Goal: Task Accomplishment & Management: Complete application form

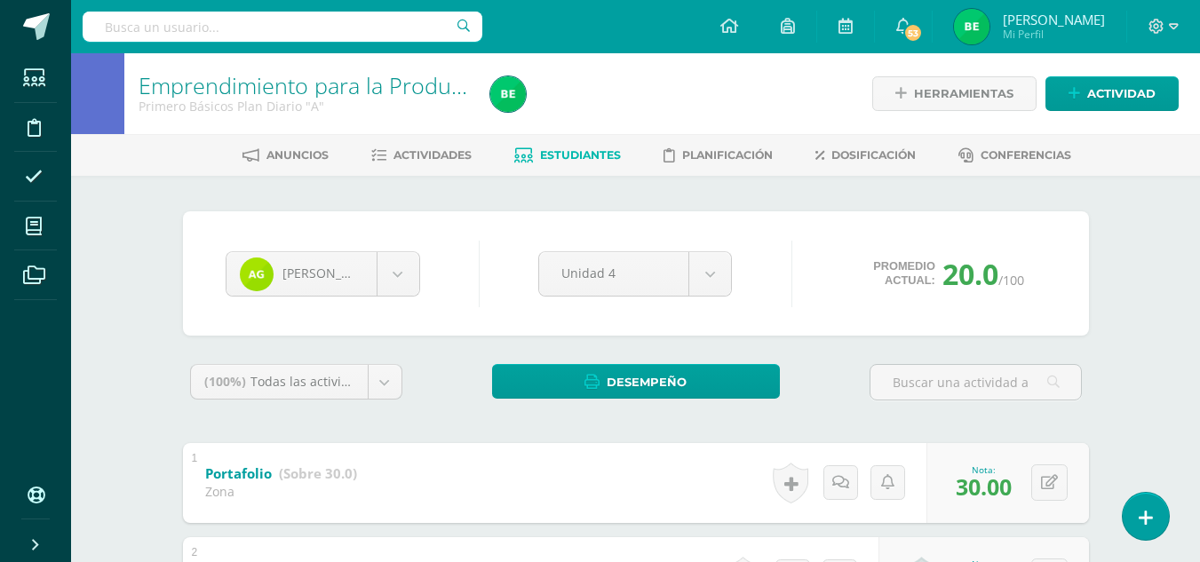
drag, startPoint x: 0, startPoint y: 0, endPoint x: 1147, endPoint y: 314, distance: 1189.0
click at [1147, 314] on div "Emprendimiento para la Productividad y Desarrollo Primero Básicos Plan Diario "…" at bounding box center [635, 535] width 1129 height 965
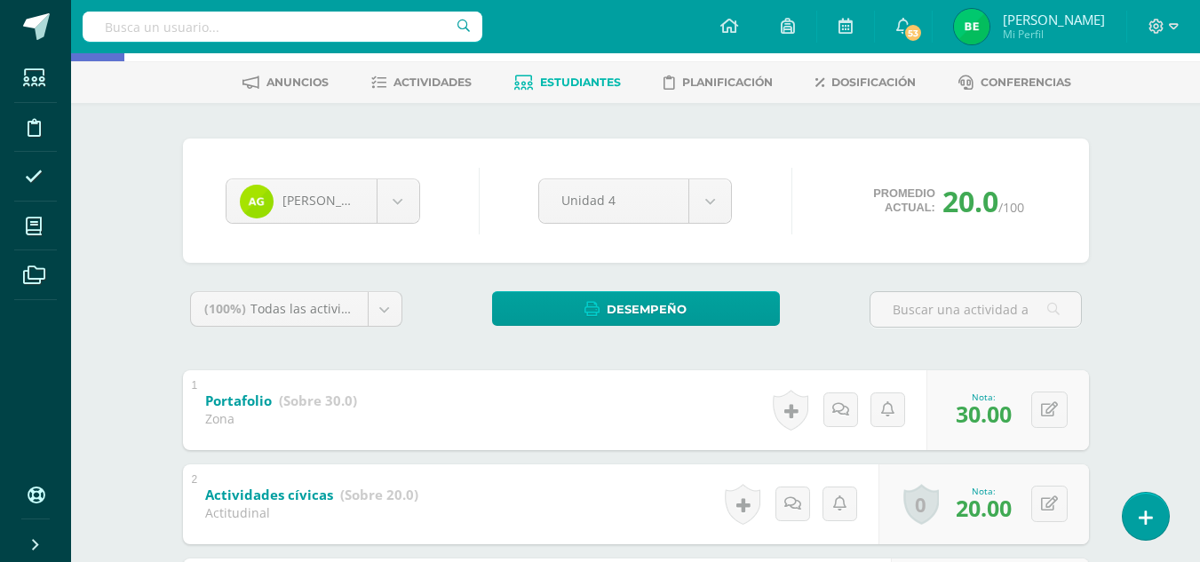
scroll to position [73, 0]
click at [376, 167] on div "Ana García Sophie Aguirre Arami Alvizures Fritza Argueta Josué Auceda Sebastian…" at bounding box center [636, 201] width 835 height 68
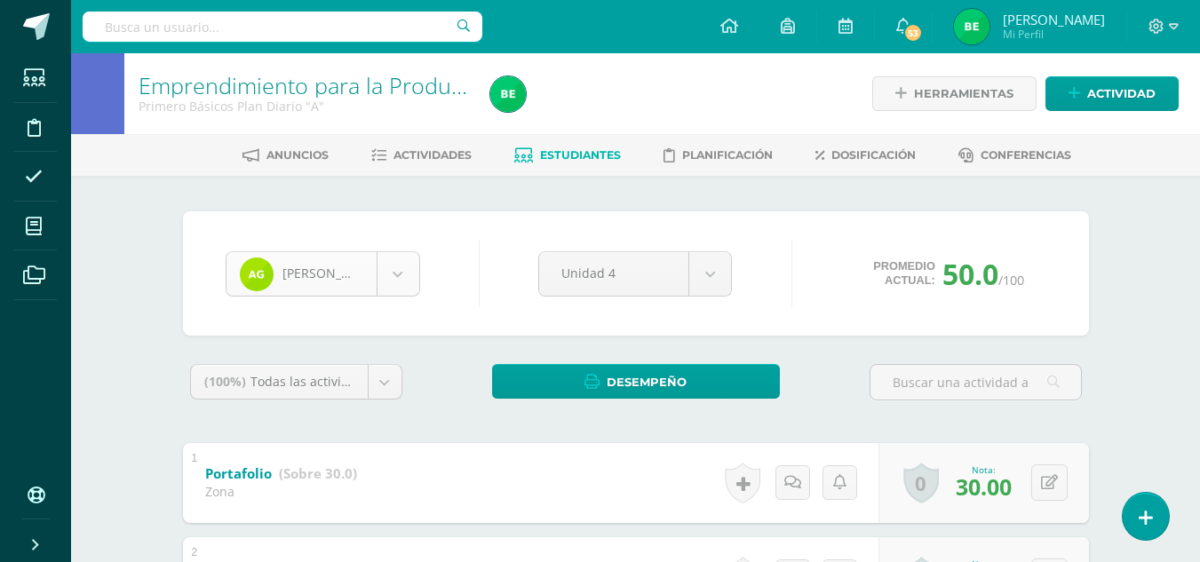
scroll to position [919, 0]
click at [383, 274] on body "Estudiantes Disciplina Asistencia Mis cursos Archivos Soporte Ayuda Reportar un…" at bounding box center [600, 509] width 1200 height 1018
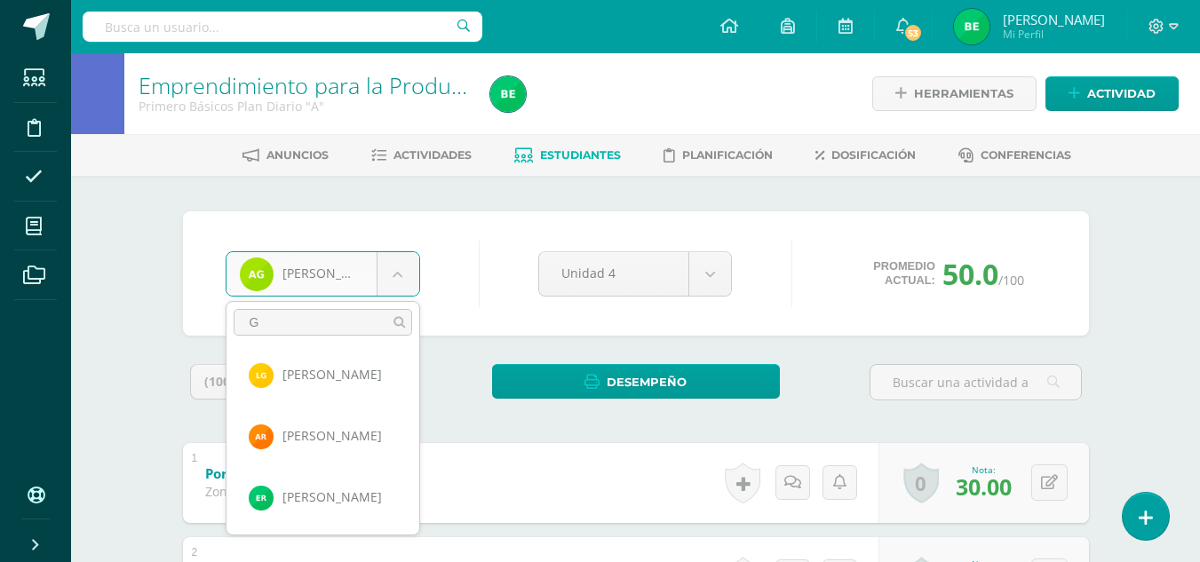
scroll to position [0, 0]
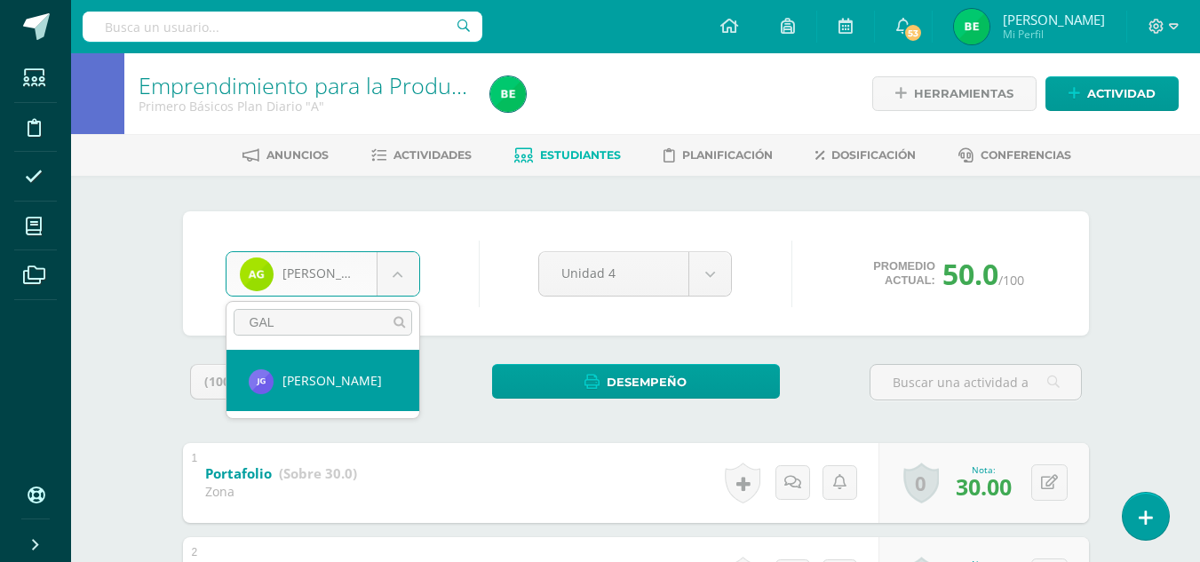
type input "GAL"
select select "8581"
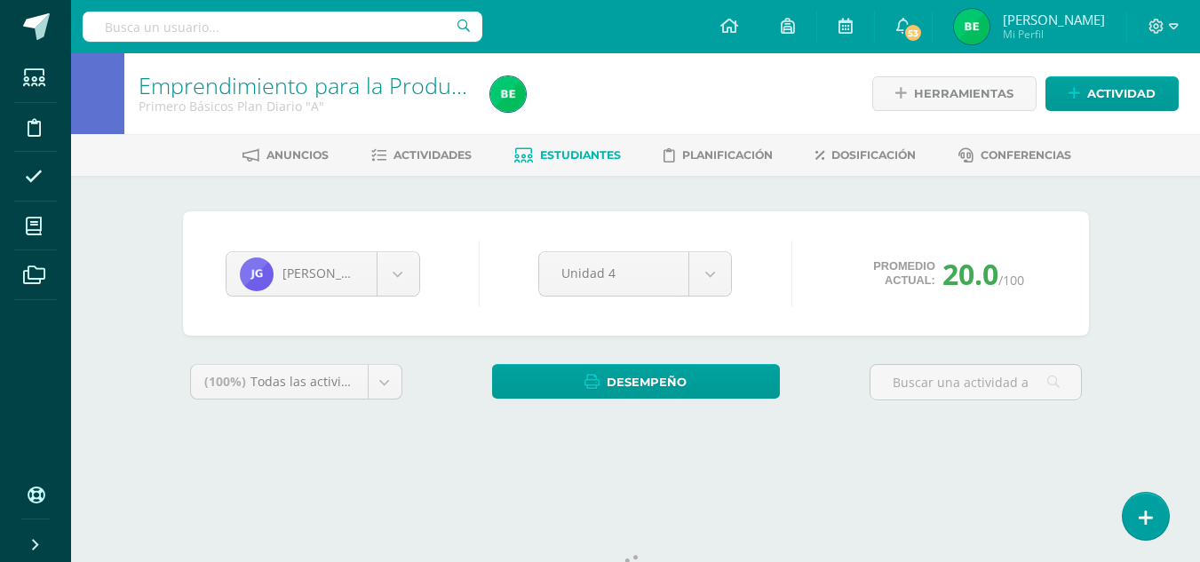
scroll to position [73, 0]
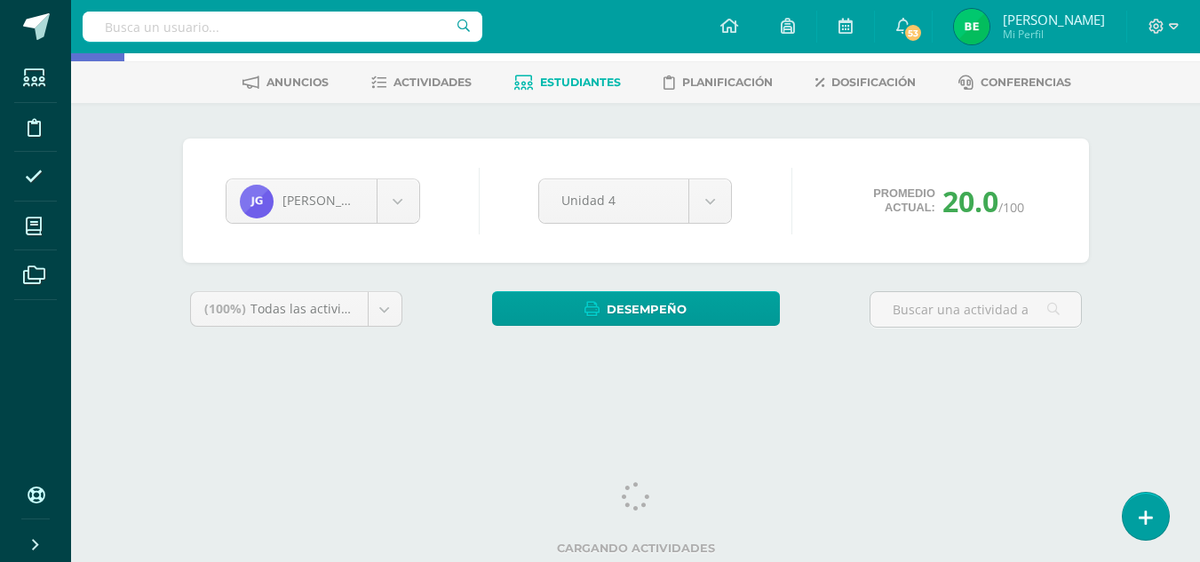
drag, startPoint x: 1208, startPoint y: 106, endPoint x: 1179, endPoint y: 275, distance: 172.2
click at [1179, 275] on html "Estudiantes Disciplina Asistencia Mis cursos Archivos Soporte Ayuda Reportar un…" at bounding box center [600, 166] width 1200 height 479
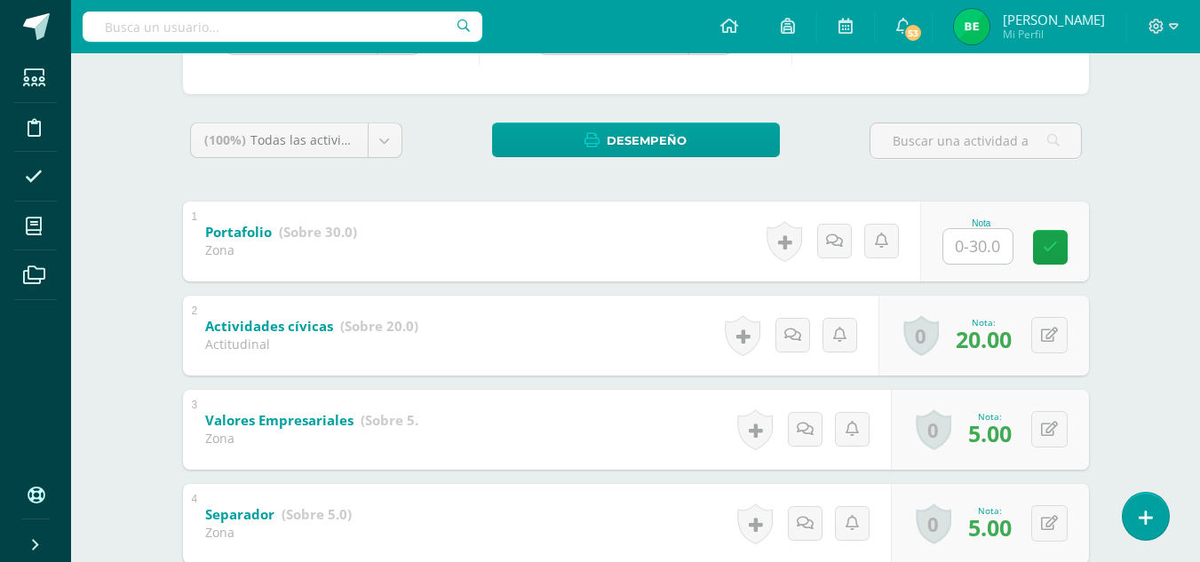
scroll to position [235, 0]
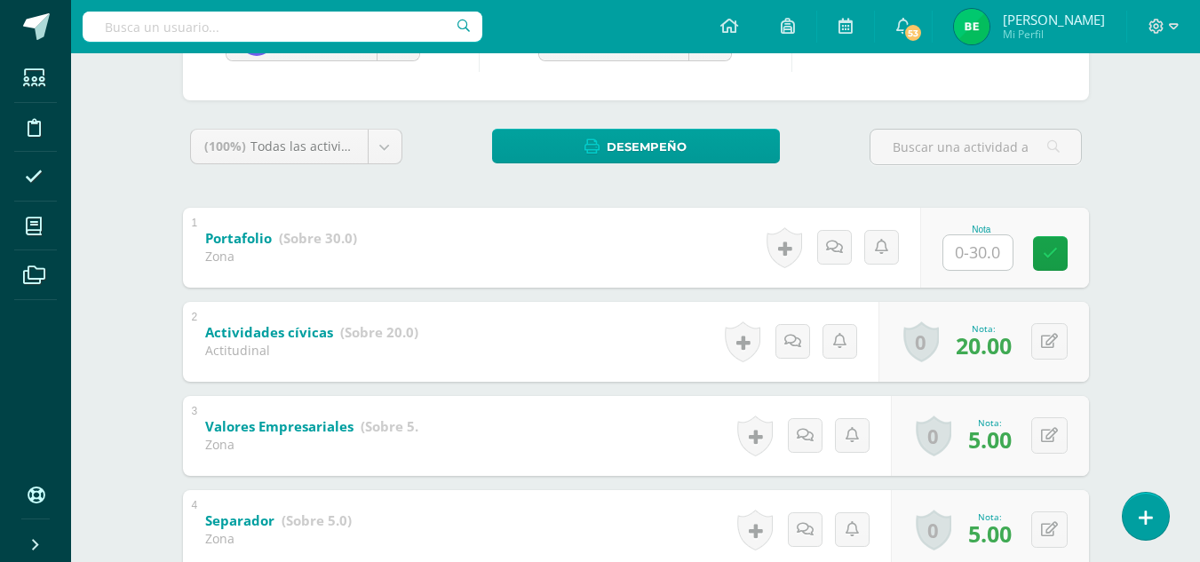
click at [989, 253] on input "text" at bounding box center [977, 252] width 69 height 35
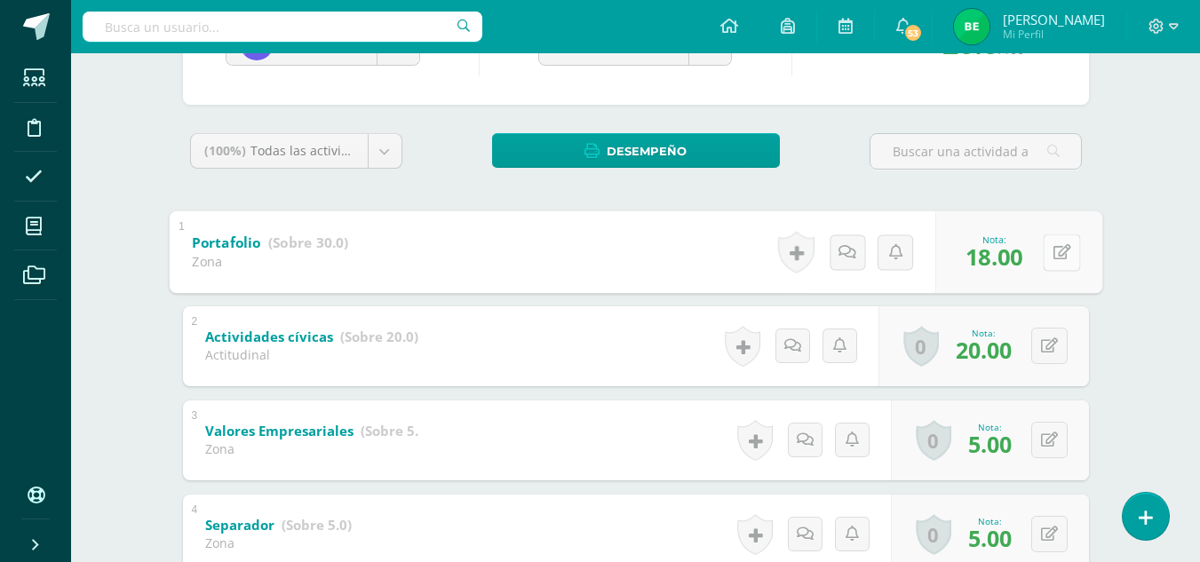
click at [1055, 246] on icon at bounding box center [1062, 251] width 18 height 15
type input "20"
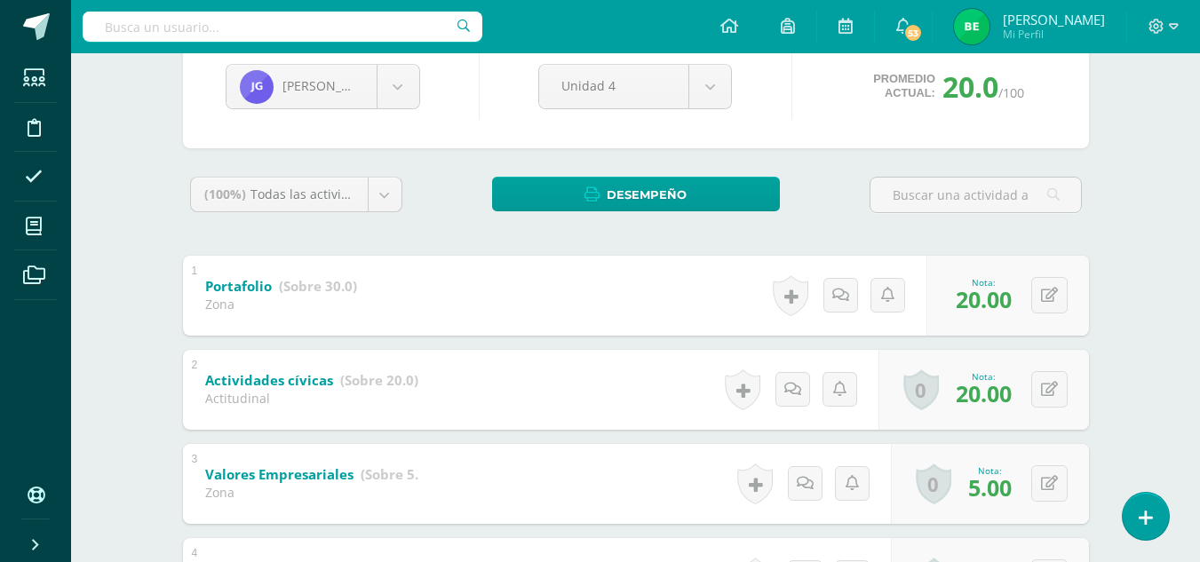
scroll to position [79, 0]
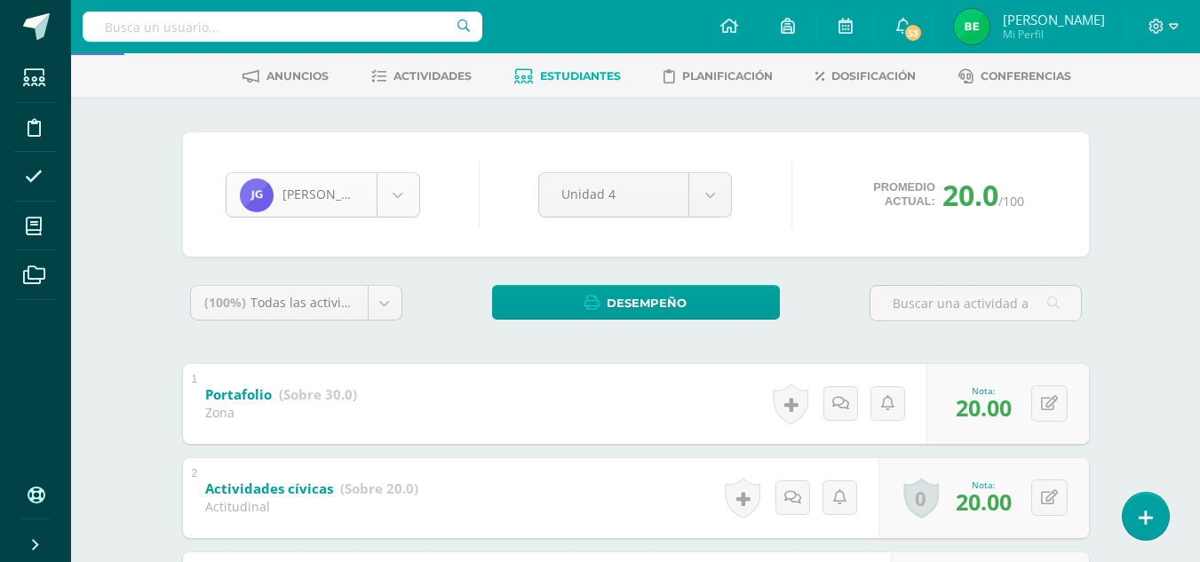
click at [398, 197] on body "Estudiantes Disciplina Asistencia Mis cursos Archivos Soporte Ayuda Reportar un…" at bounding box center [600, 430] width 1200 height 1018
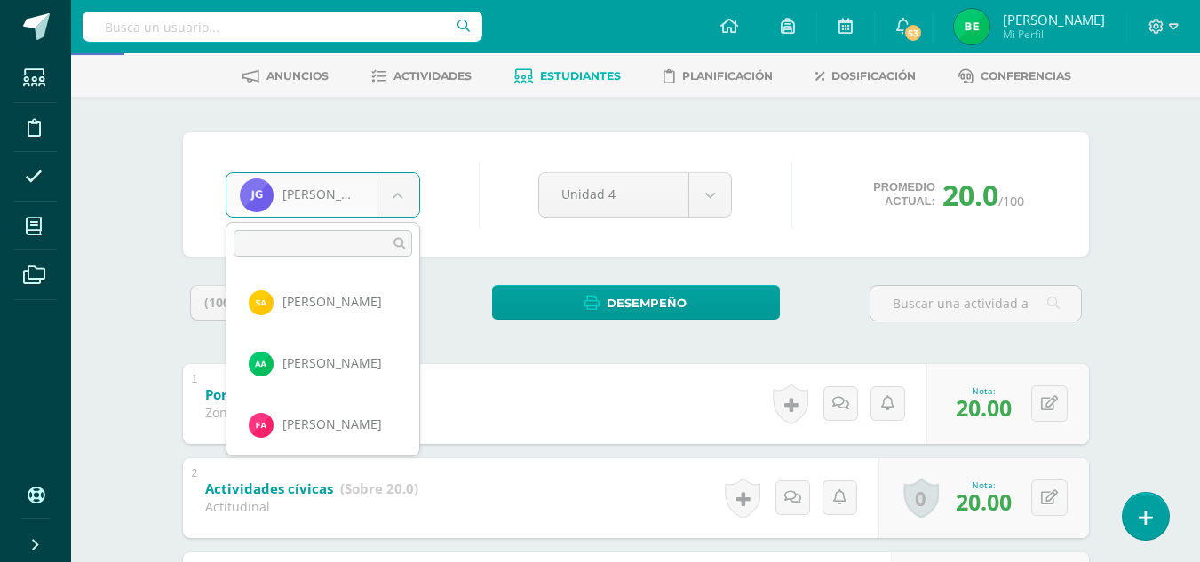
scroll to position [857, 0]
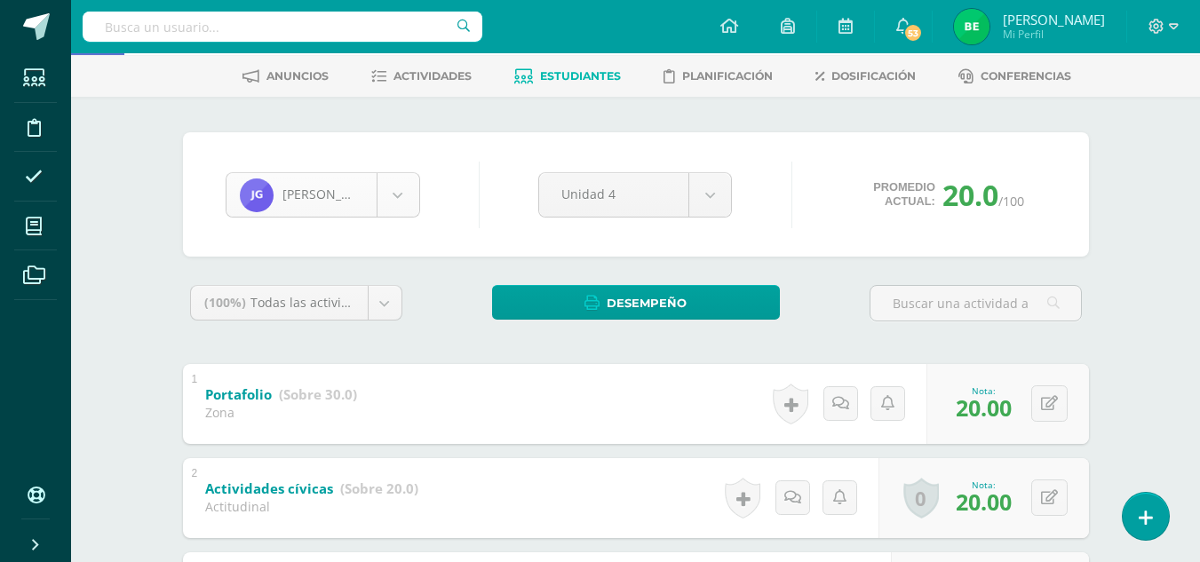
click at [398, 197] on body "Estudiantes Disciplina Asistencia Mis cursos Archivos Soporte Ayuda Reportar un…" at bounding box center [600, 430] width 1200 height 1018
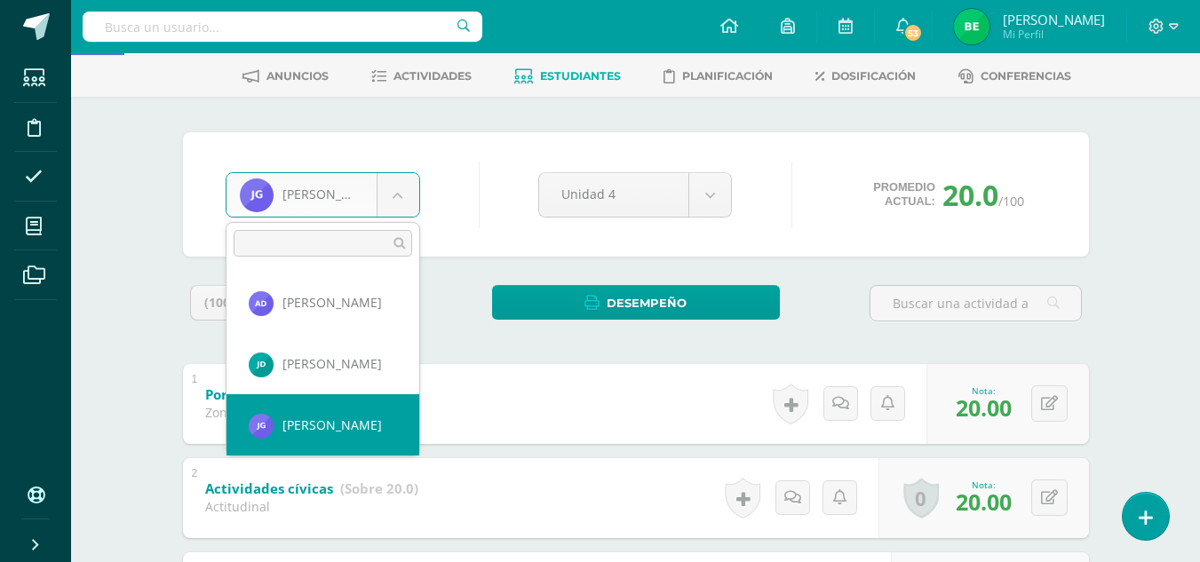
click at [398, 197] on body "Estudiantes Disciplina Asistencia Mis cursos Archivos Soporte Ayuda Reportar un…" at bounding box center [600, 430] width 1200 height 1018
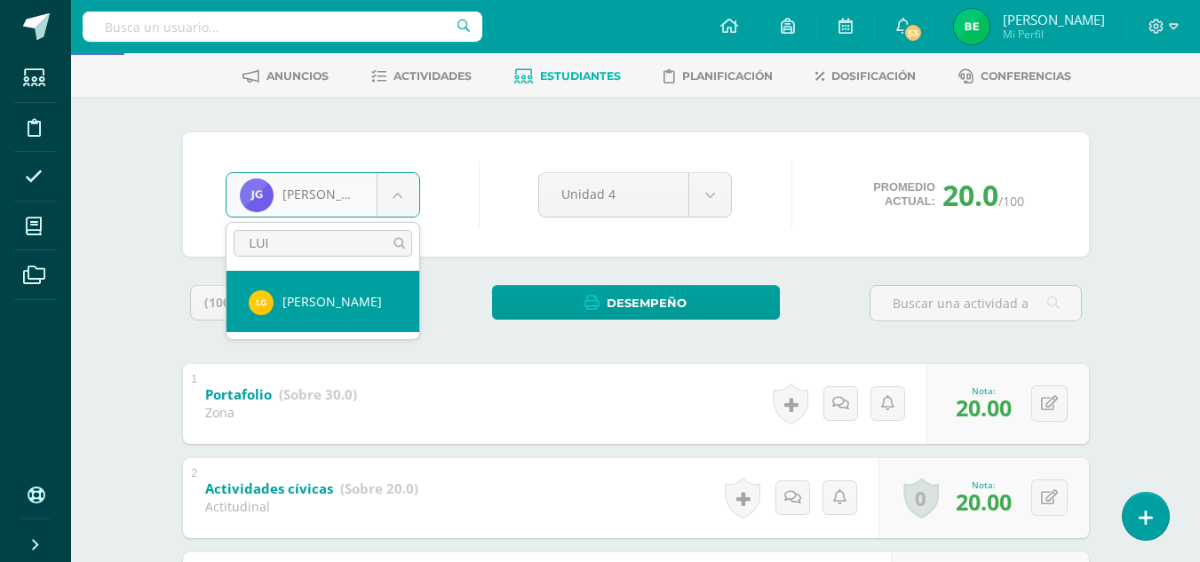
type input "LUI"
select select "8615"
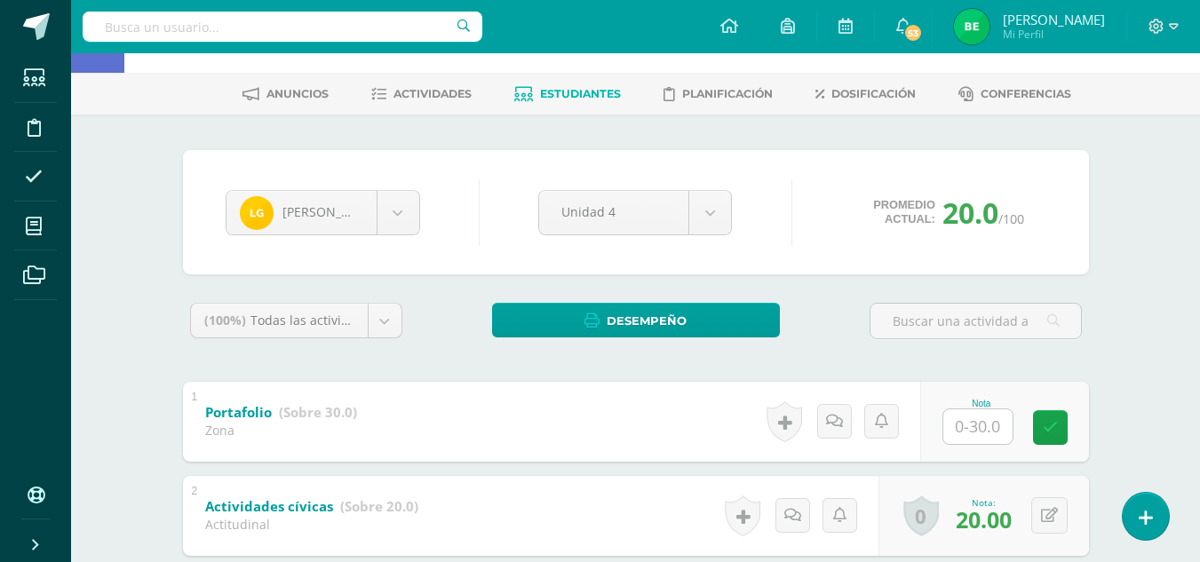
scroll to position [68, 0]
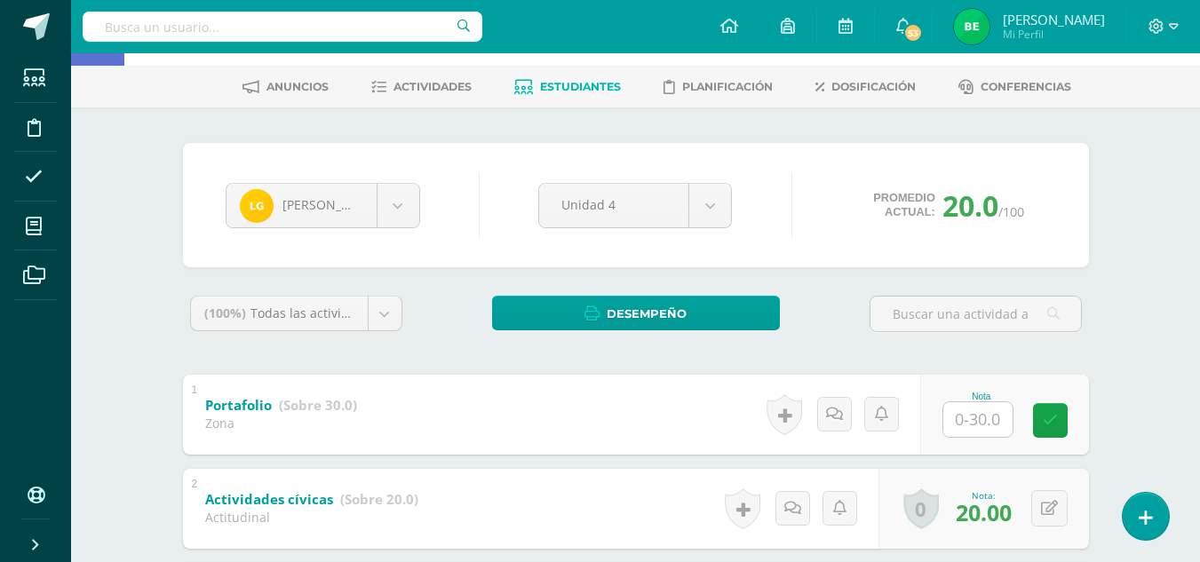
click at [986, 418] on input "text" at bounding box center [977, 419] width 69 height 35
type input "20"
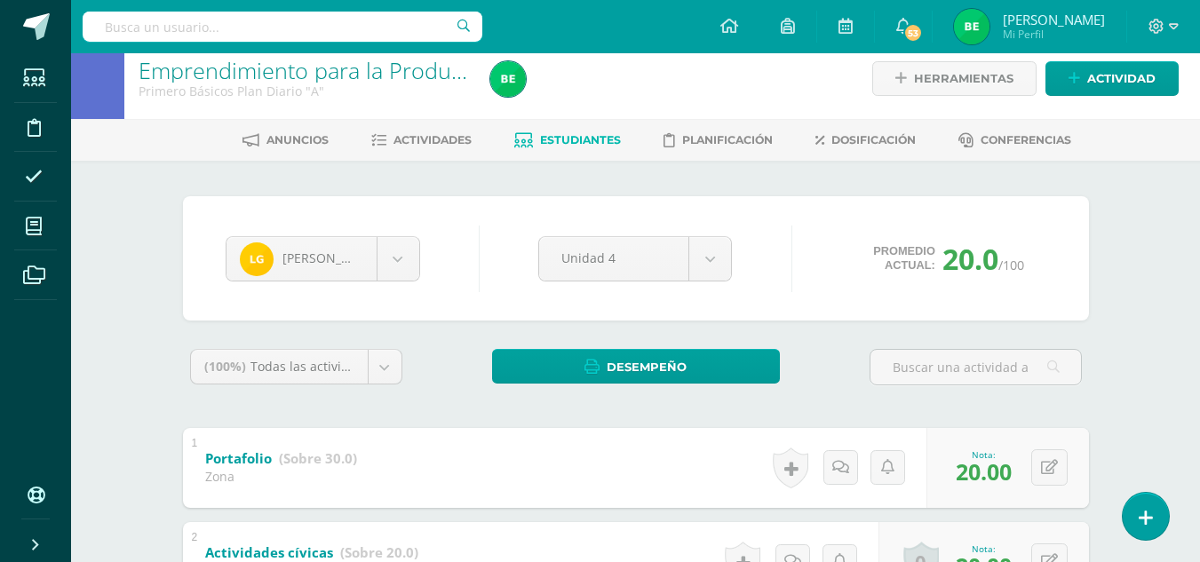
scroll to position [0, 0]
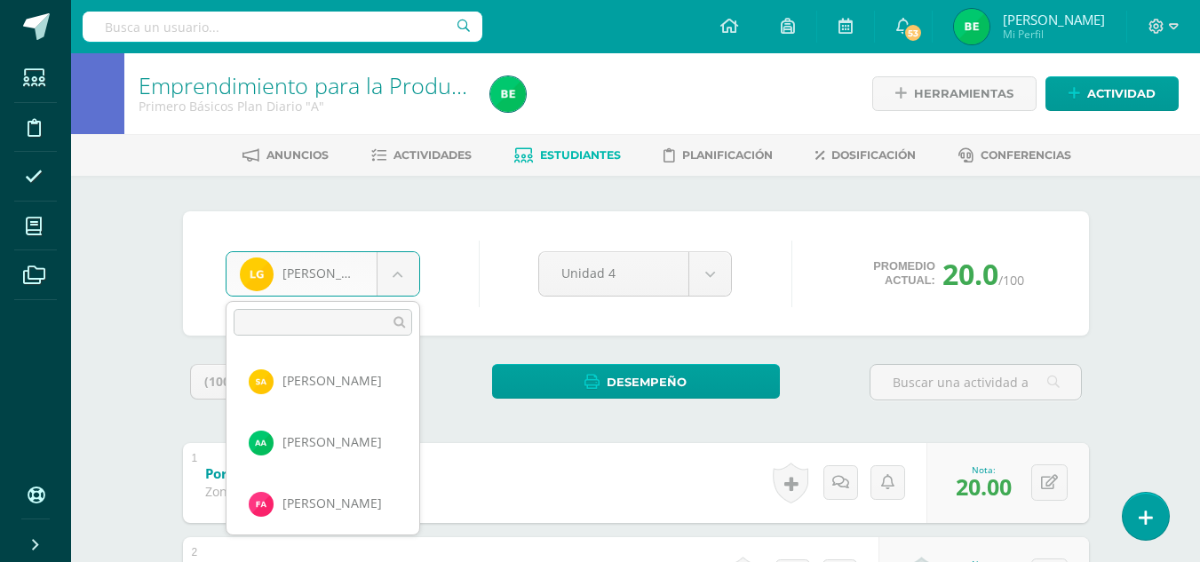
click at [395, 274] on body "Estudiantes Disciplina Asistencia Mis cursos Archivos Soporte Ayuda Reportar un…" at bounding box center [600, 509] width 1200 height 1018
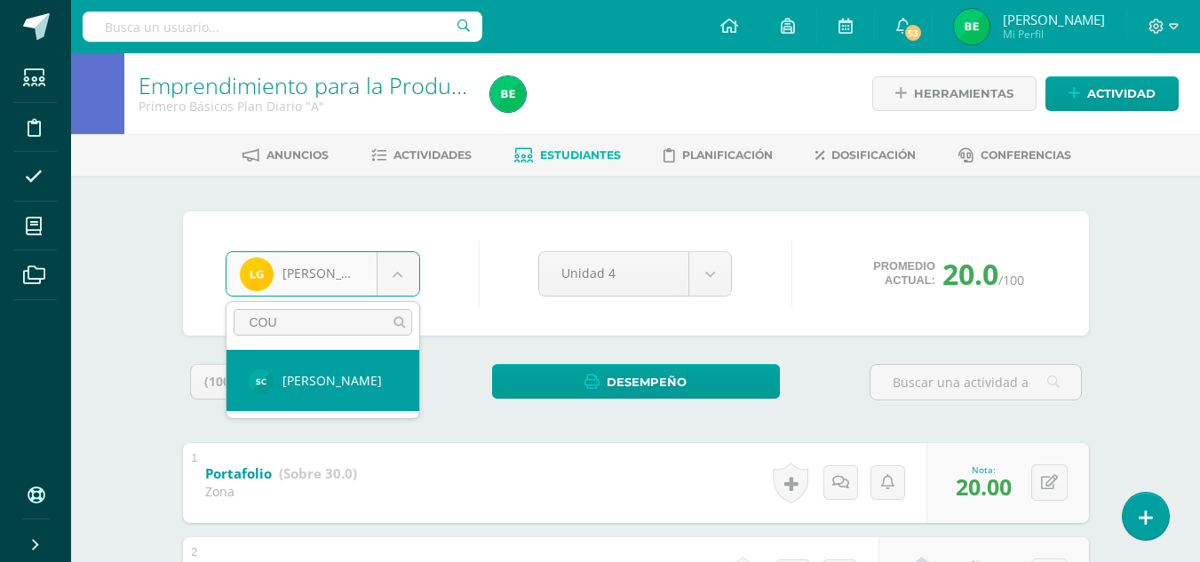
type input "COU"
select select "8605"
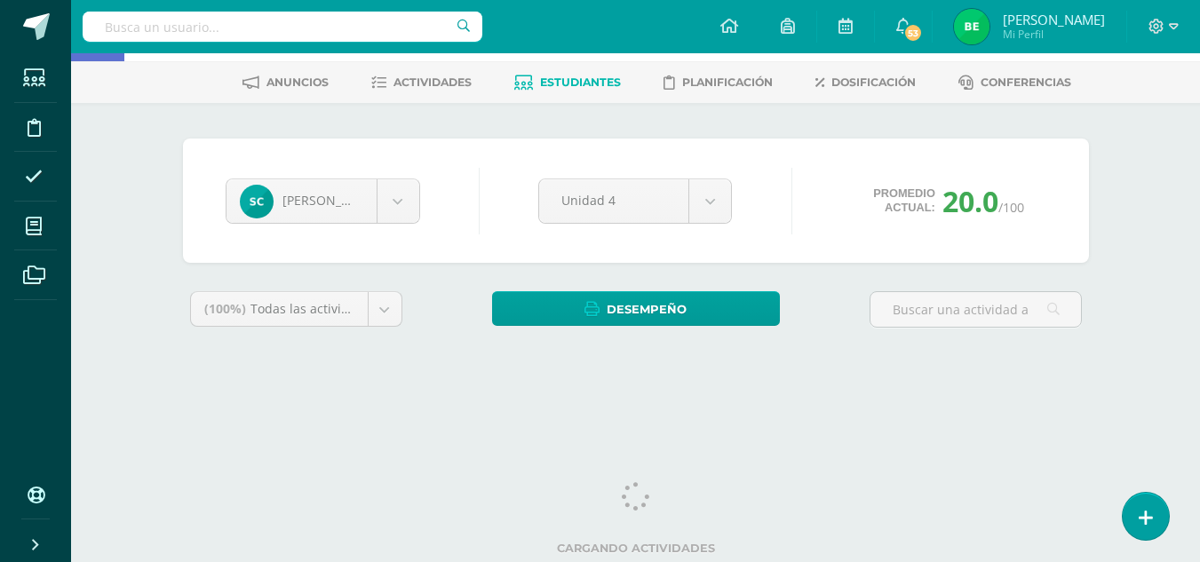
drag, startPoint x: 1207, startPoint y: 299, endPoint x: 1164, endPoint y: 411, distance: 120.1
click at [1164, 406] on html "Estudiantes Disciplina Asistencia Mis cursos Archivos Soporte Ayuda Reportar un…" at bounding box center [600, 166] width 1200 height 479
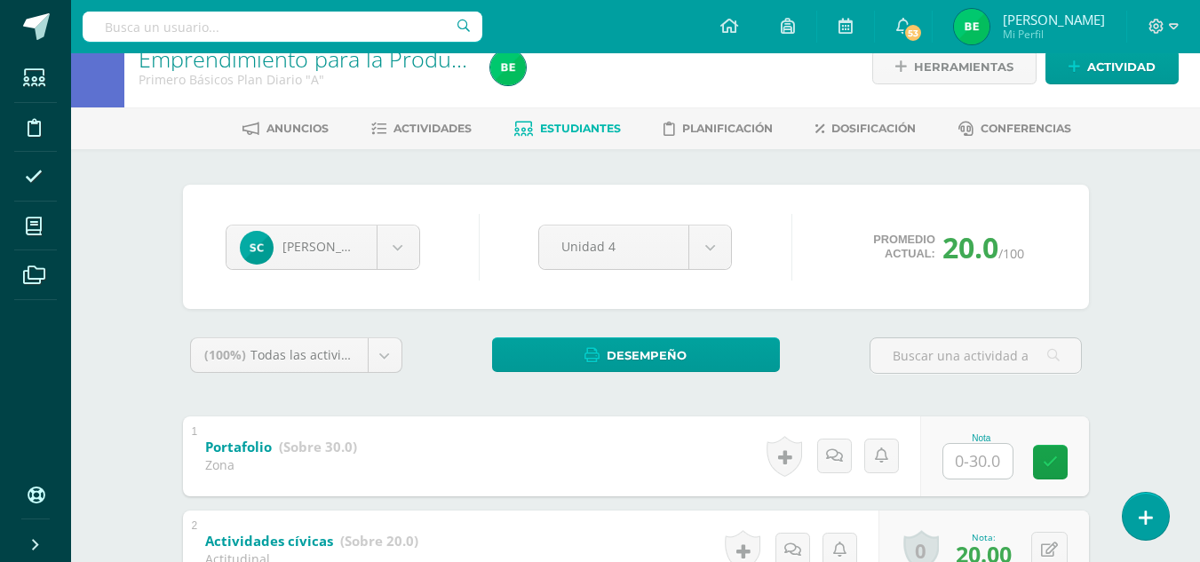
scroll to position [73, 0]
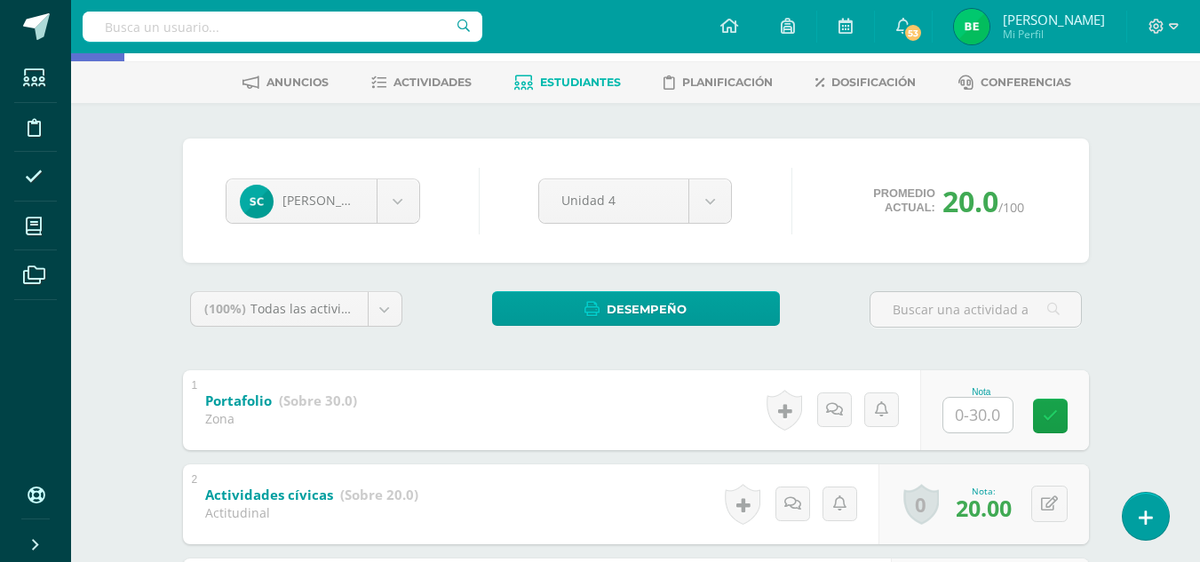
click at [999, 400] on input "text" at bounding box center [977, 415] width 69 height 35
type input "28"
click at [1074, 421] on link at bounding box center [1063, 416] width 36 height 36
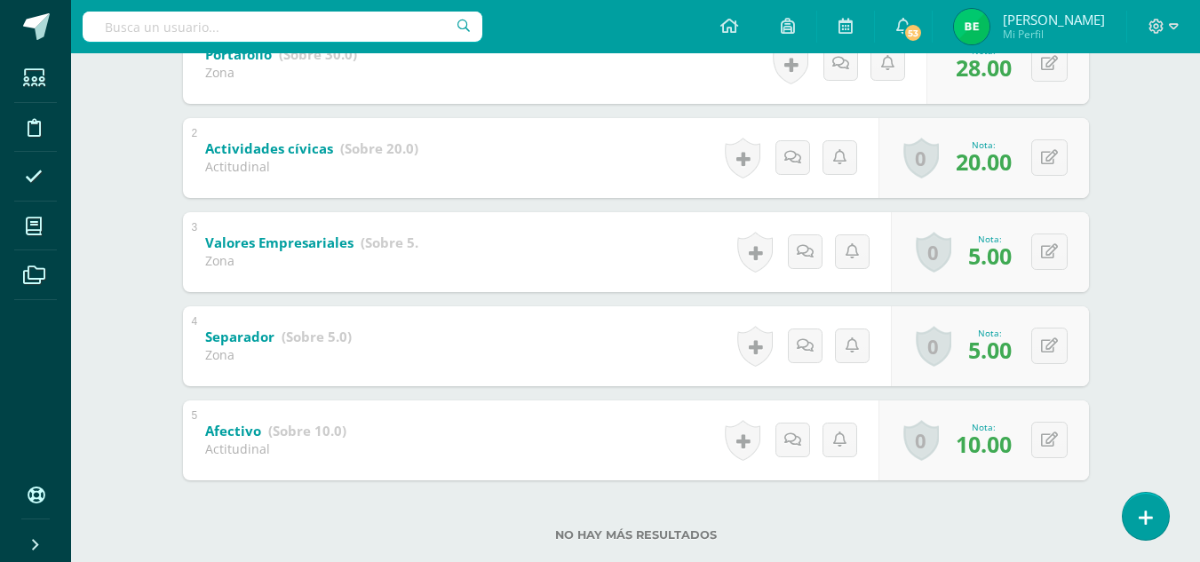
scroll to position [456, 0]
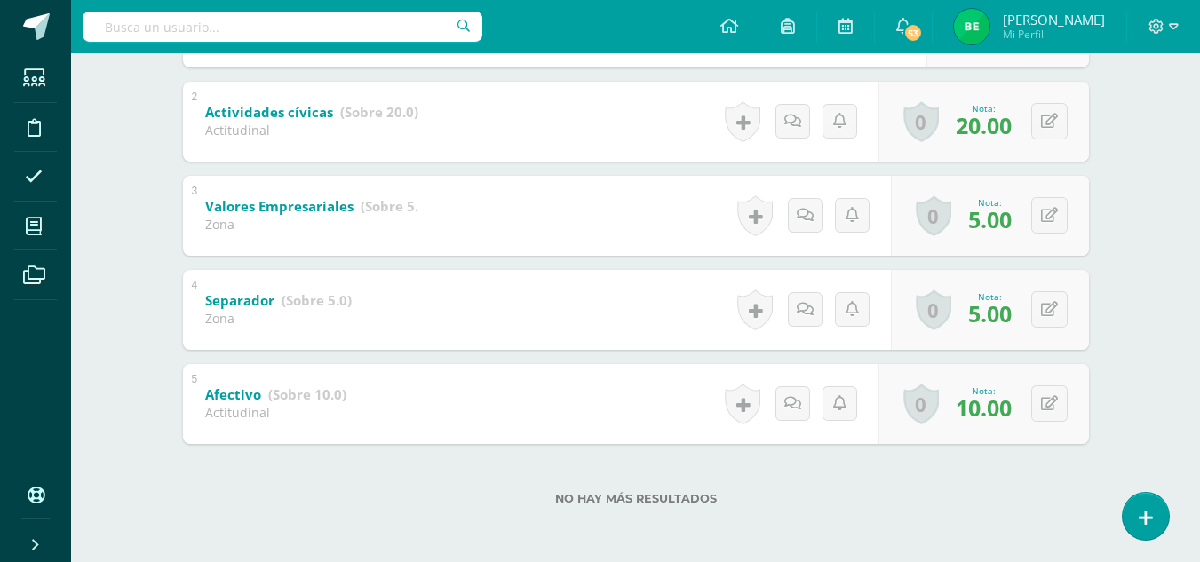
click at [1197, 424] on div "Emprendimiento para la Productividad y Desarrollo Primero Básicos Plan Diario "…" at bounding box center [635, 80] width 1129 height 965
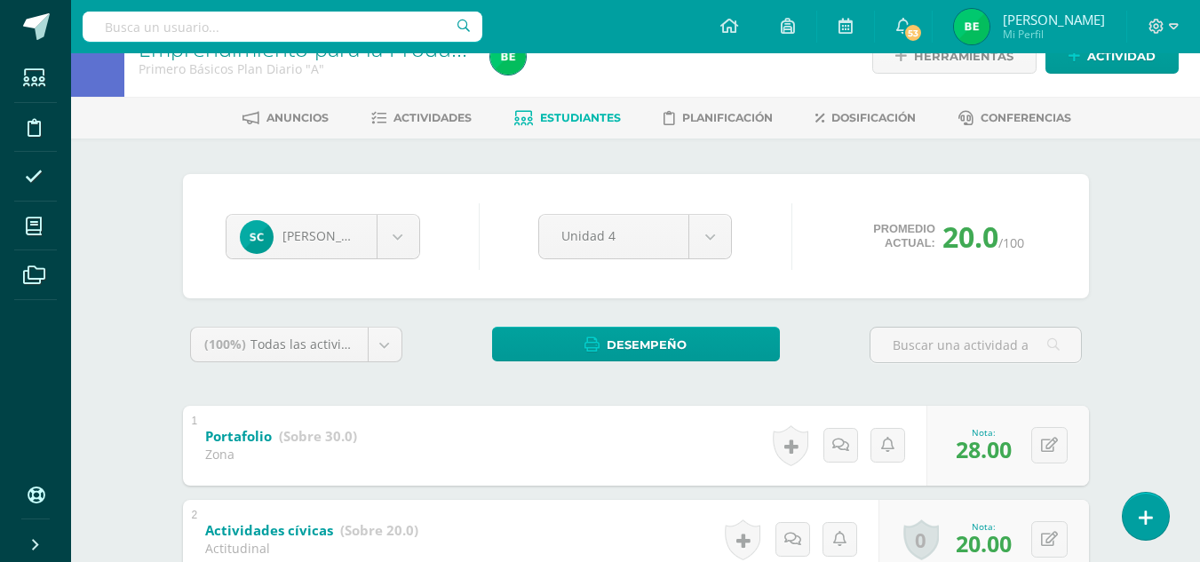
scroll to position [36, 0]
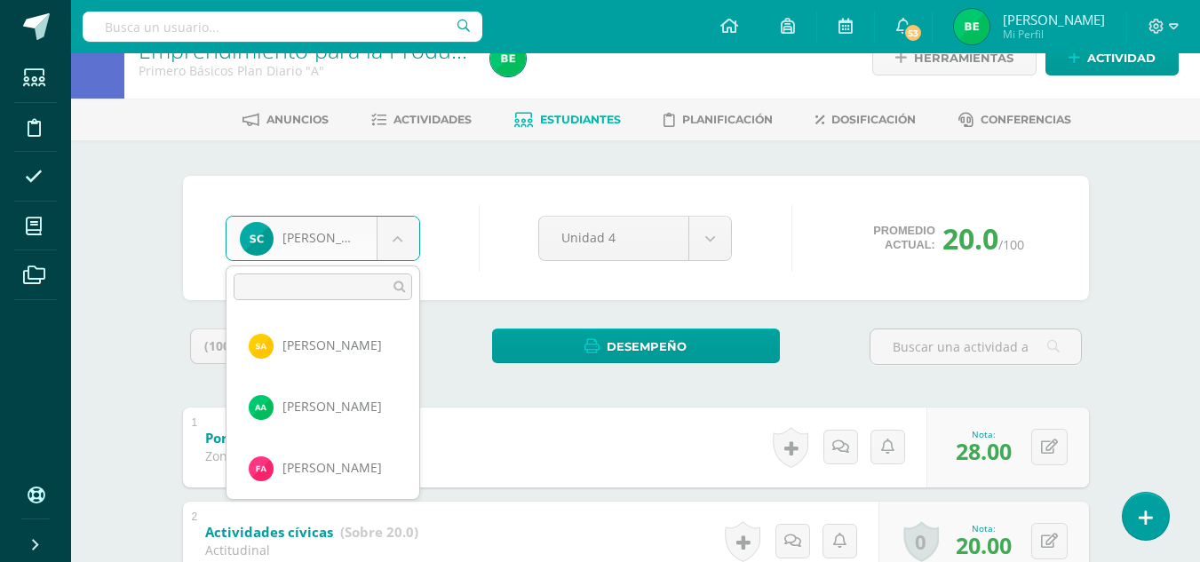
click at [388, 248] on body "Estudiantes Disciplina Asistencia Mis cursos Archivos Soporte Ayuda Reportar un…" at bounding box center [600, 473] width 1200 height 1018
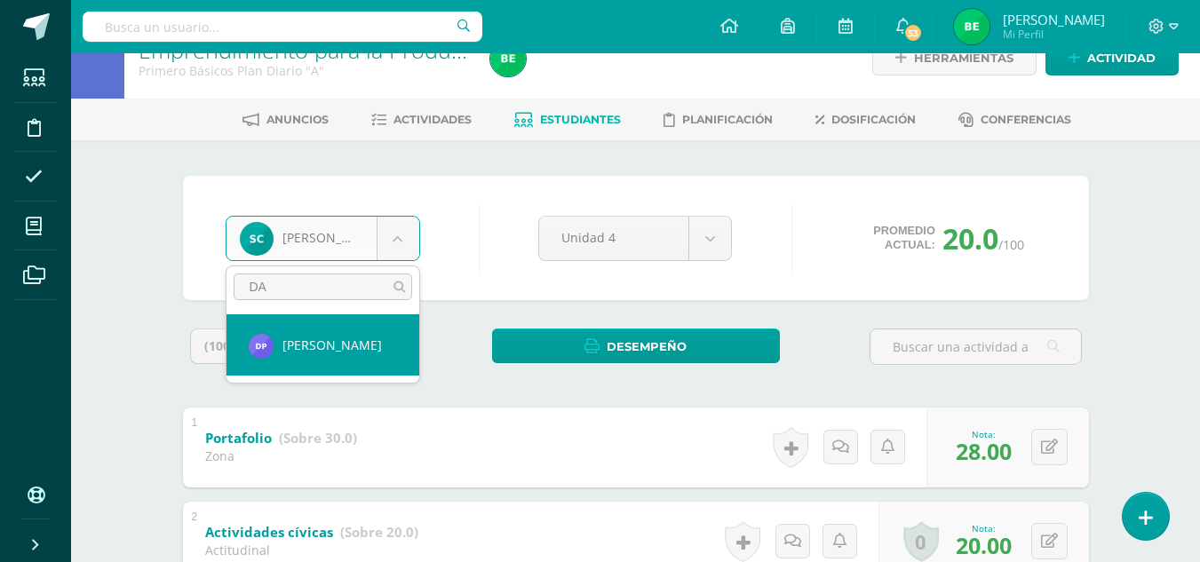
type input "D"
type input "EMI"
select select "8586"
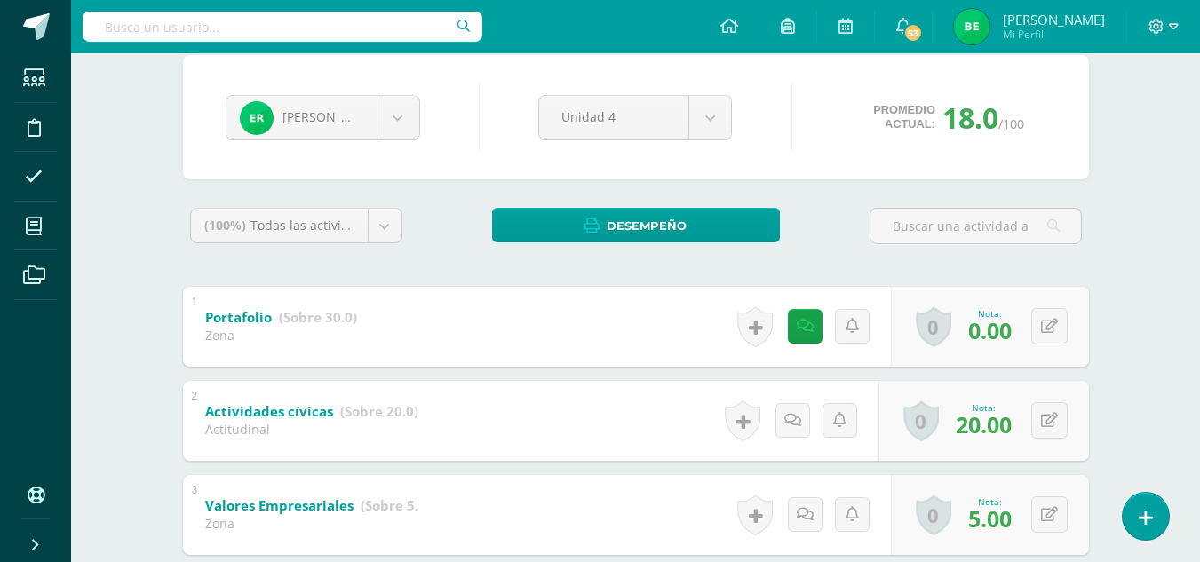
scroll to position [155, 0]
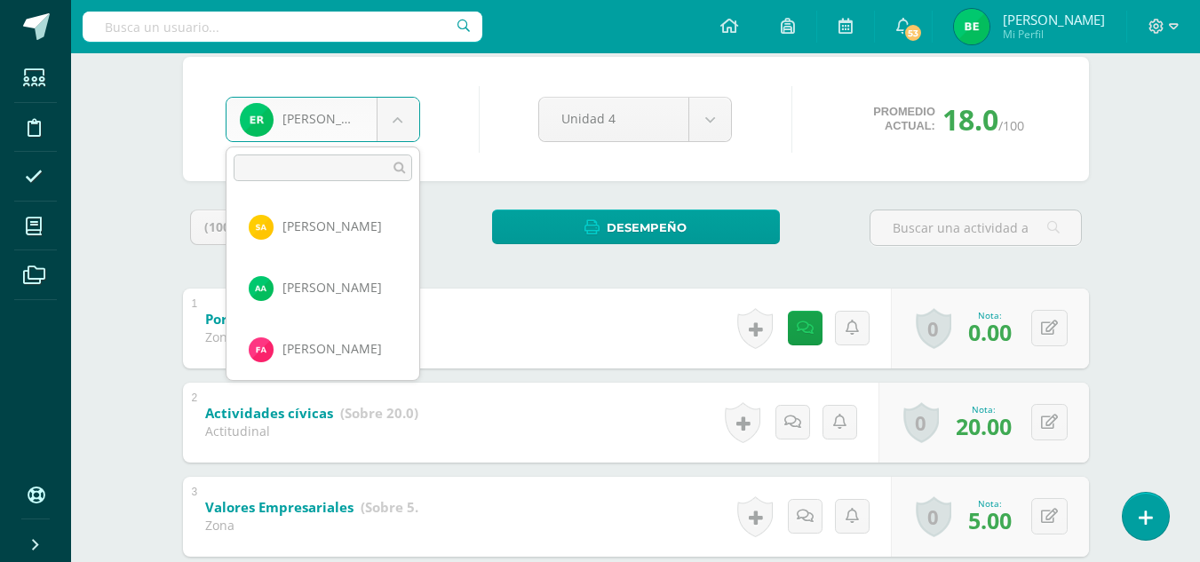
click at [405, 118] on body "Estudiantes Disciplina Asistencia Mis cursos Archivos Soporte Ayuda Reportar un…" at bounding box center [600, 354] width 1200 height 1018
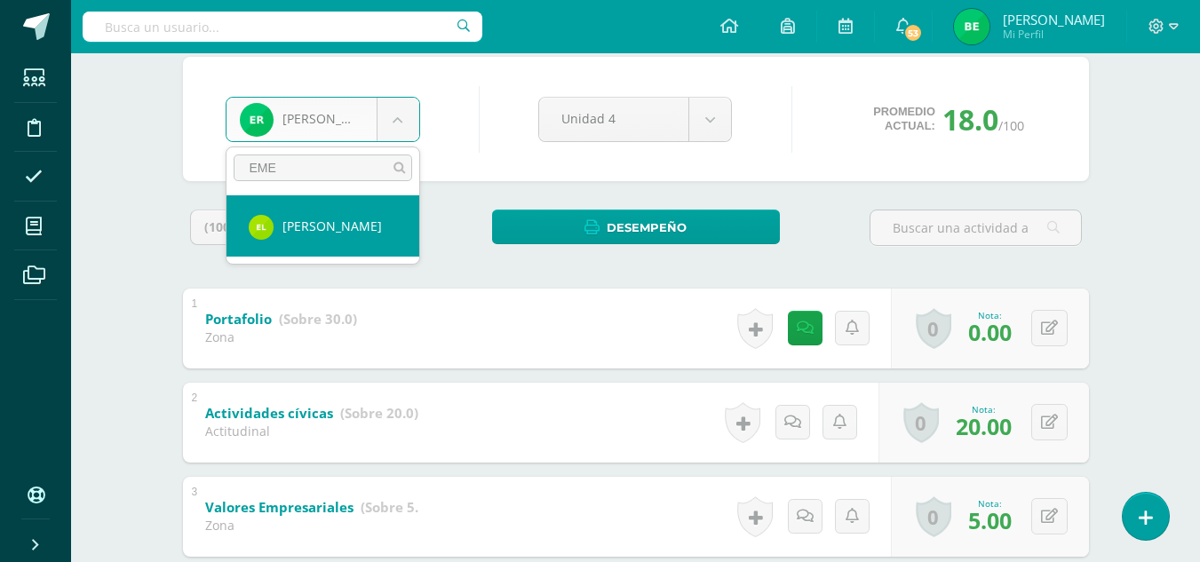
type input "EME"
select select "8583"
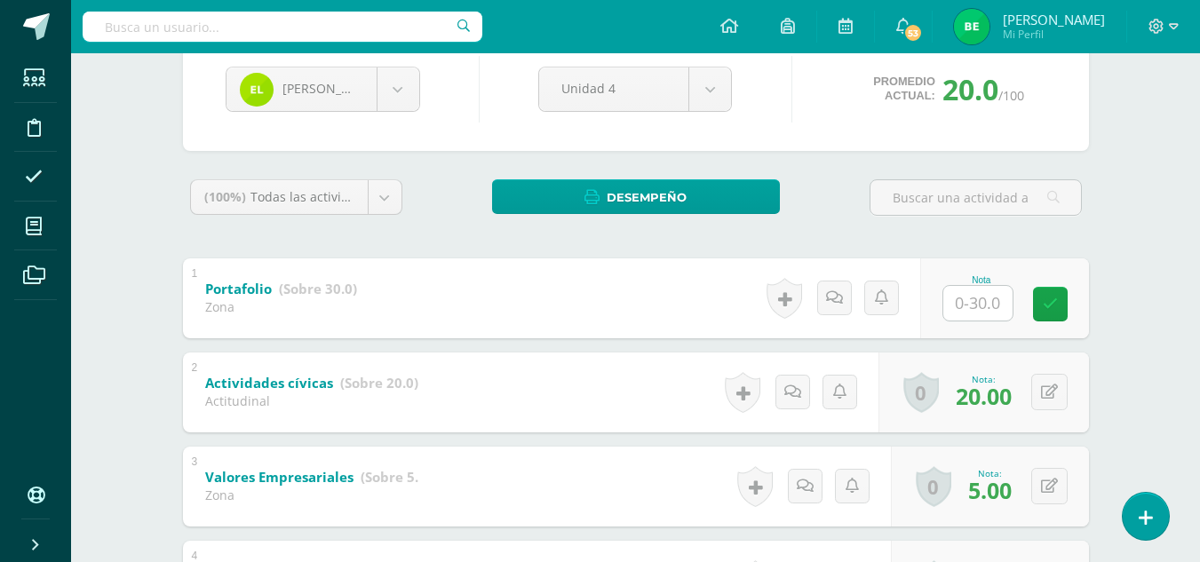
scroll to position [179, 0]
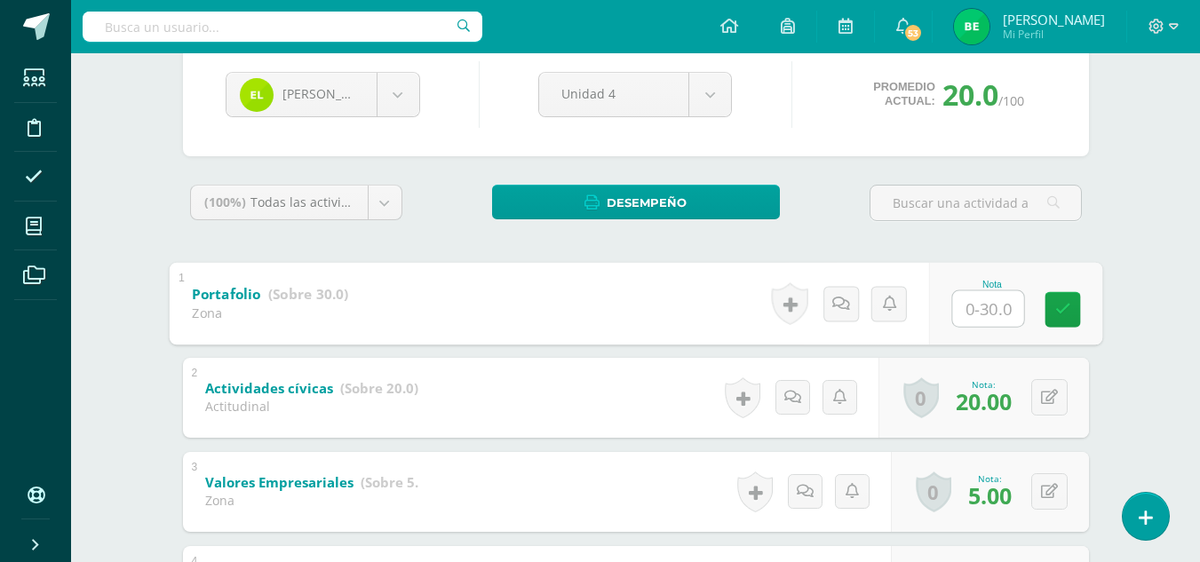
click at [983, 298] on input "text" at bounding box center [987, 308] width 71 height 36
type input "30"
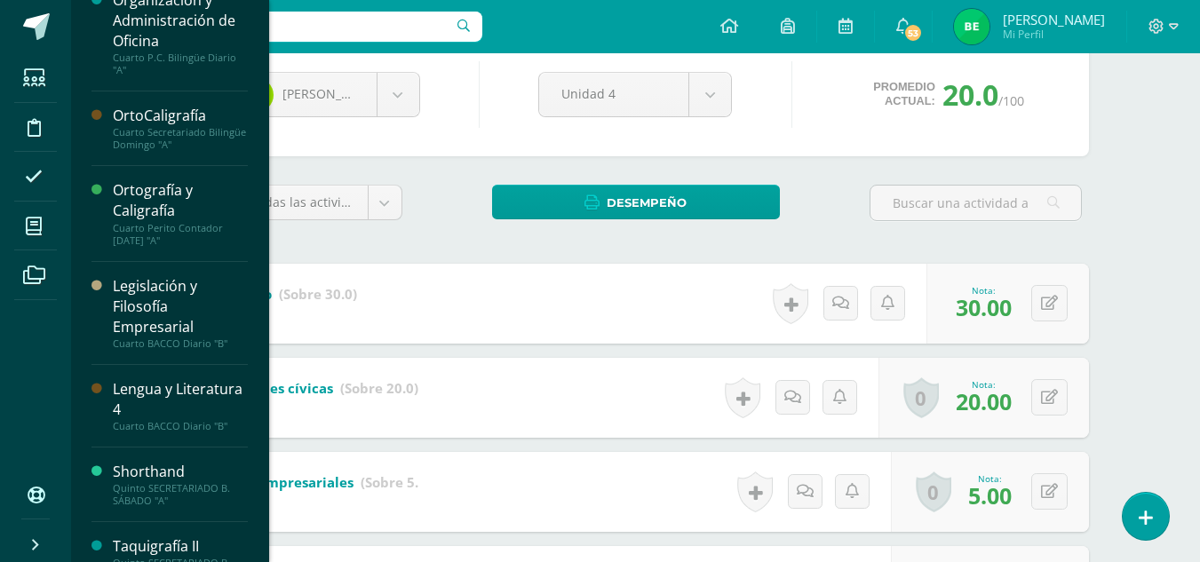
scroll to position [663, 0]
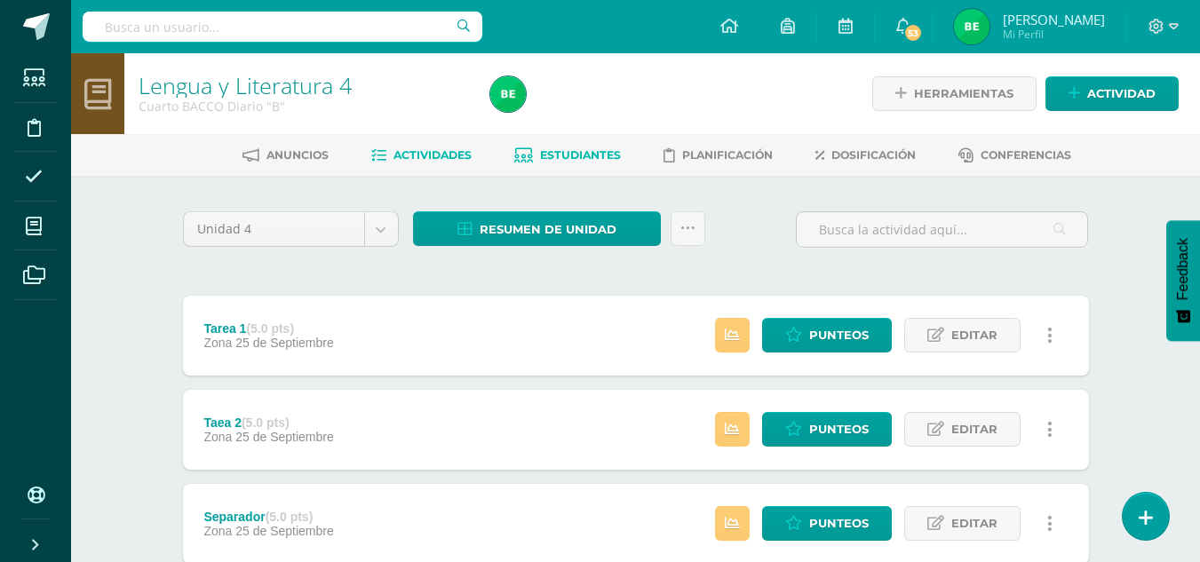
click at [569, 149] on span "Estudiantes" at bounding box center [580, 154] width 81 height 13
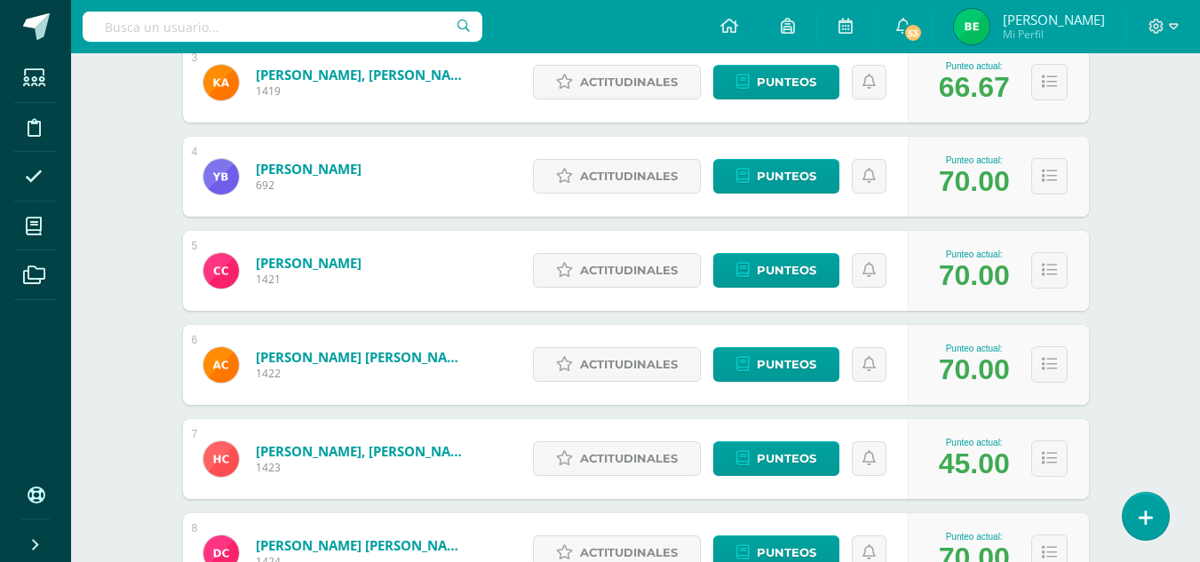
scroll to position [606, 0]
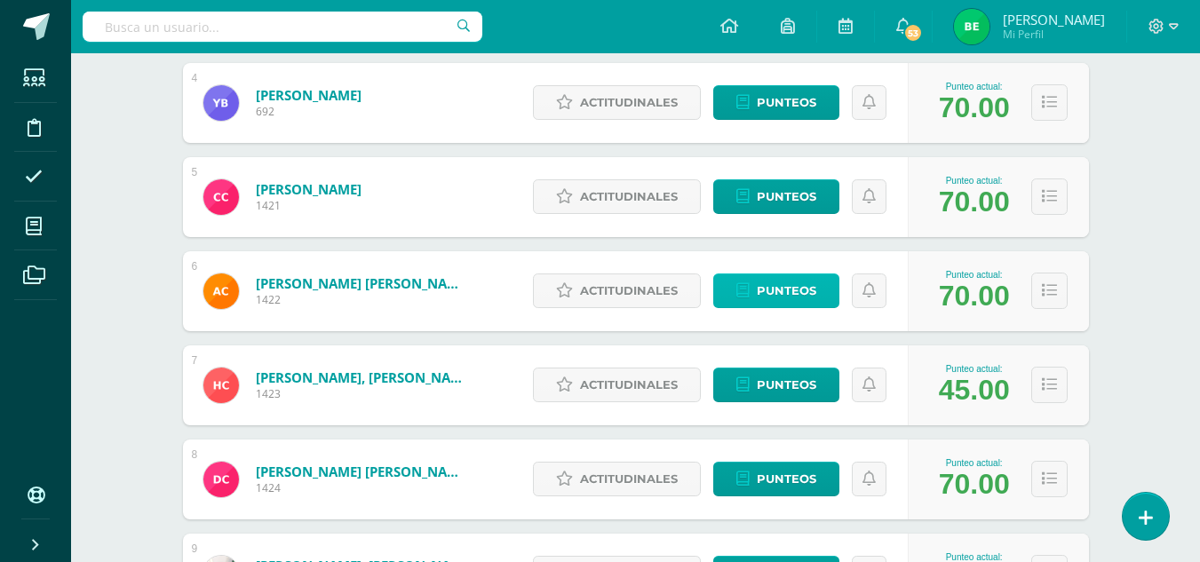
click at [803, 294] on span "Punteos" at bounding box center [787, 290] width 60 height 33
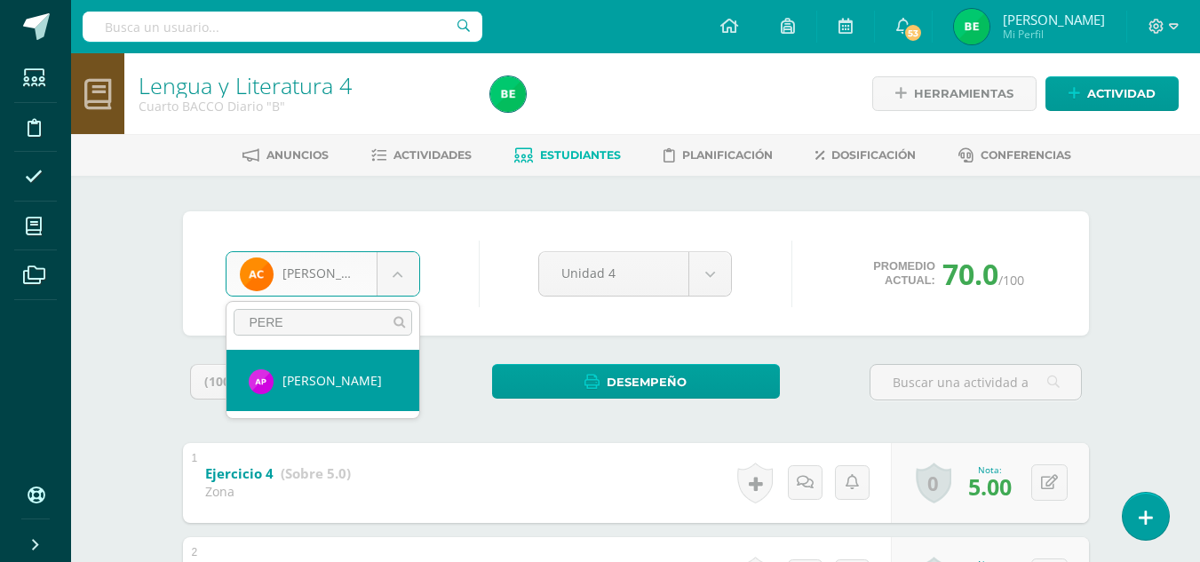
type input "PERE"
select select "8782"
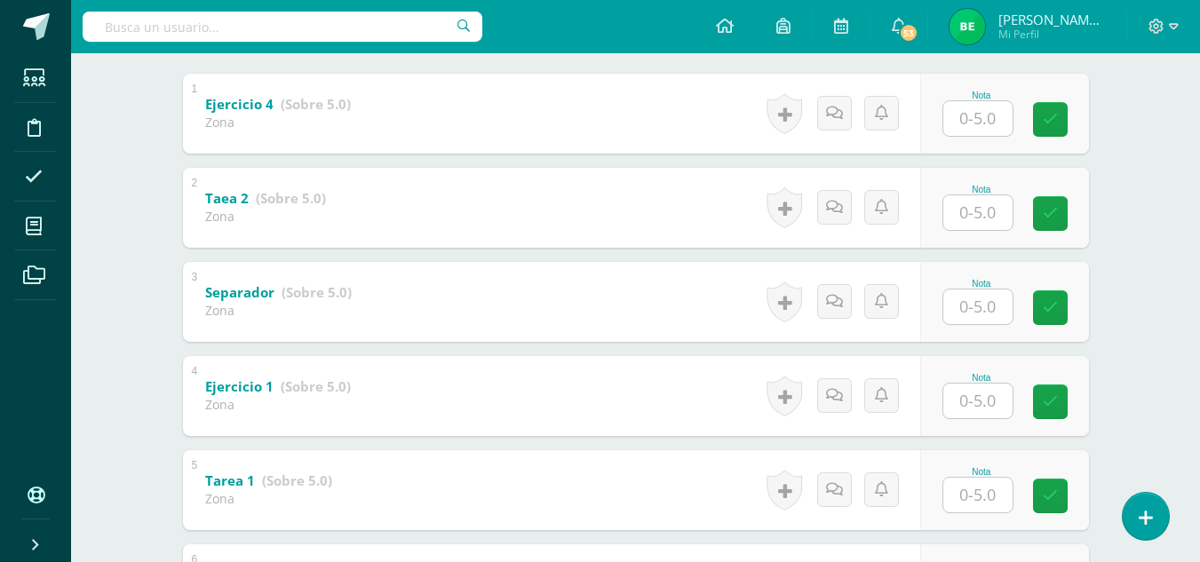
scroll to position [377, 0]
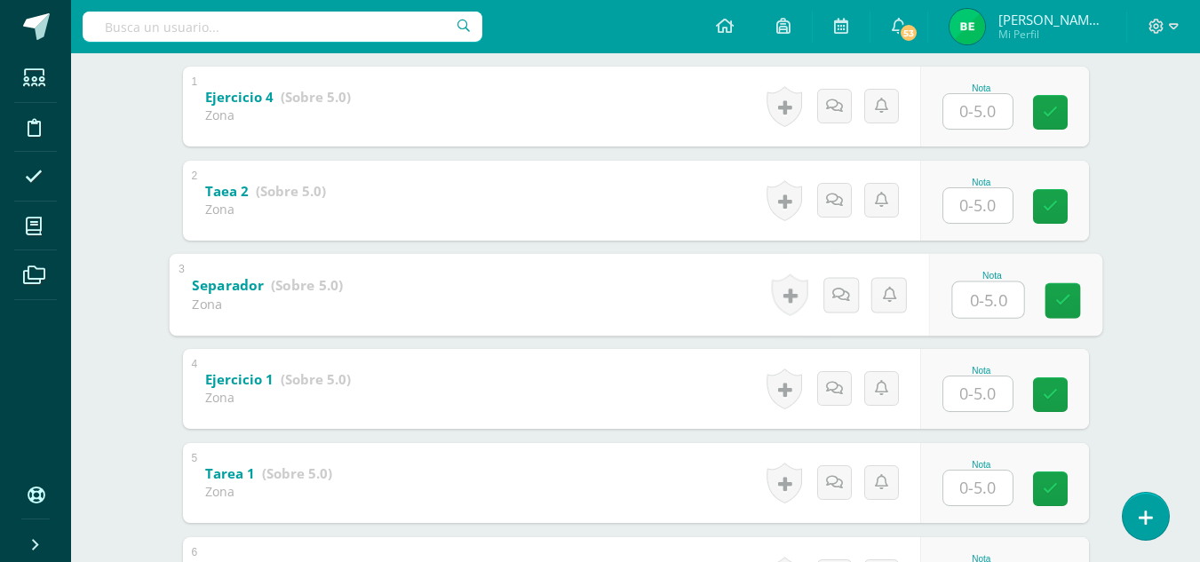
click at [988, 314] on input "text" at bounding box center [987, 300] width 71 height 36
type input "3"
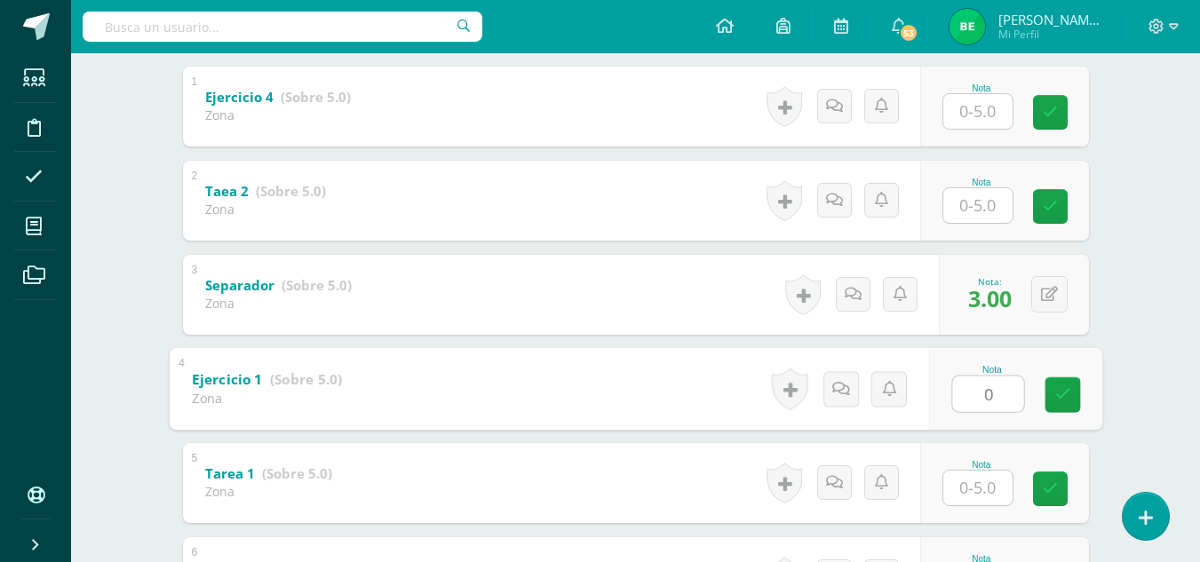
type input "0"
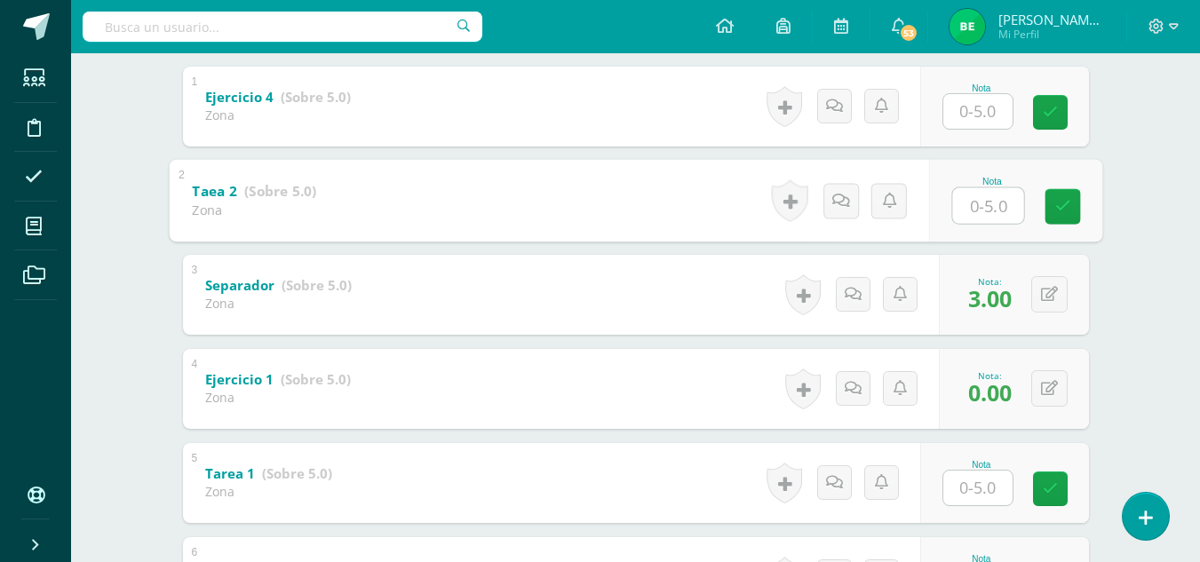
click at [970, 207] on input "text" at bounding box center [987, 205] width 71 height 36
click at [1042, 197] on div "0 Logros Logros obtenidos Aún no hay logros agregados Nota: 5.00" at bounding box center [1025, 200] width 155 height 83
click at [1060, 200] on icon at bounding box center [1062, 200] width 18 height 15
type input "3"
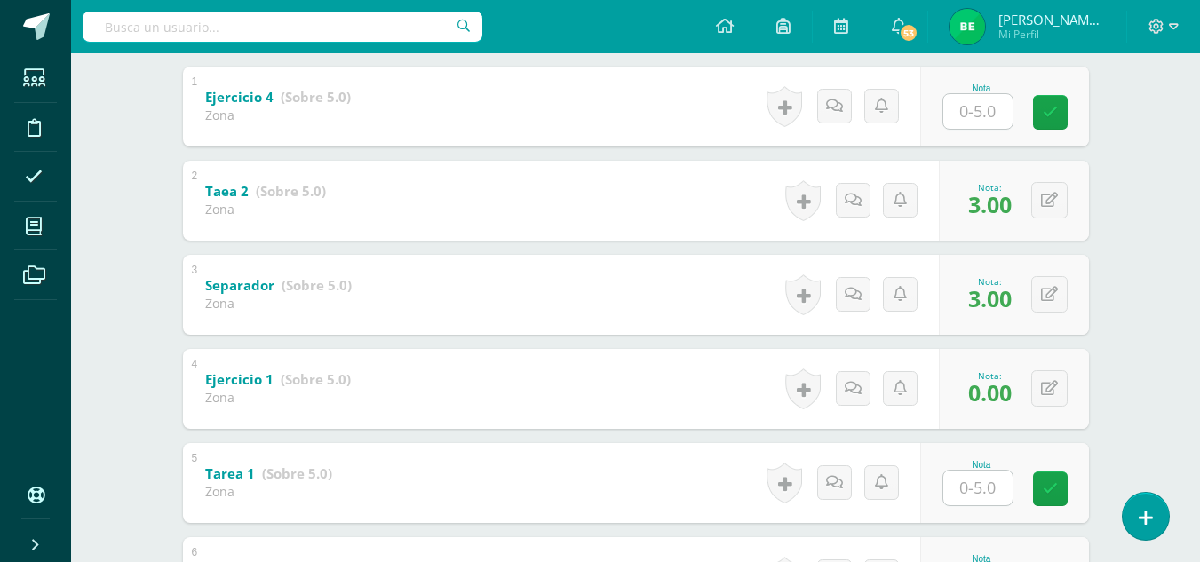
click at [1006, 496] on input "text" at bounding box center [977, 488] width 69 height 35
type input "5"
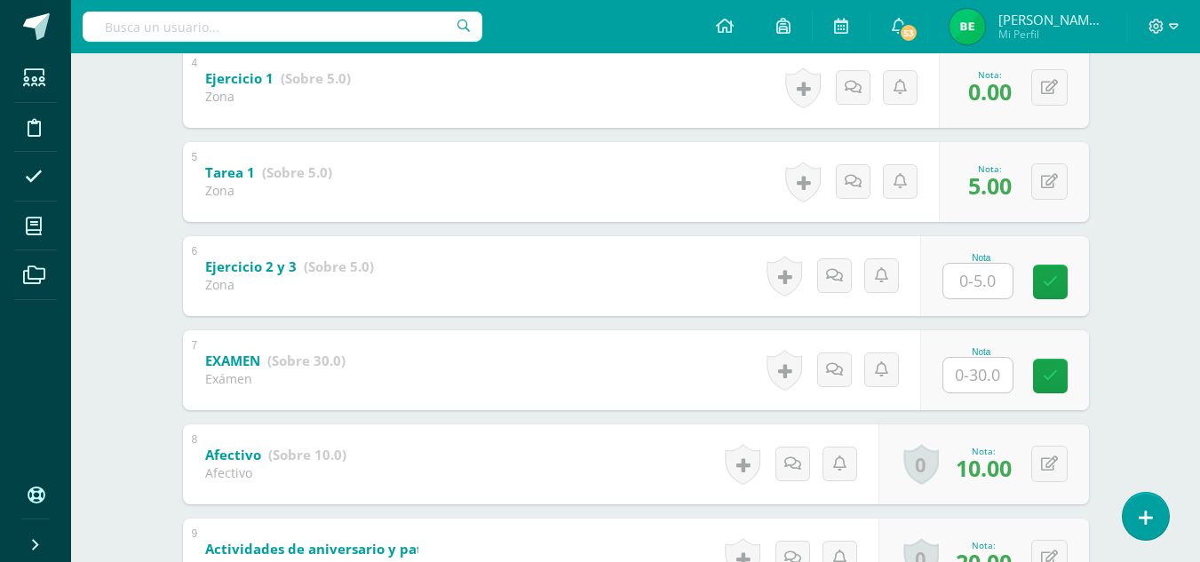
drag, startPoint x: 1197, startPoint y: 339, endPoint x: 1196, endPoint y: 263, distance: 76.4
click at [1196, 263] on div "Lengua y Literatura 4 Cuarto BACCO Diario "B" Herramientas Detalle de asistenci…" at bounding box center [635, 93] width 1129 height 1436
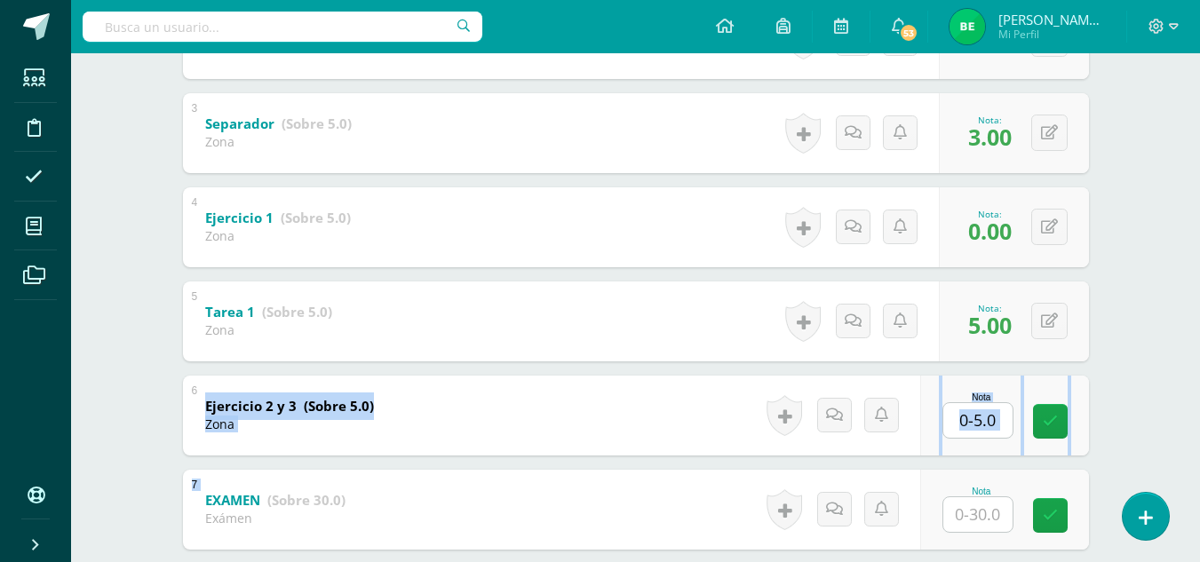
scroll to position [521, 0]
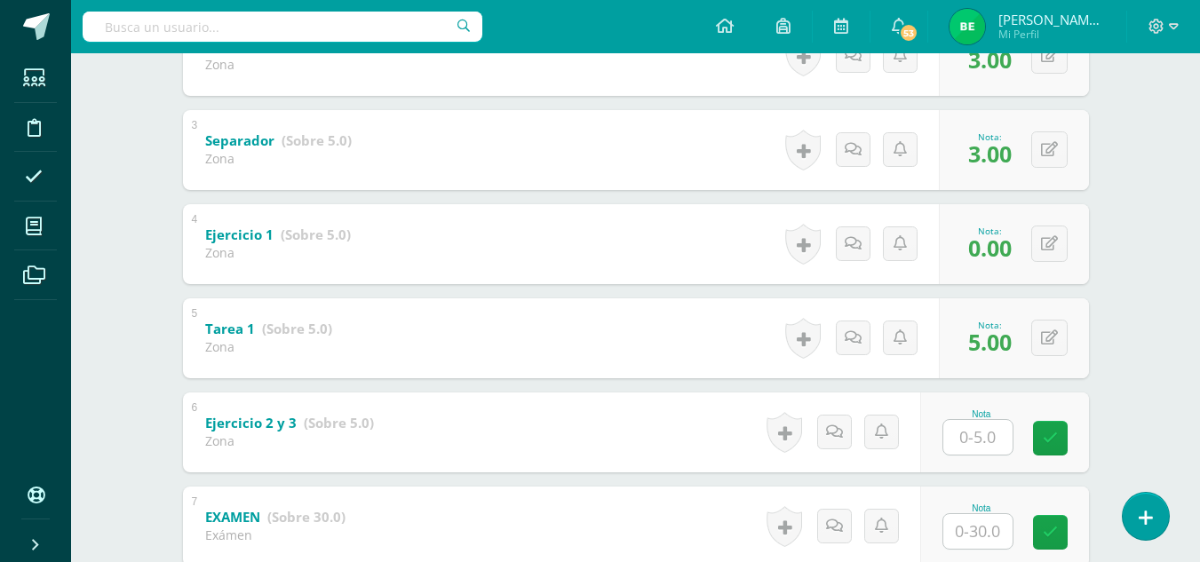
click at [1180, 296] on div "Lengua y Literatura 4 Cuarto BACCO Diario "B" Herramientas Detalle de asistenci…" at bounding box center [635, 250] width 1129 height 1436
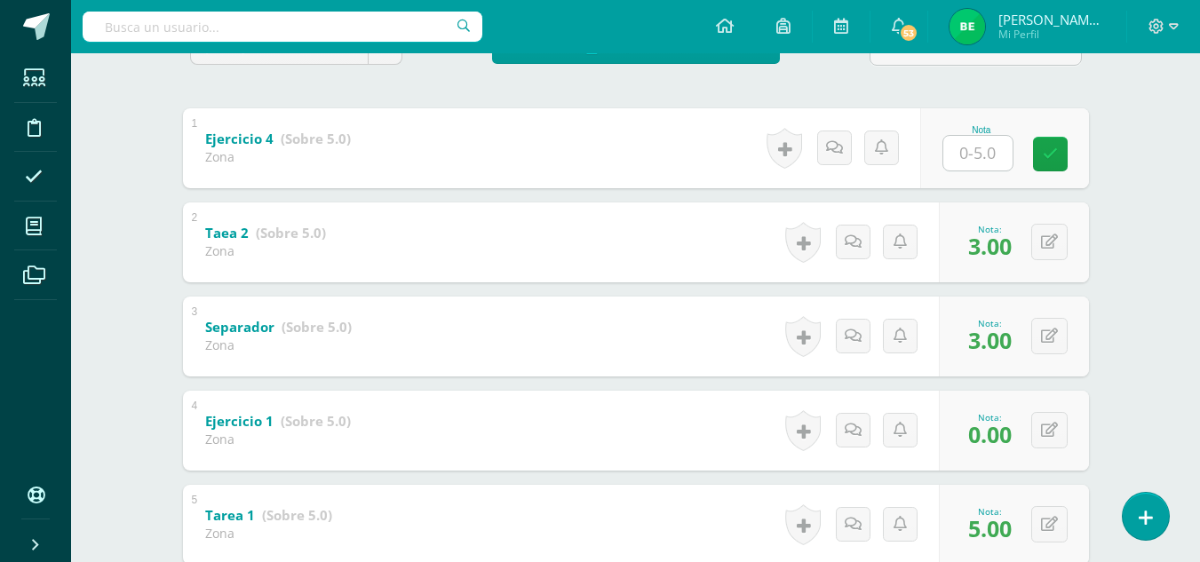
scroll to position [327, 0]
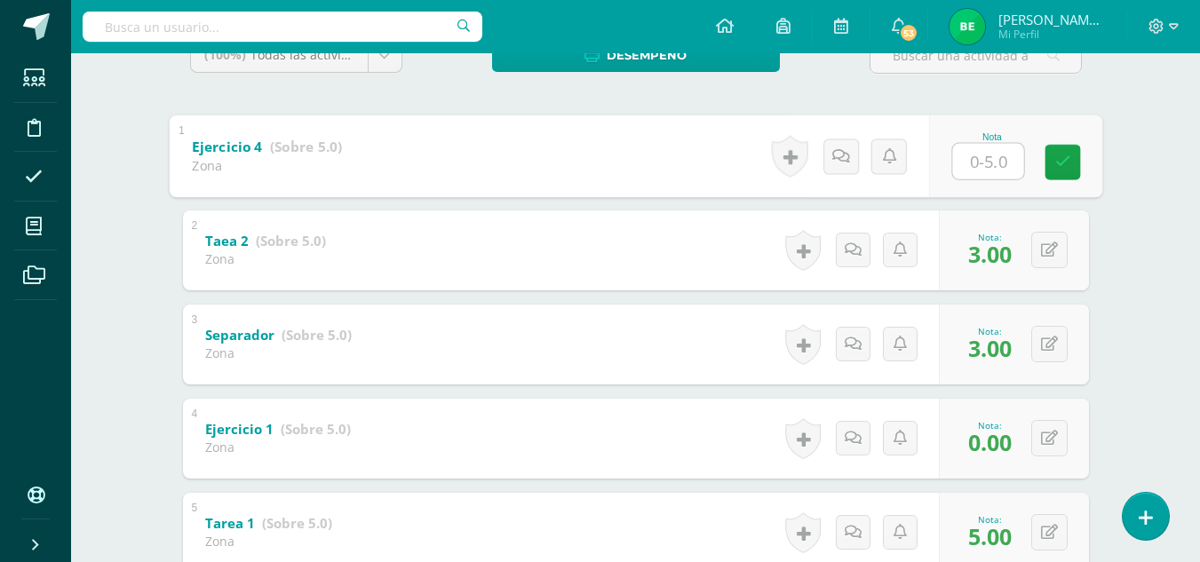
click at [971, 155] on input "text" at bounding box center [987, 161] width 71 height 36
type input "0"
type input "3"
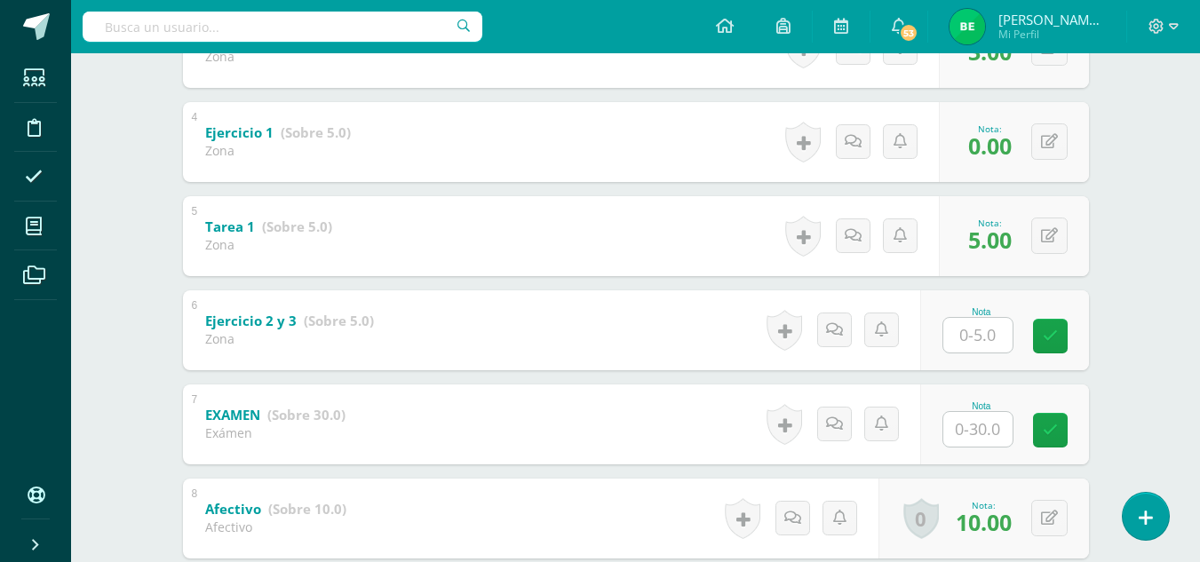
scroll to position [639, 0]
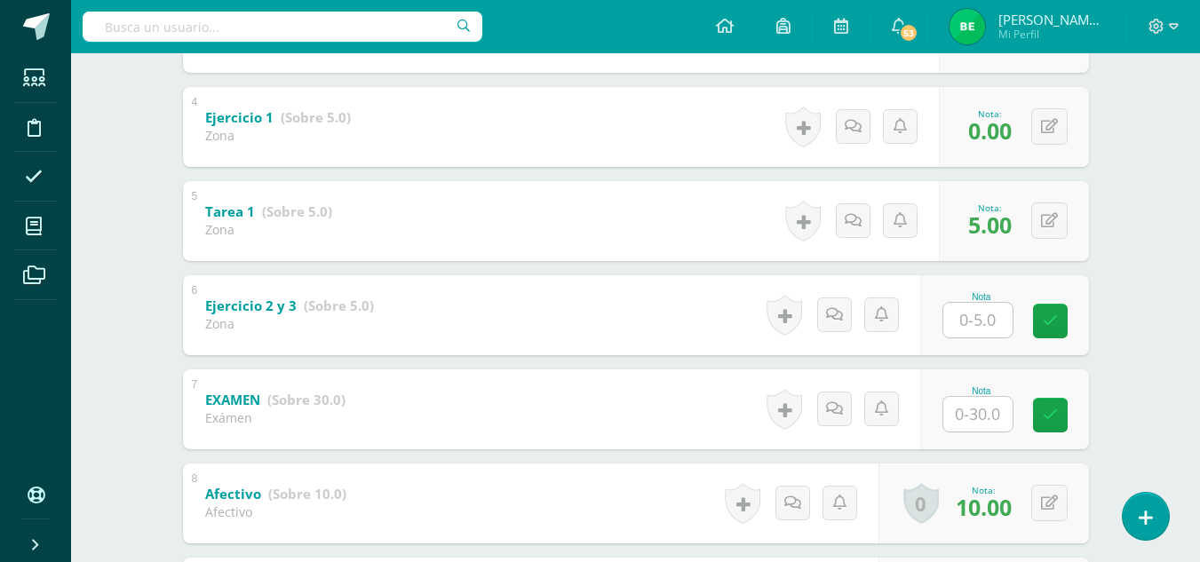
click at [971, 313] on input "text" at bounding box center [977, 320] width 69 height 35
type input "3"
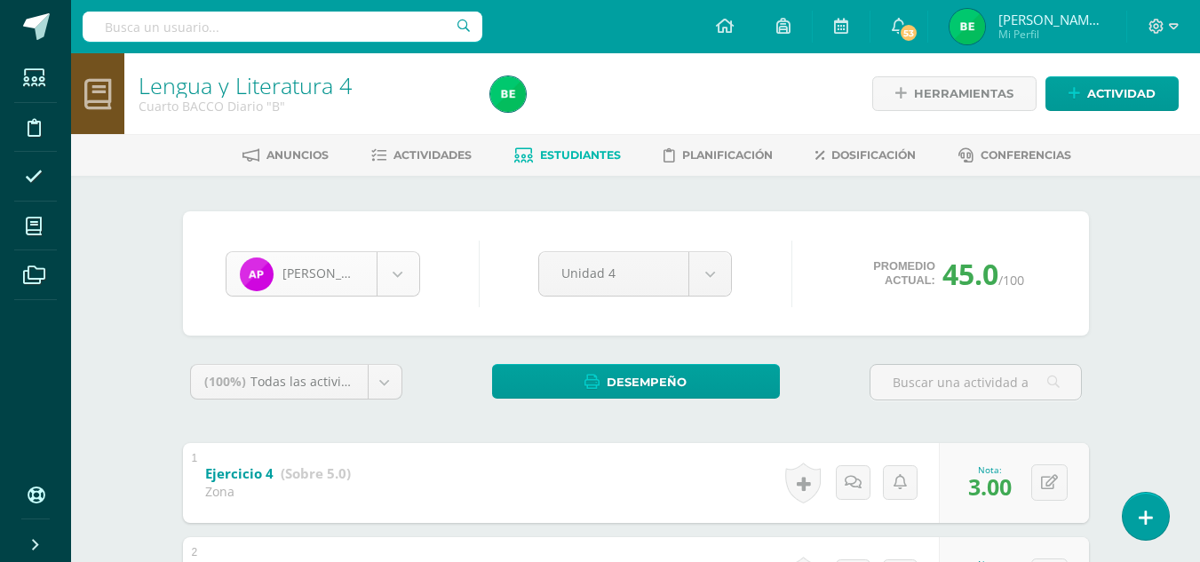
scroll to position [1102, 0]
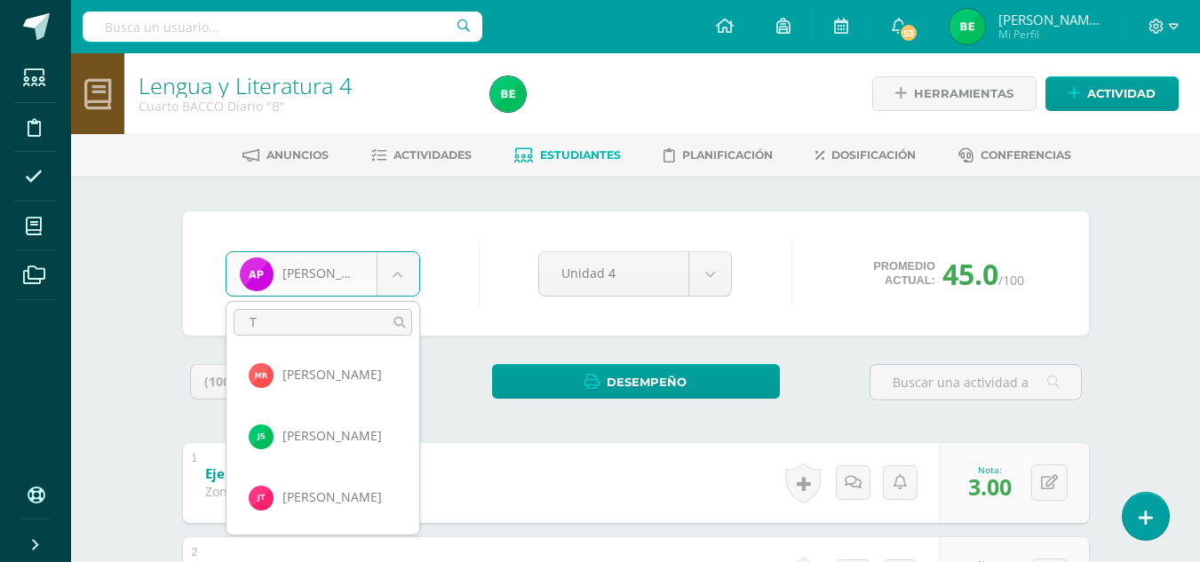
scroll to position [0, 0]
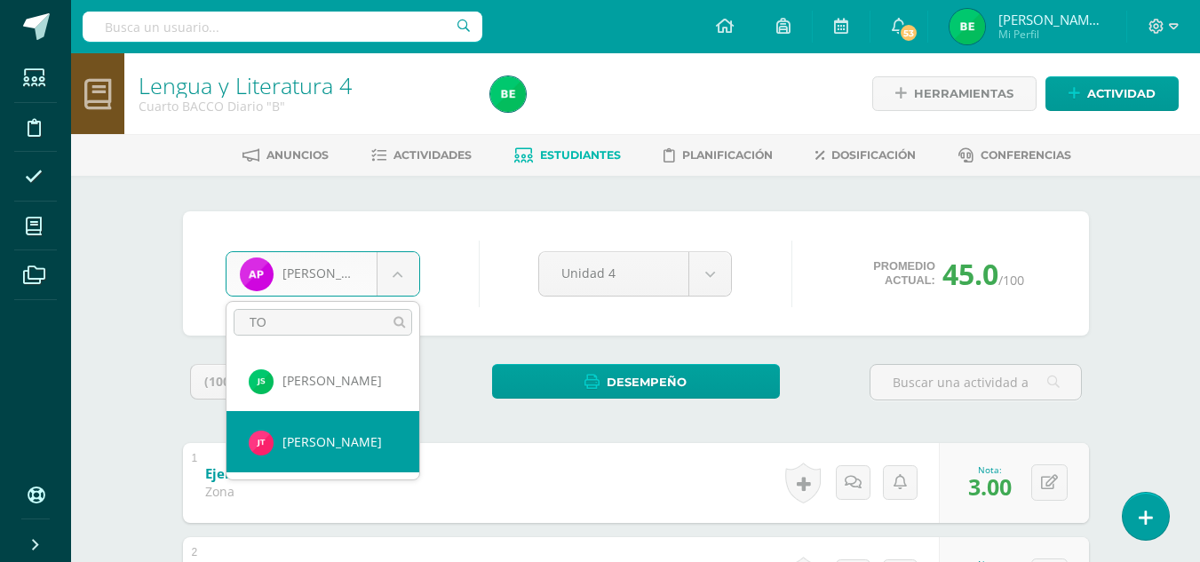
type input "TO"
select select "8789"
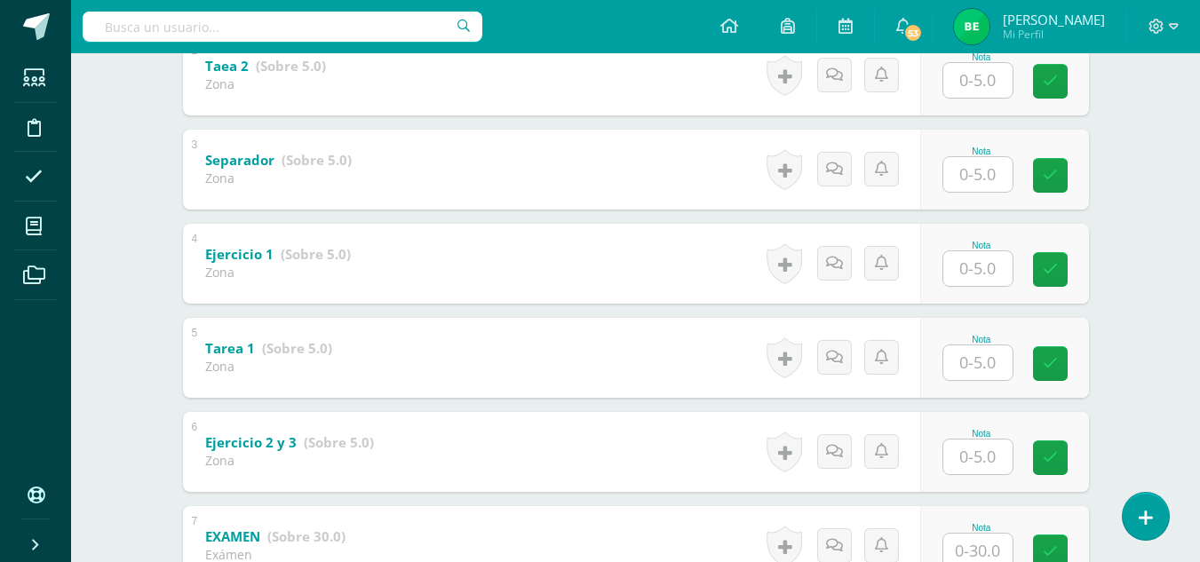
scroll to position [497, 0]
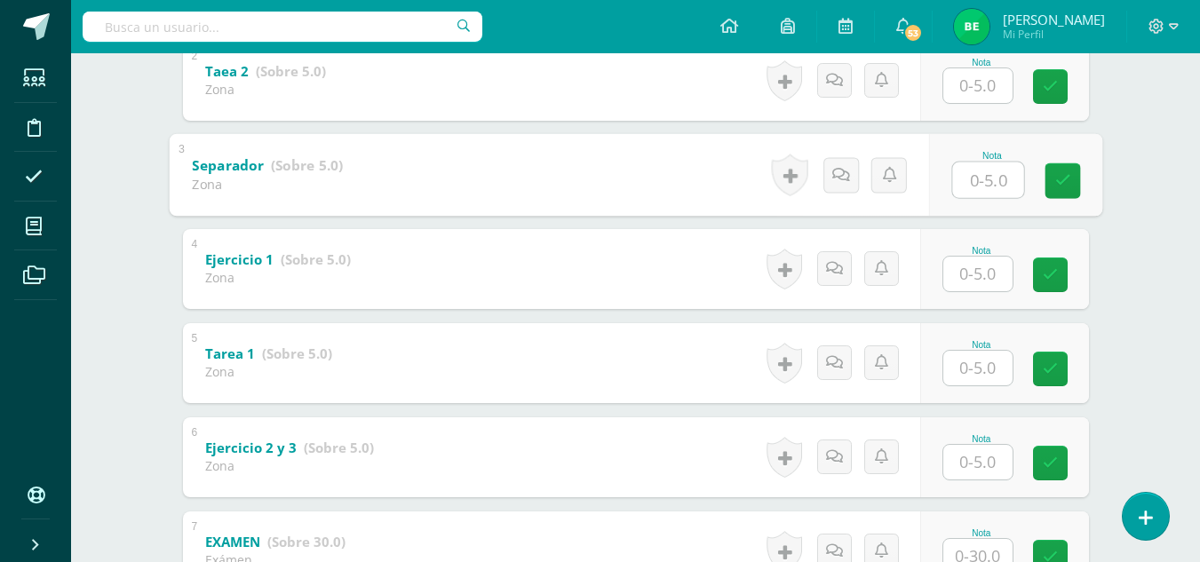
click at [979, 187] on input "text" at bounding box center [987, 180] width 71 height 36
type input "3"
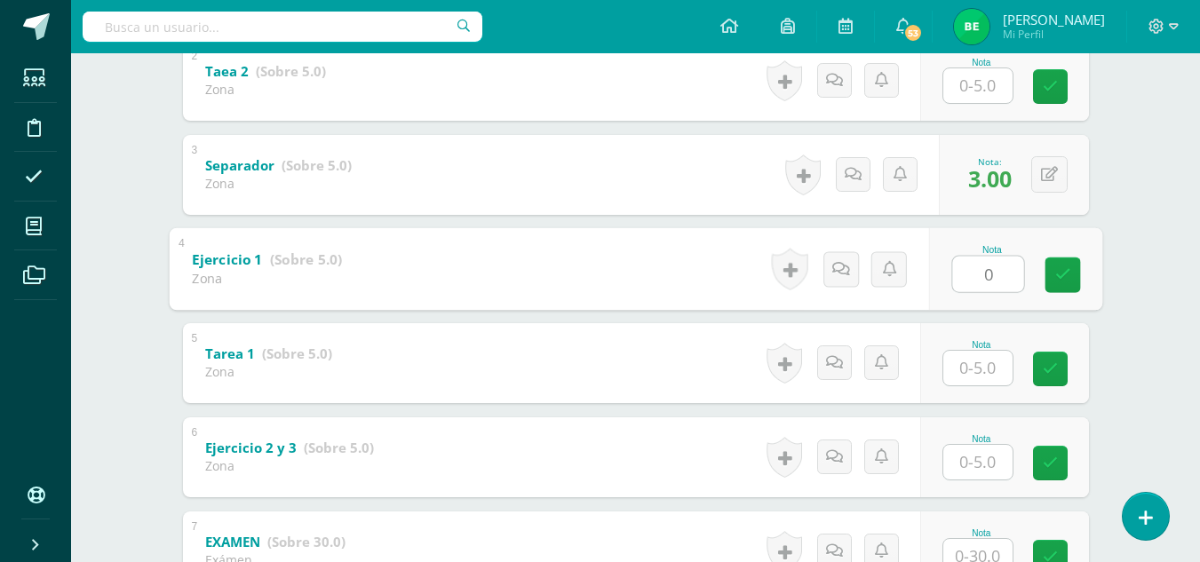
type input "0"
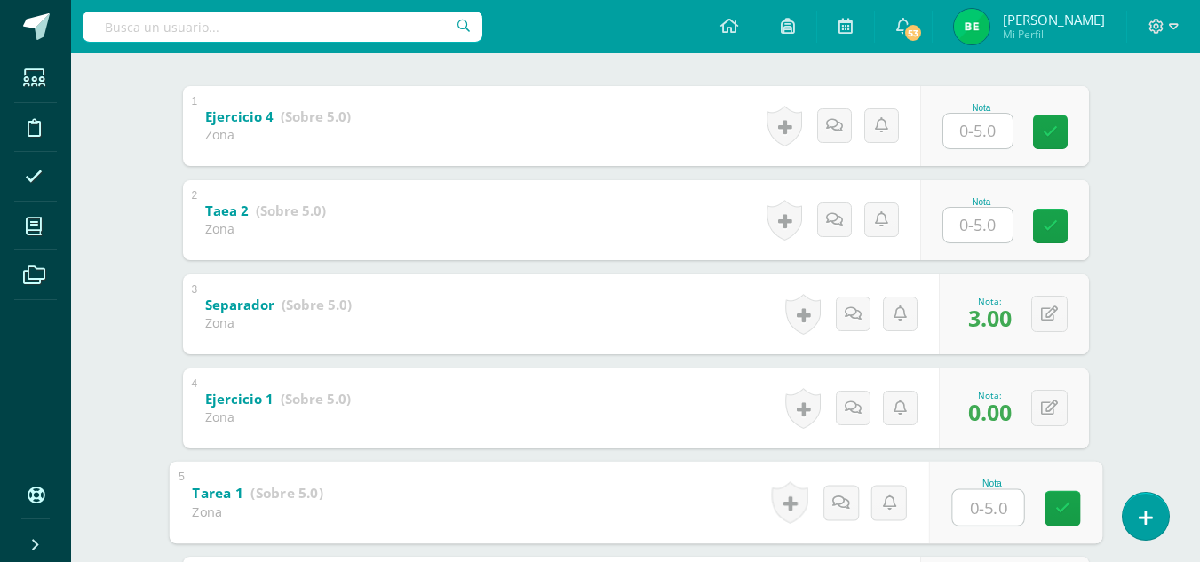
scroll to position [355, 0]
type input "5"
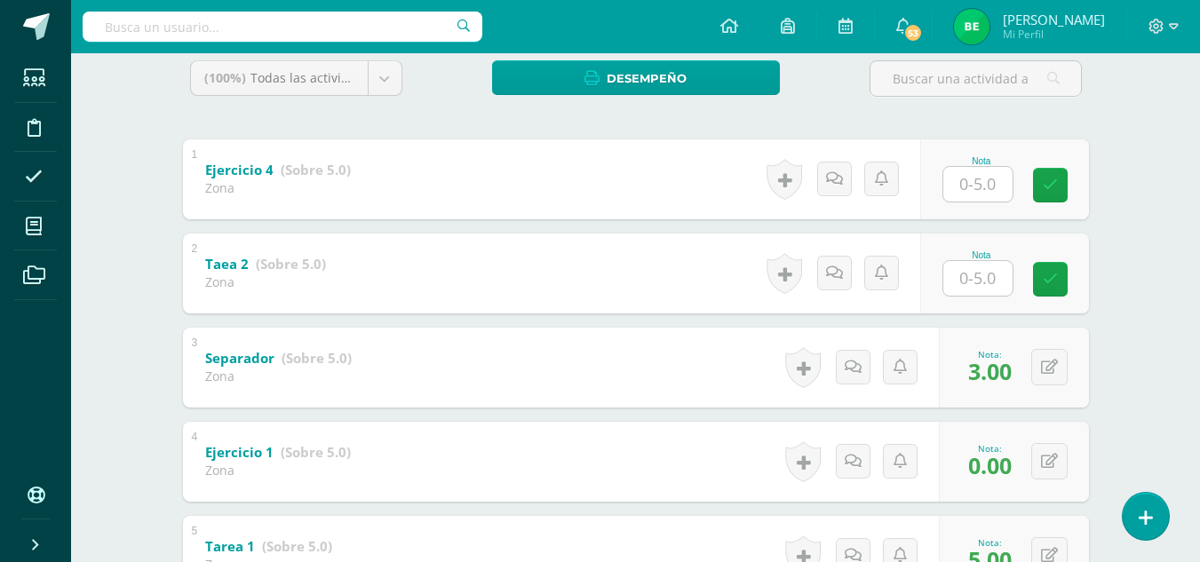
scroll to position [306, 0]
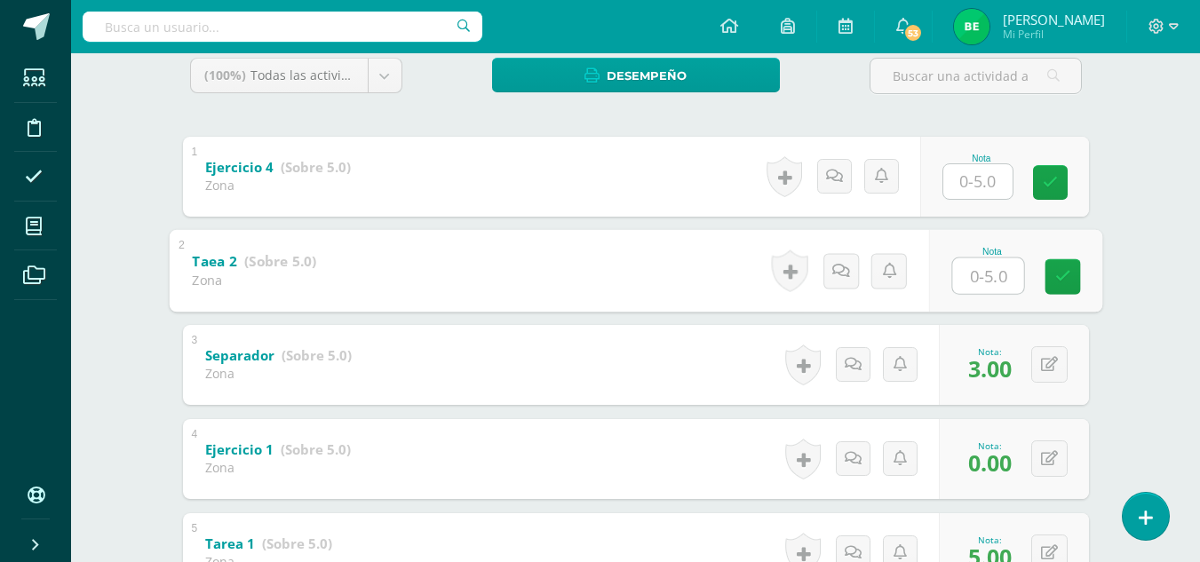
click at [1002, 272] on input "text" at bounding box center [987, 276] width 71 height 36
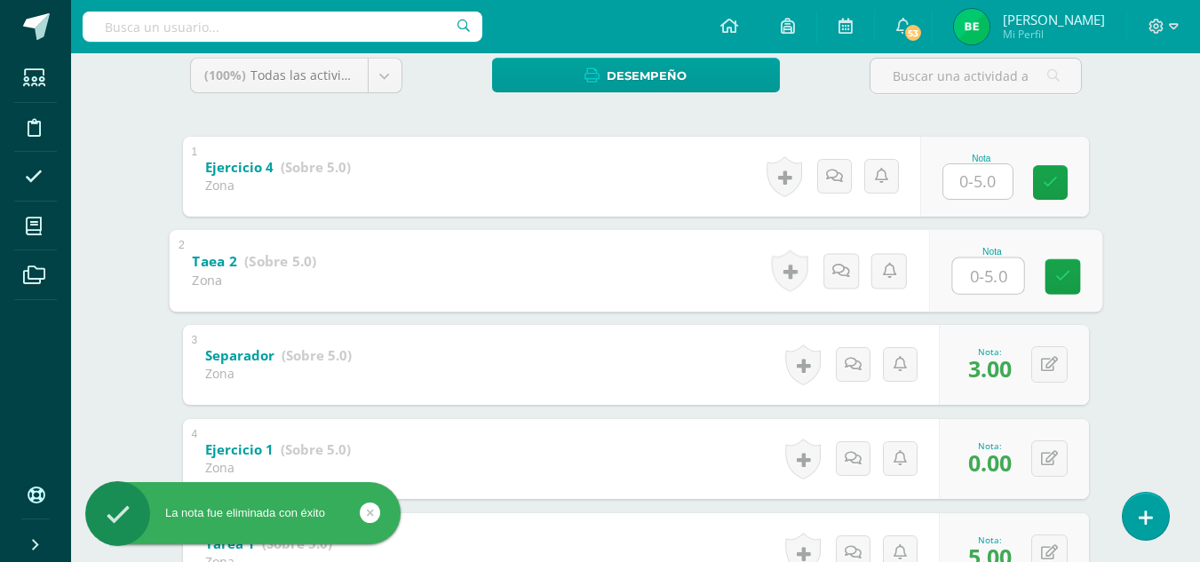
click at [1002, 272] on input "text" at bounding box center [987, 276] width 71 height 36
type input "5"
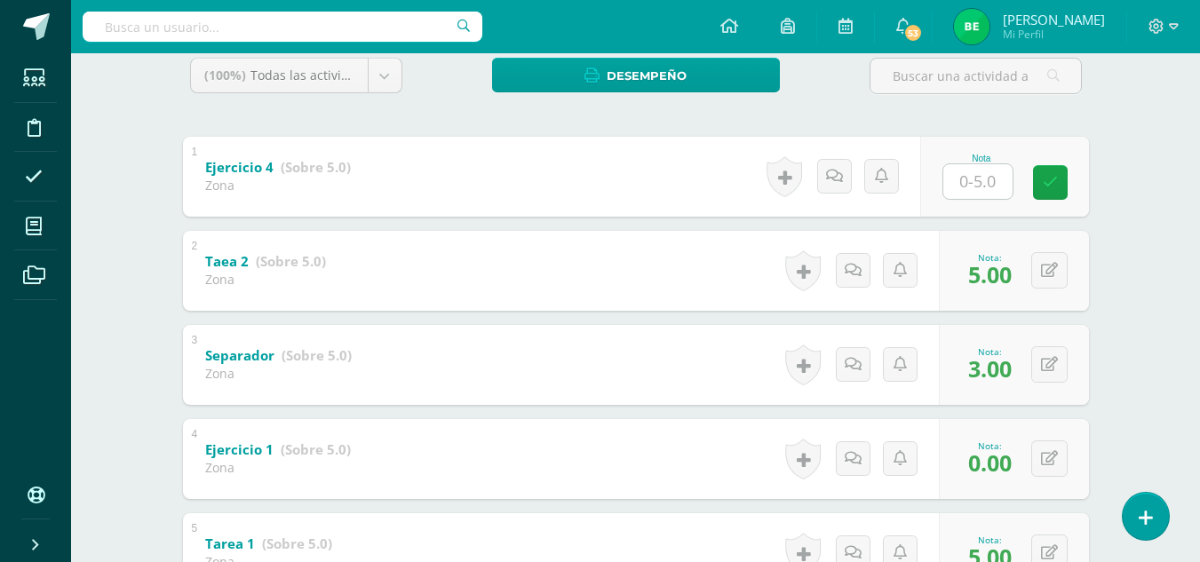
click at [999, 171] on input "text" at bounding box center [977, 181] width 69 height 35
type input "0"
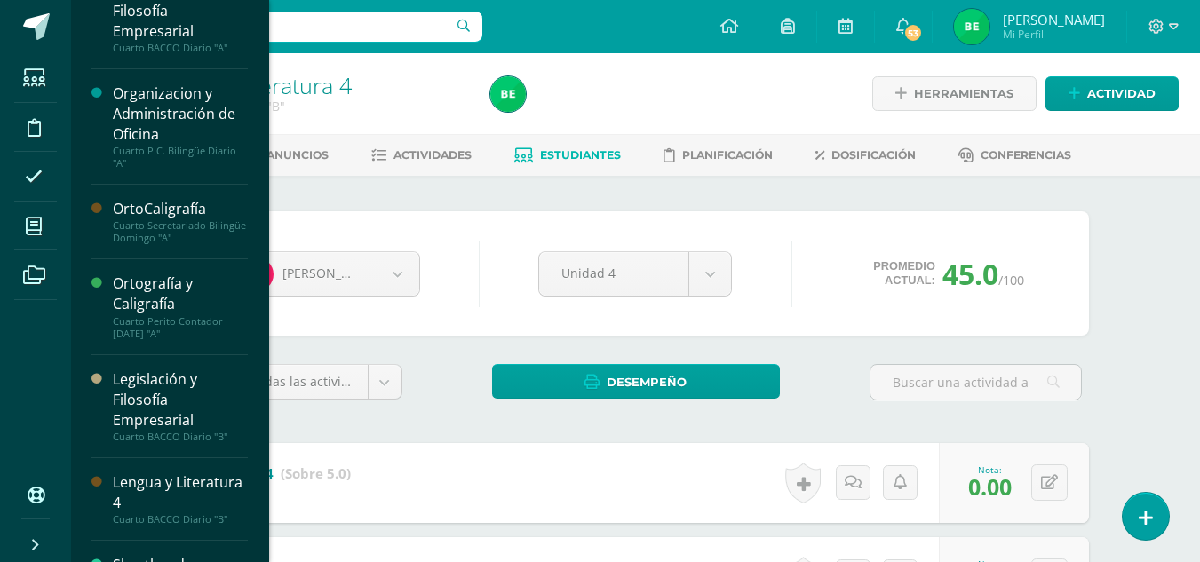
scroll to position [625, 0]
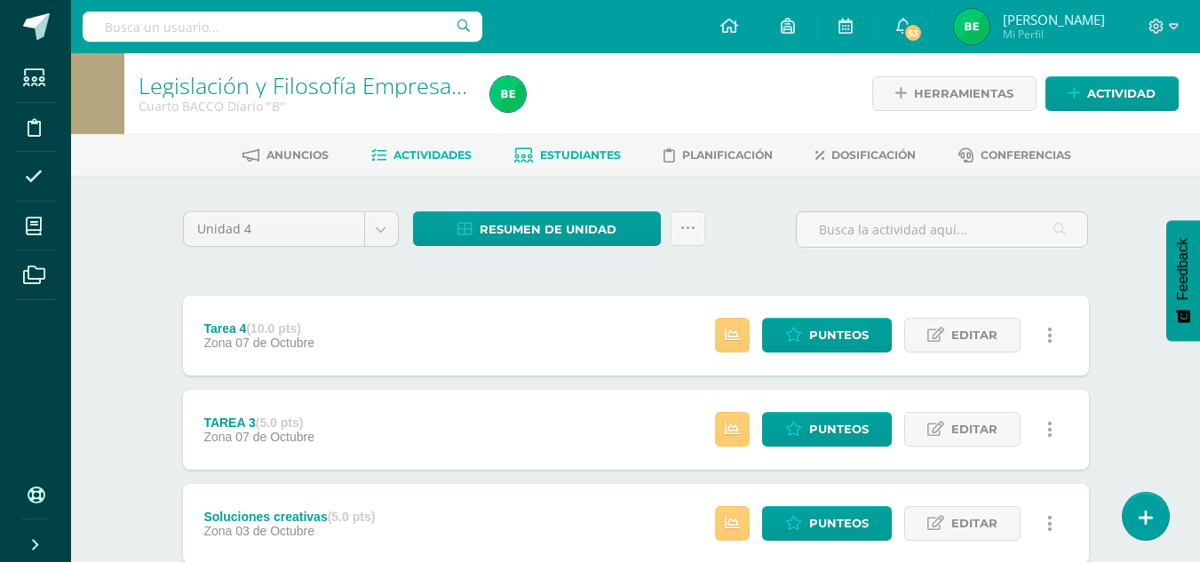
click at [554, 158] on span "Estudiantes" at bounding box center [580, 154] width 81 height 13
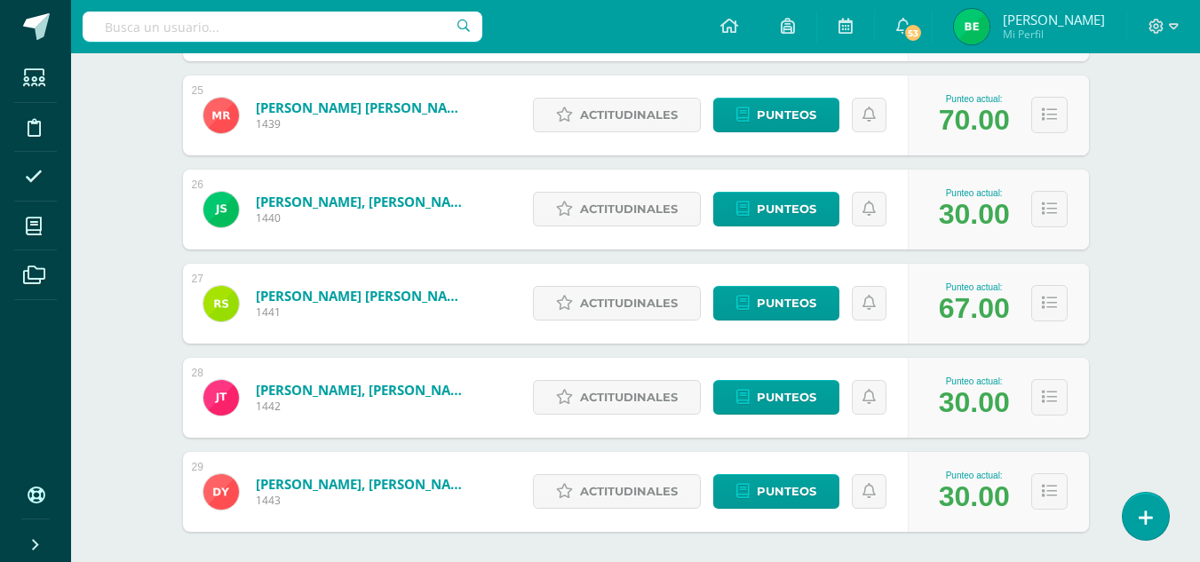
scroll to position [2659, 0]
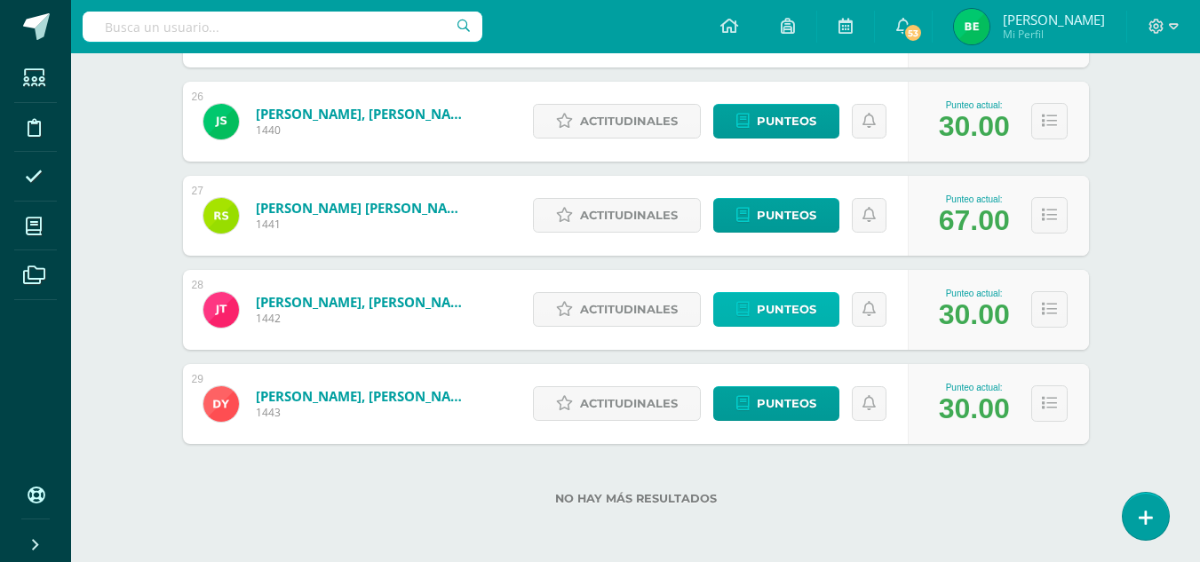
click at [815, 301] on span "Punteos" at bounding box center [787, 309] width 60 height 33
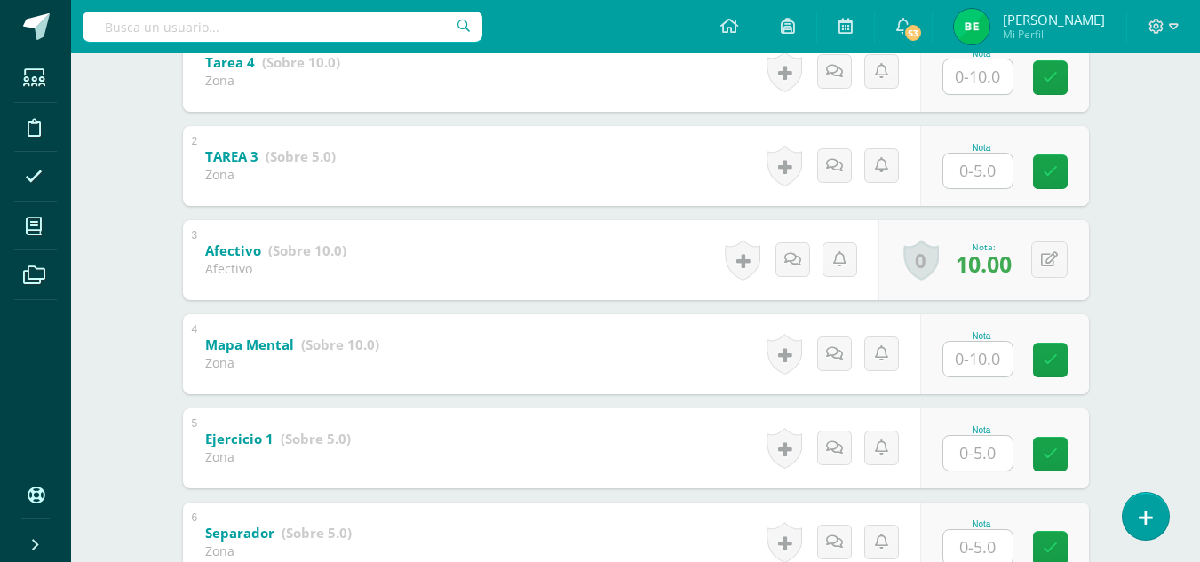
scroll to position [423, 0]
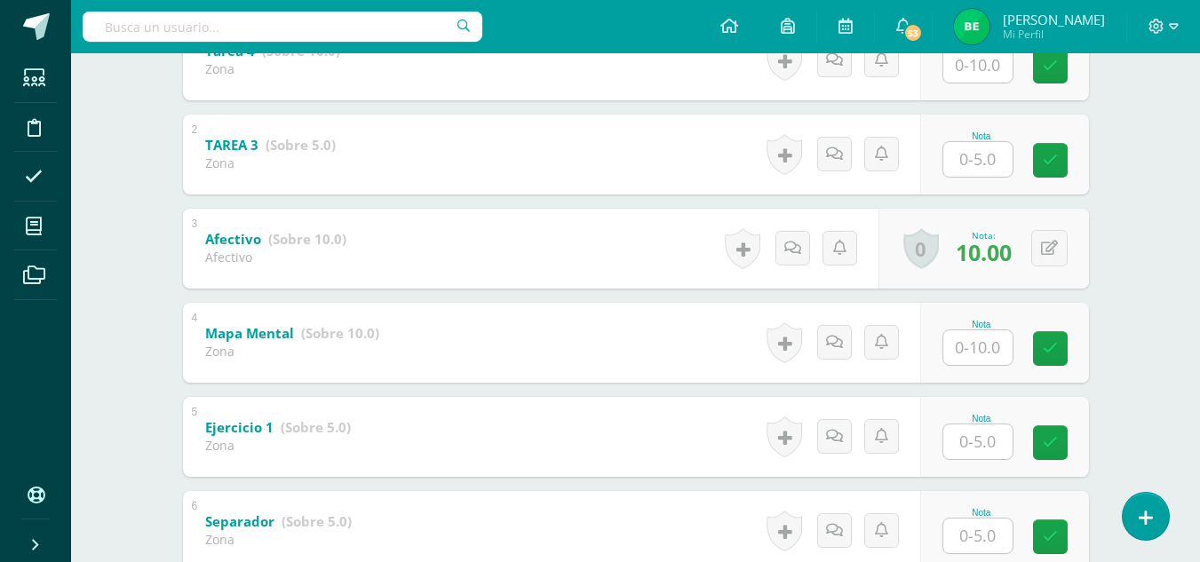
click at [994, 447] on input "text" at bounding box center [977, 442] width 69 height 35
type input "3"
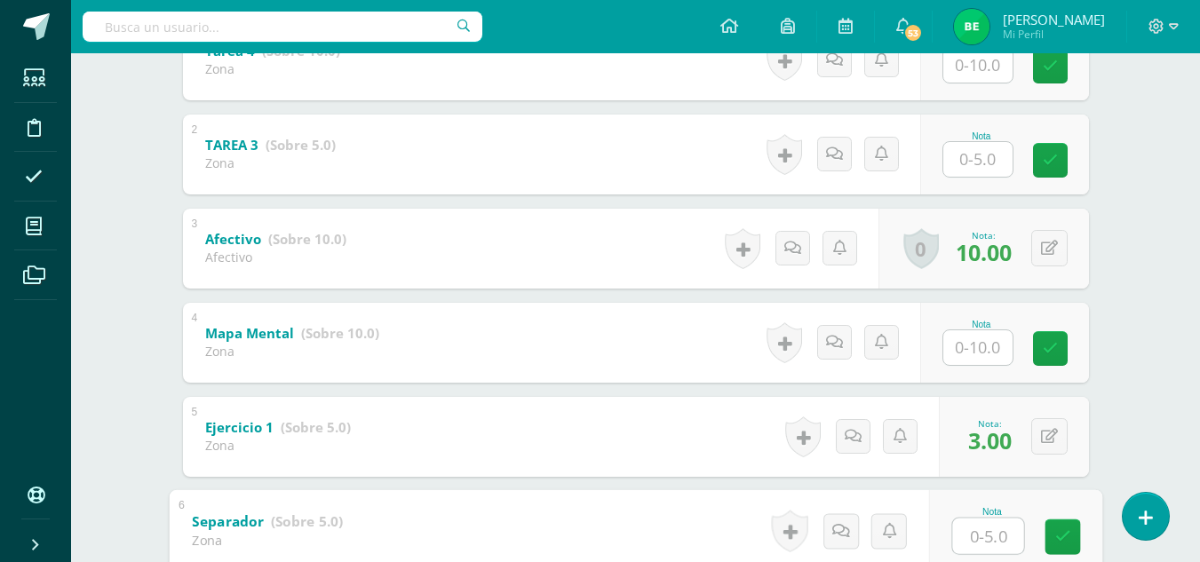
drag, startPoint x: 994, startPoint y: 447, endPoint x: 930, endPoint y: 324, distance: 138.3
drag, startPoint x: 930, startPoint y: 324, endPoint x: 967, endPoint y: 346, distance: 42.7
click at [967, 346] on input "text" at bounding box center [977, 347] width 69 height 35
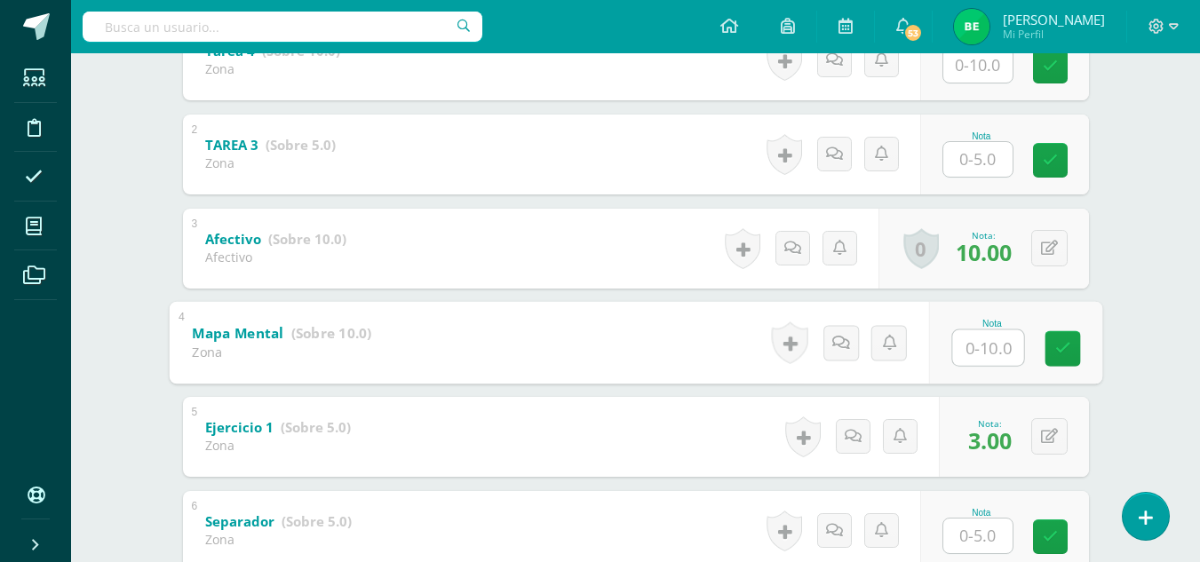
type input "5"
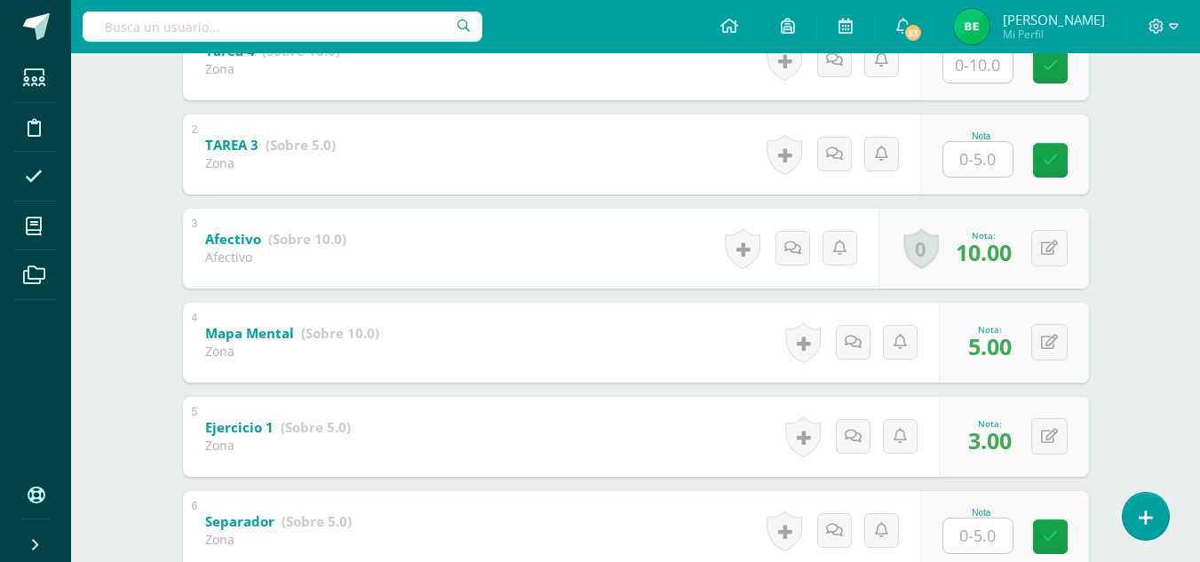
scroll to position [322, 0]
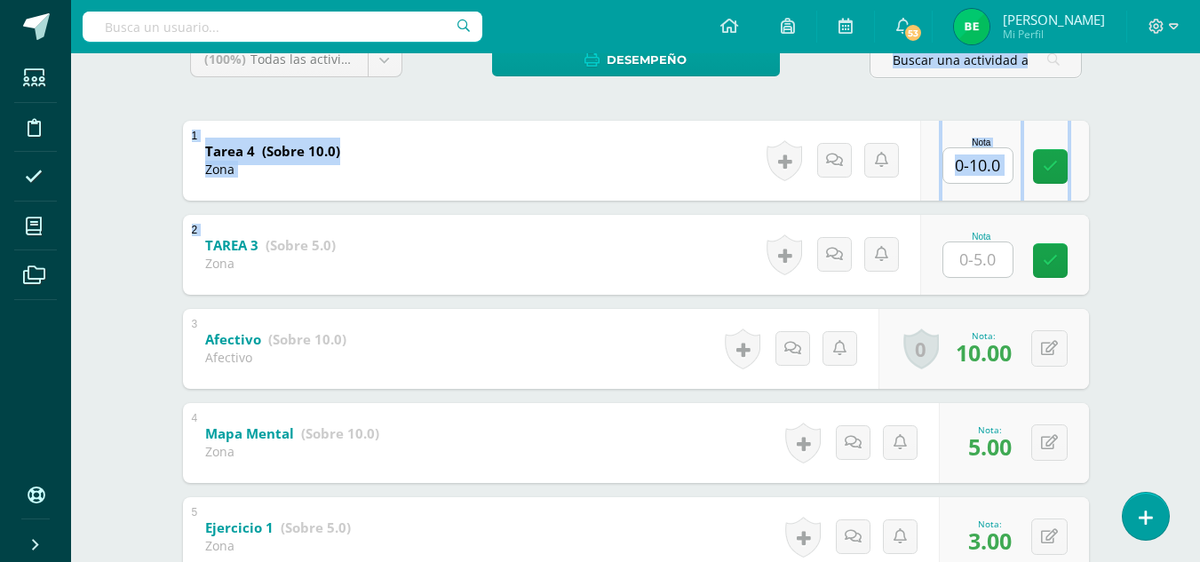
drag, startPoint x: 1199, startPoint y: 204, endPoint x: 1212, endPoint y: 60, distance: 145.3
click at [1199, 60] on html "Estudiantes Disciplina Asistencia Mis cursos Archivos Soporte Ayuda Reportar un…" at bounding box center [600, 328] width 1200 height 1301
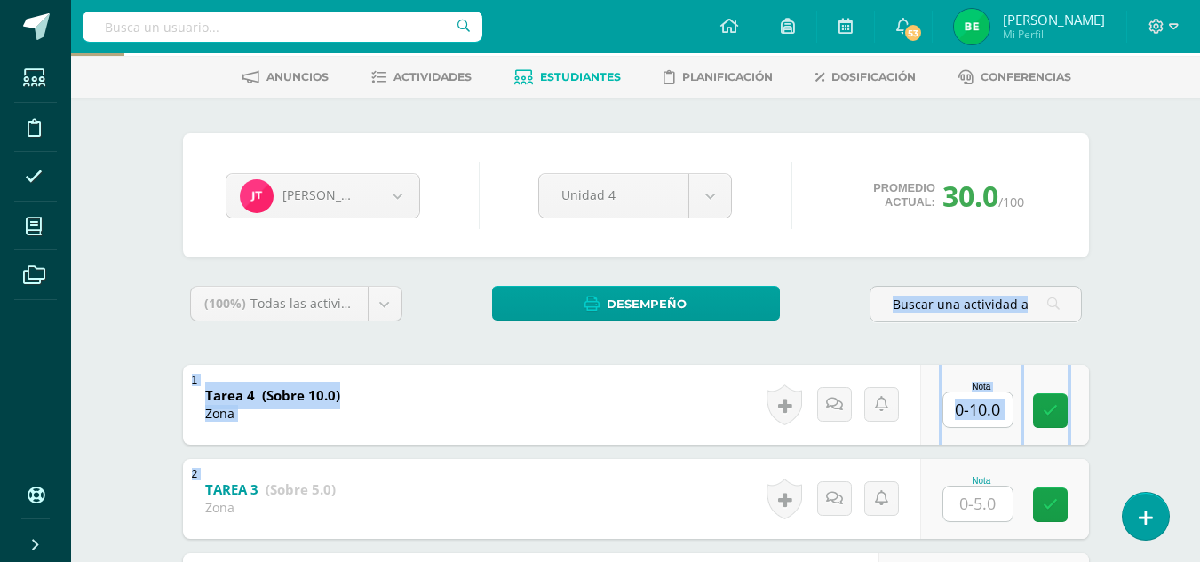
scroll to position [0, 0]
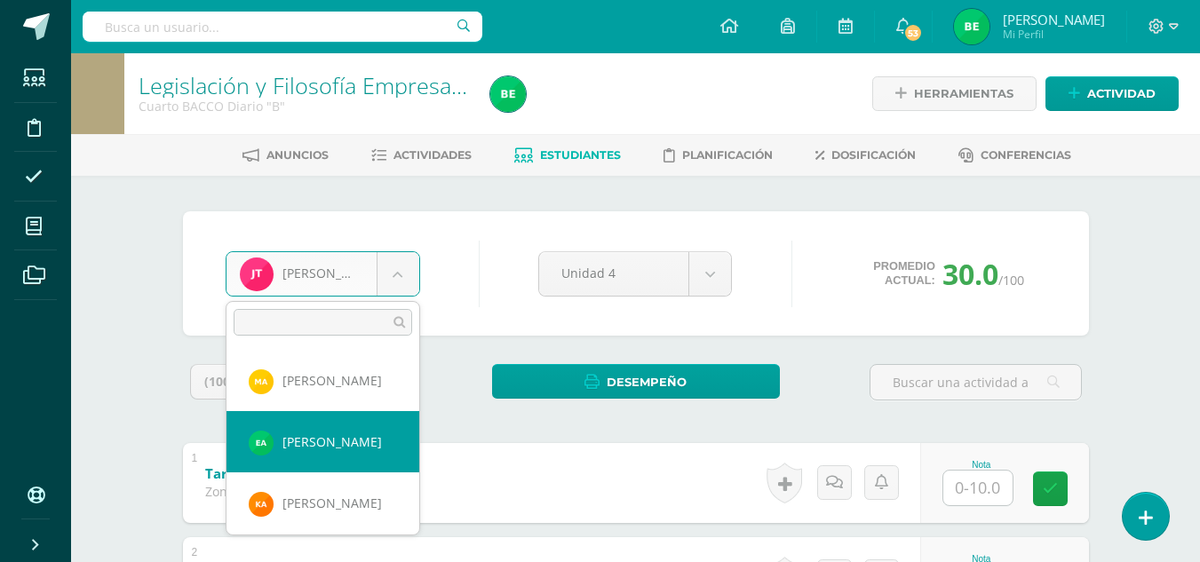
select select "8765"
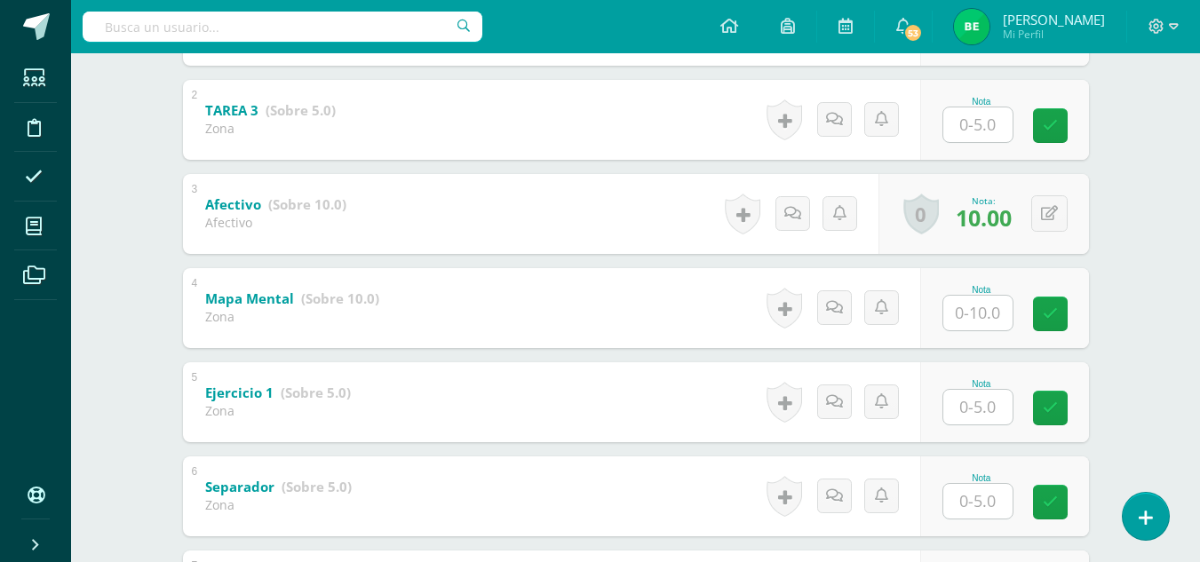
scroll to position [438, 0]
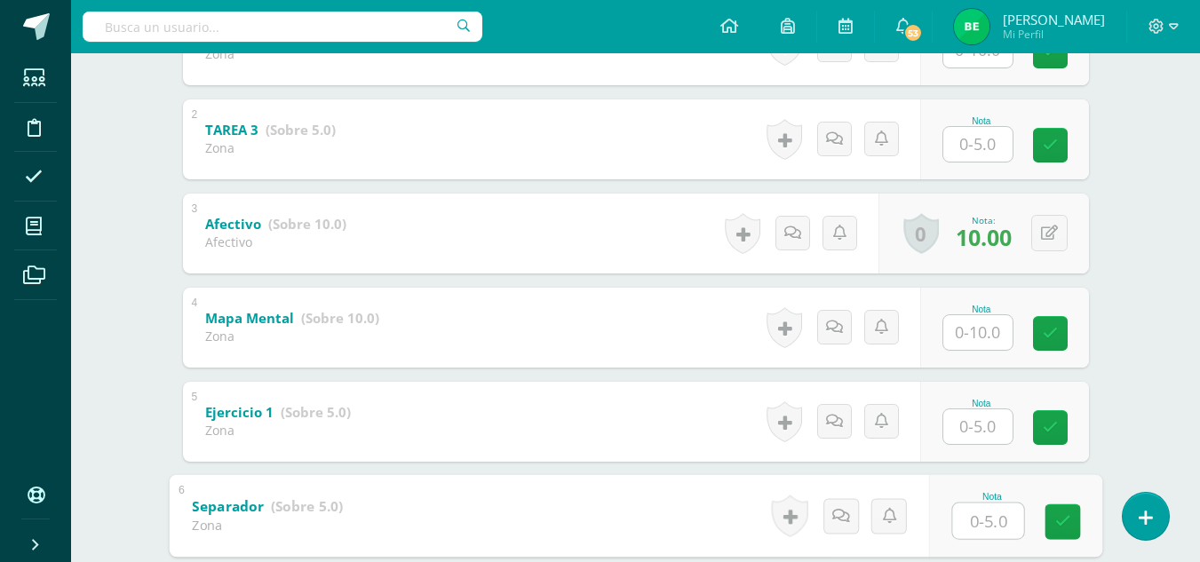
click at [985, 520] on input "text" at bounding box center [987, 521] width 71 height 36
type input "5"
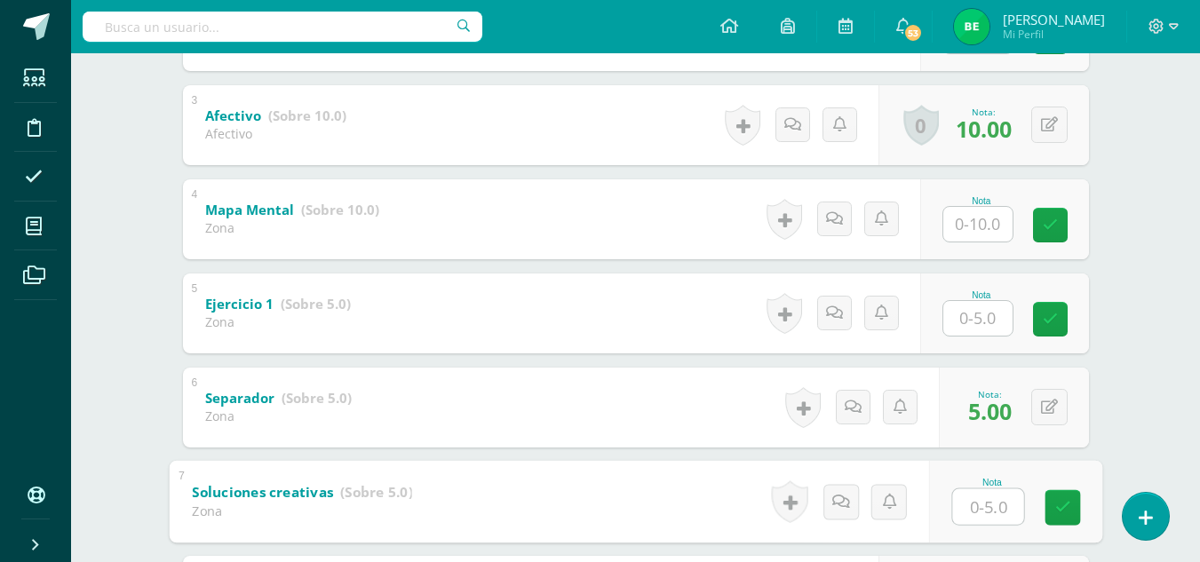
scroll to position [540, 0]
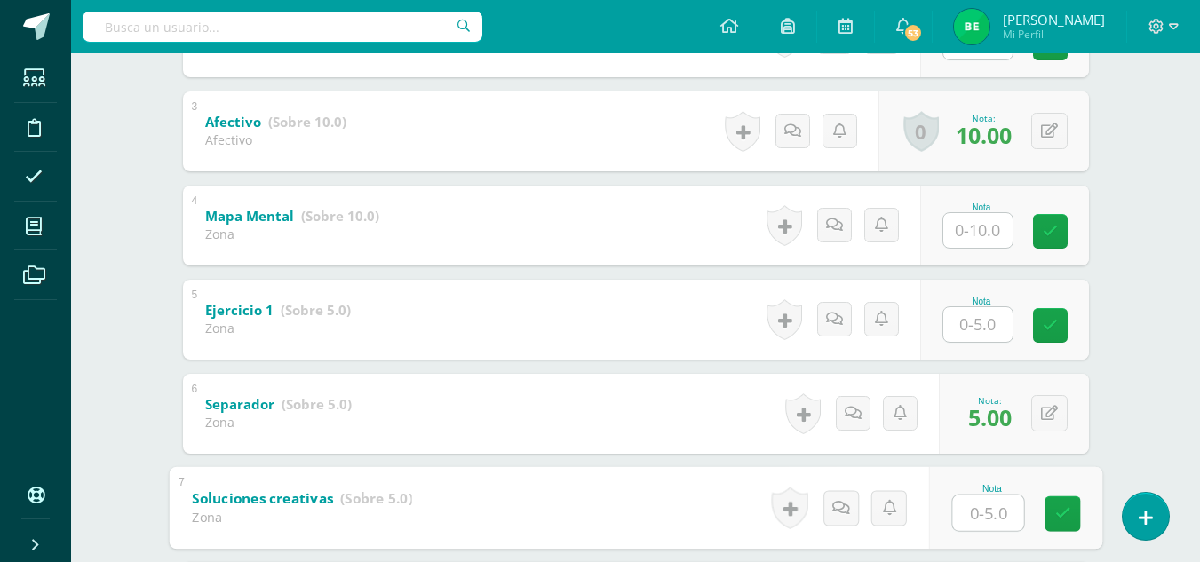
click at [948, 318] on div "Nota" at bounding box center [1004, 320] width 169 height 80
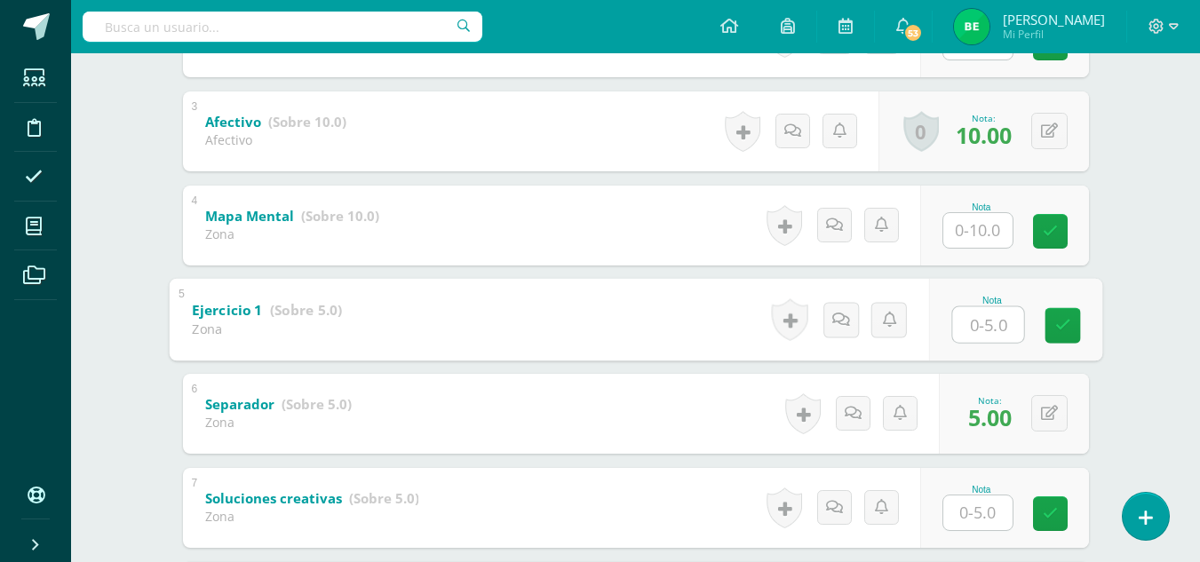
type input "5"
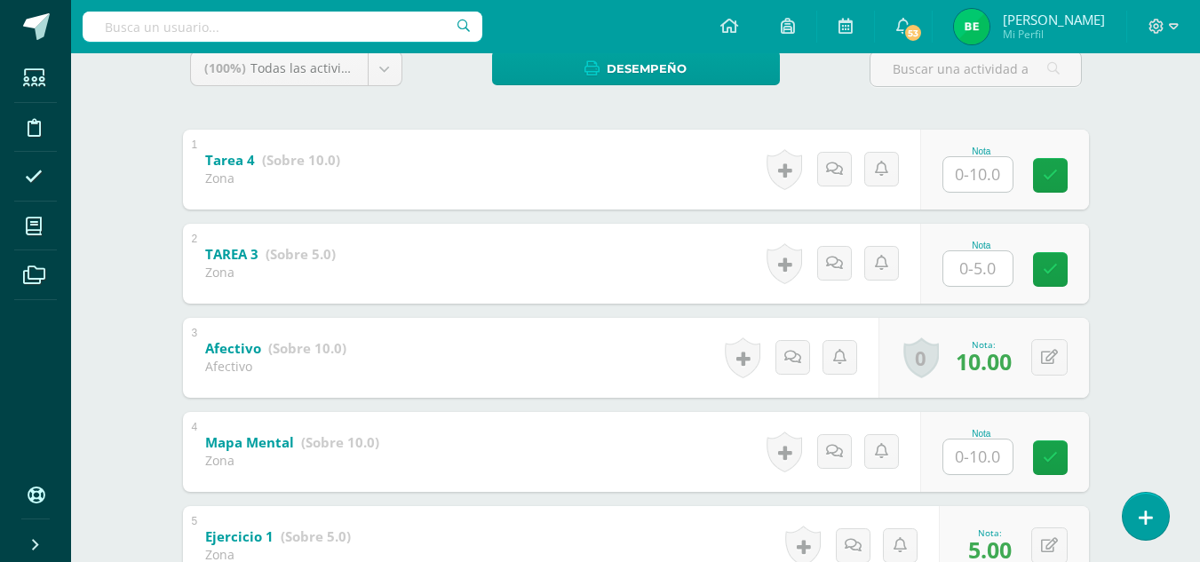
scroll to position [326, 0]
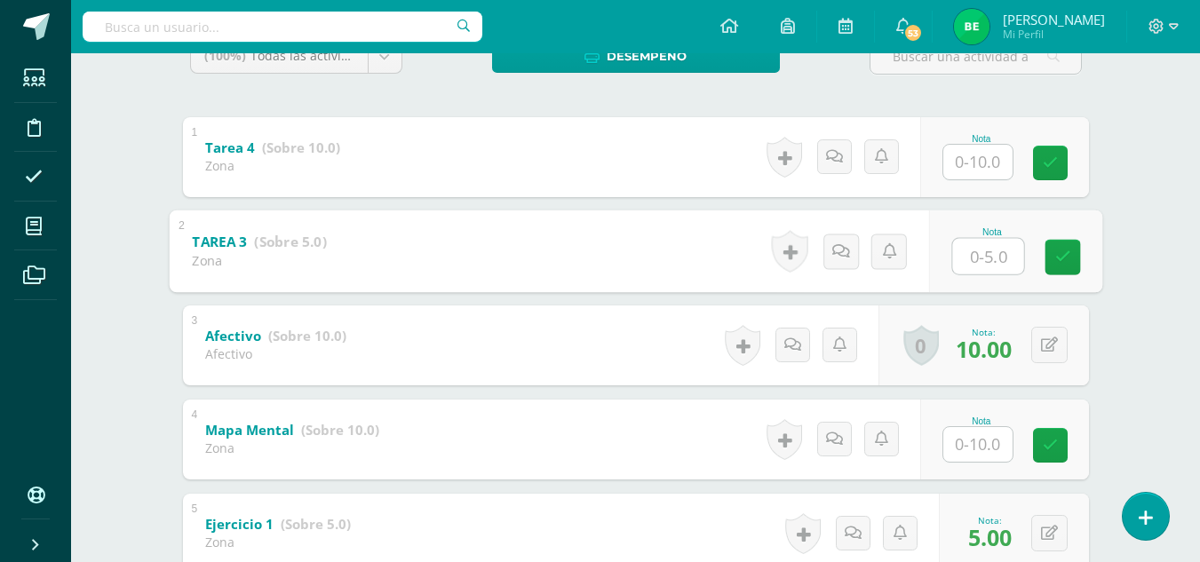
click at [973, 259] on input "text" at bounding box center [987, 256] width 71 height 36
type input "5"
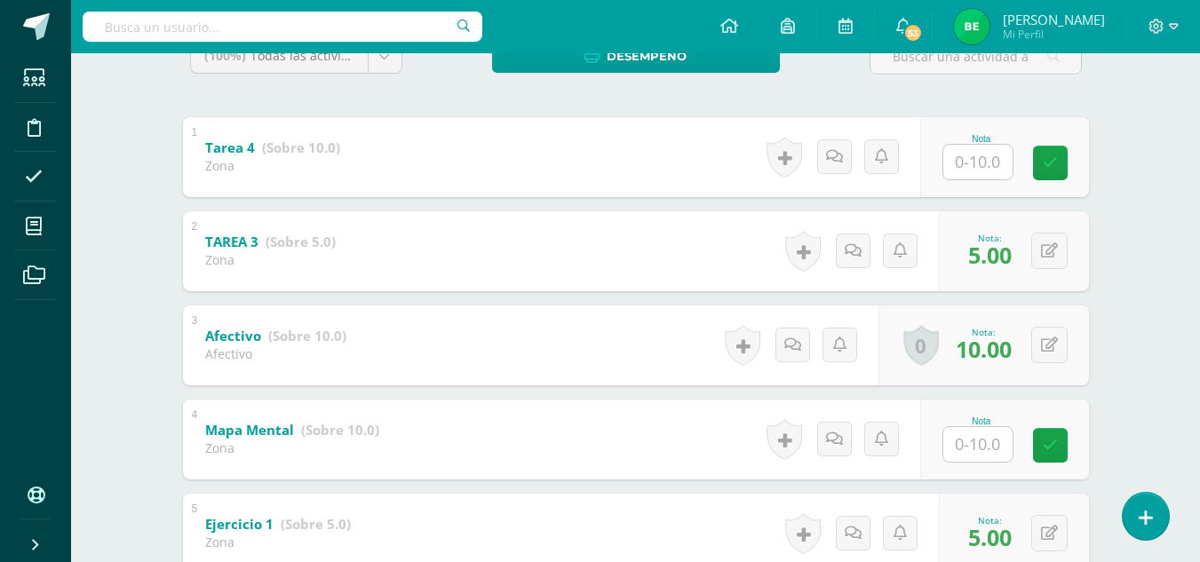
click at [984, 151] on input "text" at bounding box center [977, 162] width 69 height 35
type input "0"
click at [975, 435] on input "text" at bounding box center [977, 444] width 69 height 35
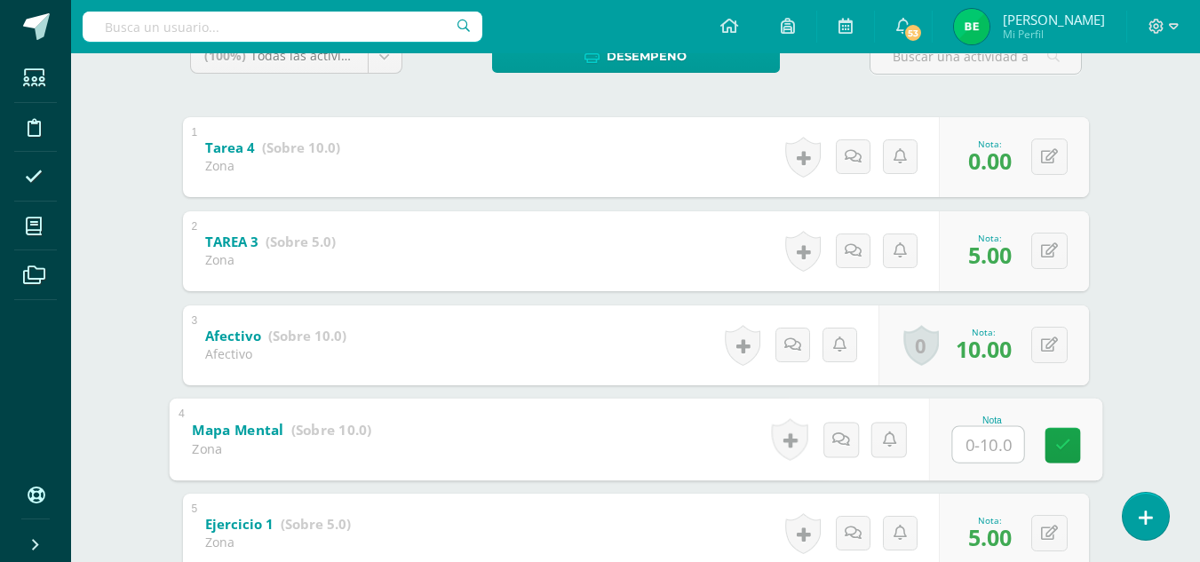
type input "0"
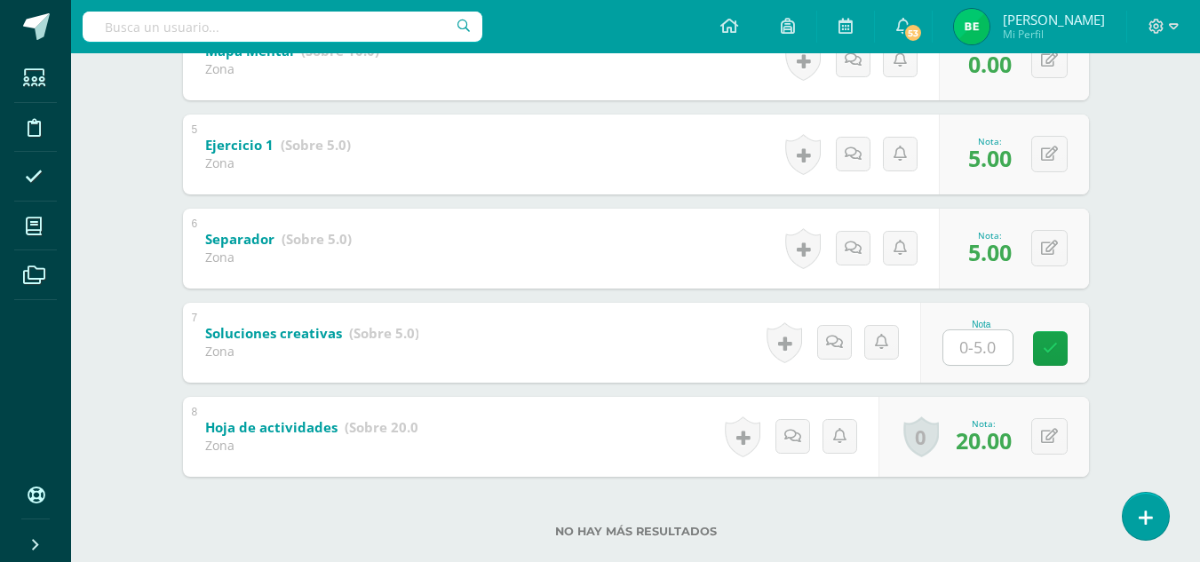
scroll to position [738, 0]
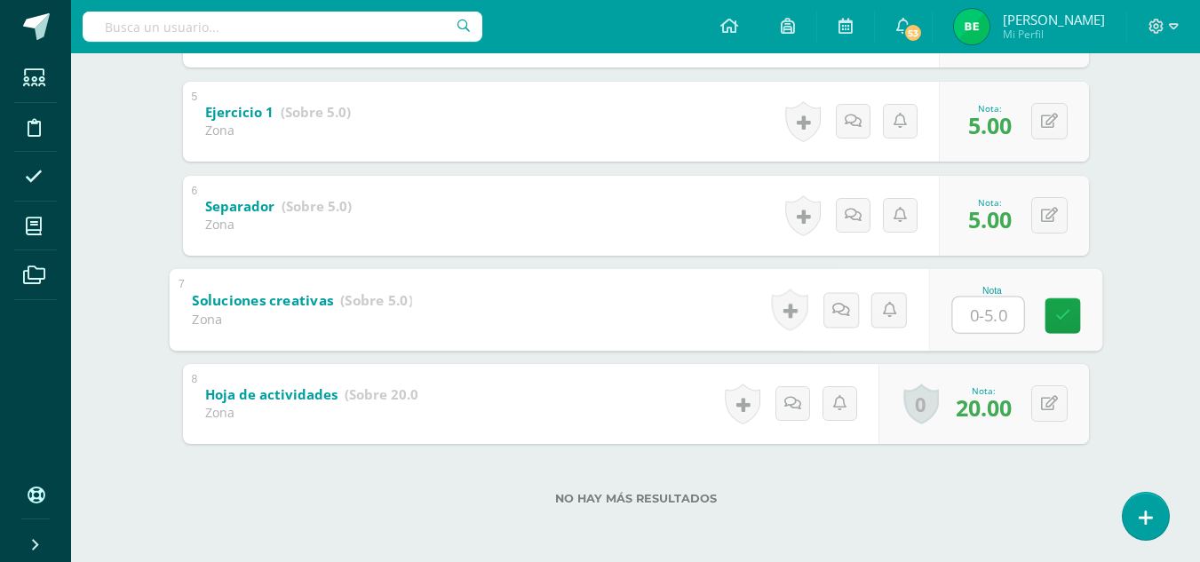
click at [975, 318] on input "text" at bounding box center [987, 315] width 71 height 36
type input "5"
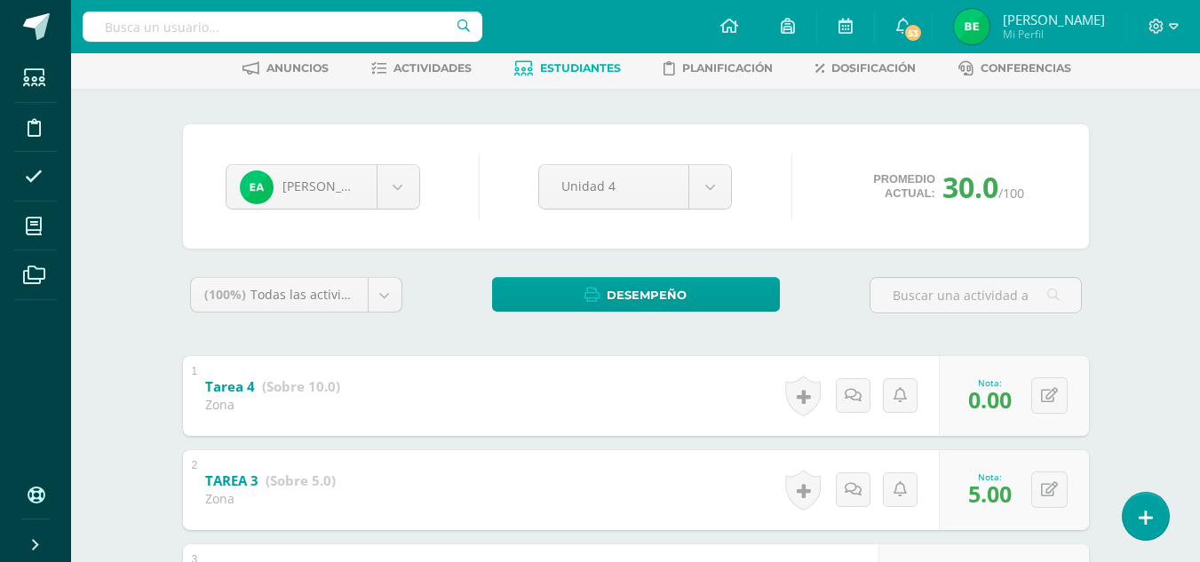
scroll to position [0, 0]
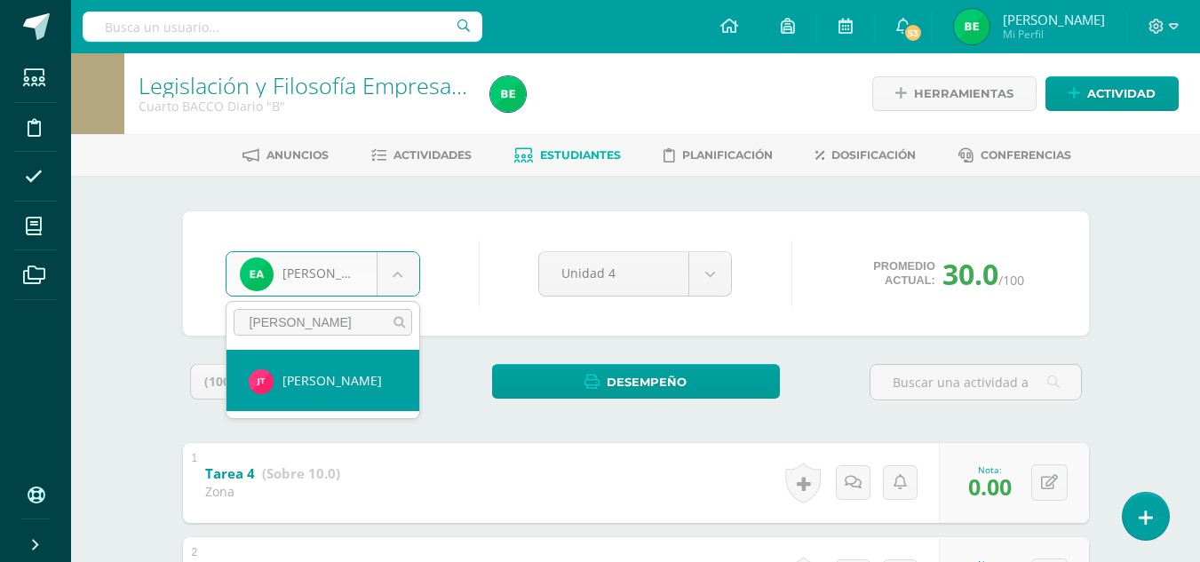
type input "TOVAR"
select select "8789"
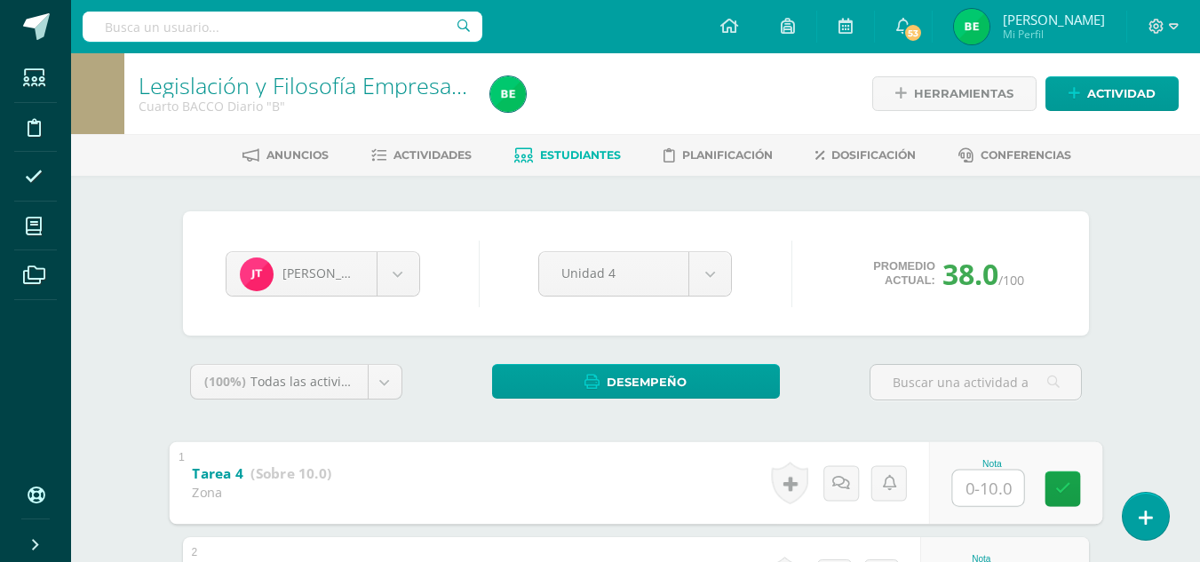
click at [957, 494] on input "text" at bounding box center [987, 488] width 71 height 36
type input "5"
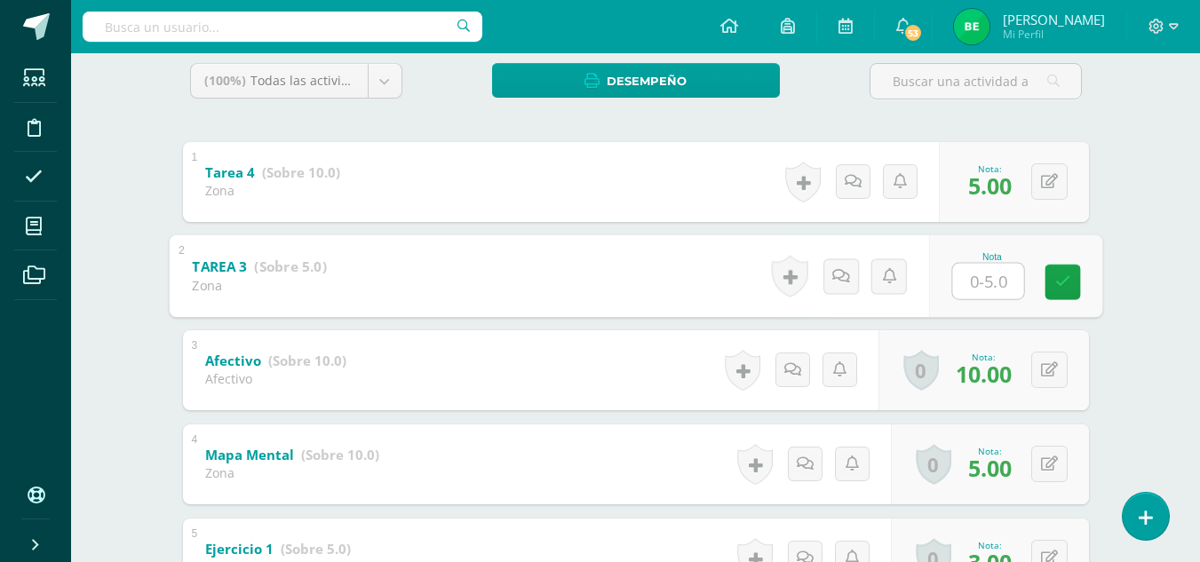
scroll to position [307, 0]
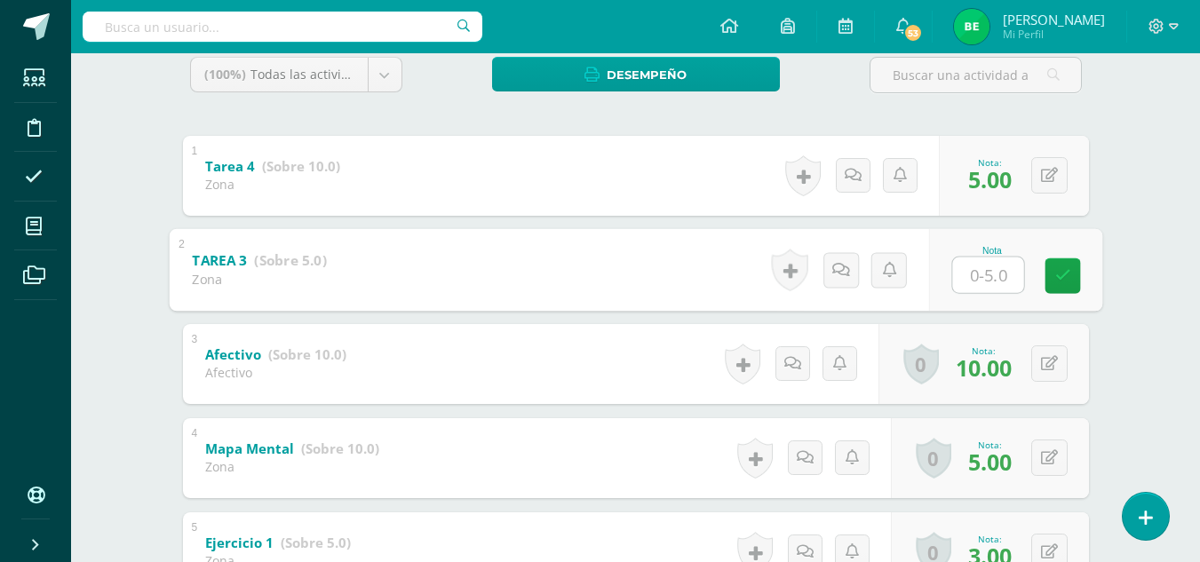
type input "0"
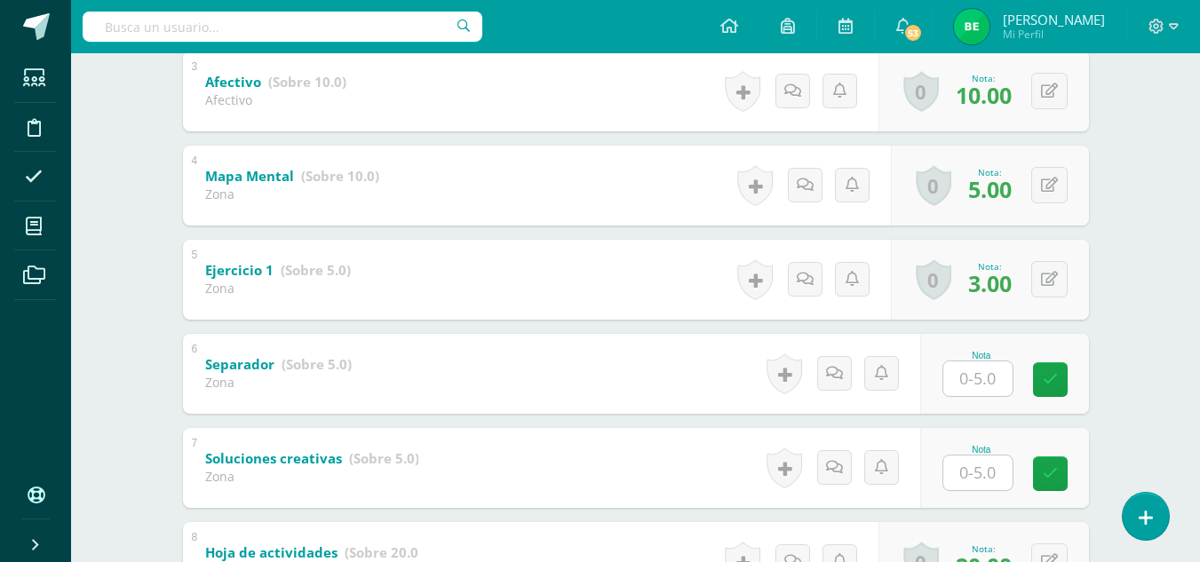
scroll to position [582, 0]
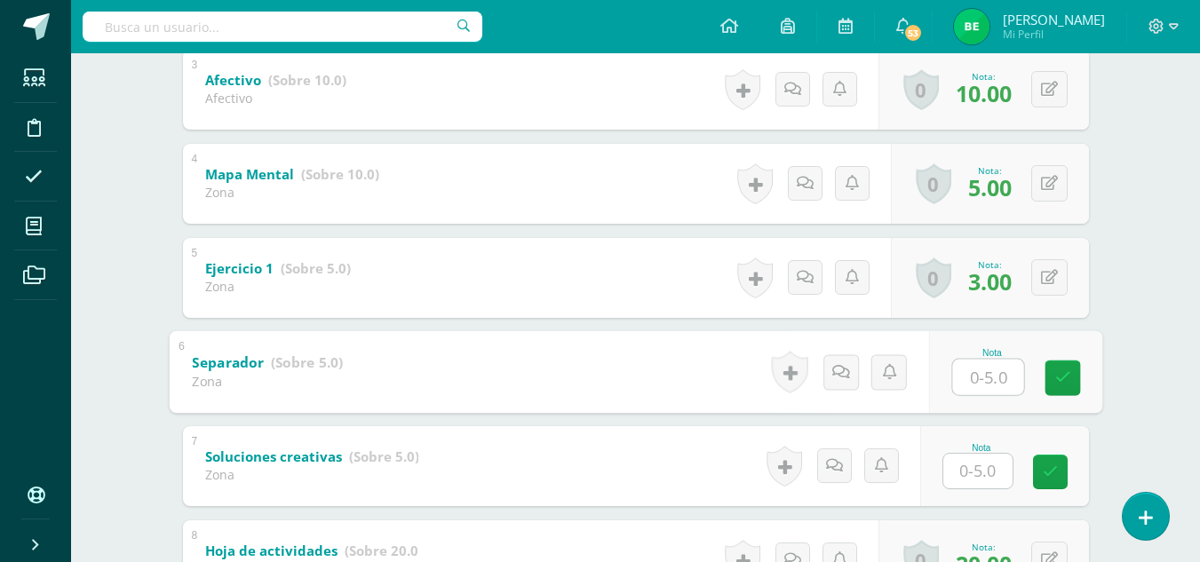
click at [982, 371] on input "text" at bounding box center [987, 377] width 71 height 36
type input "0"
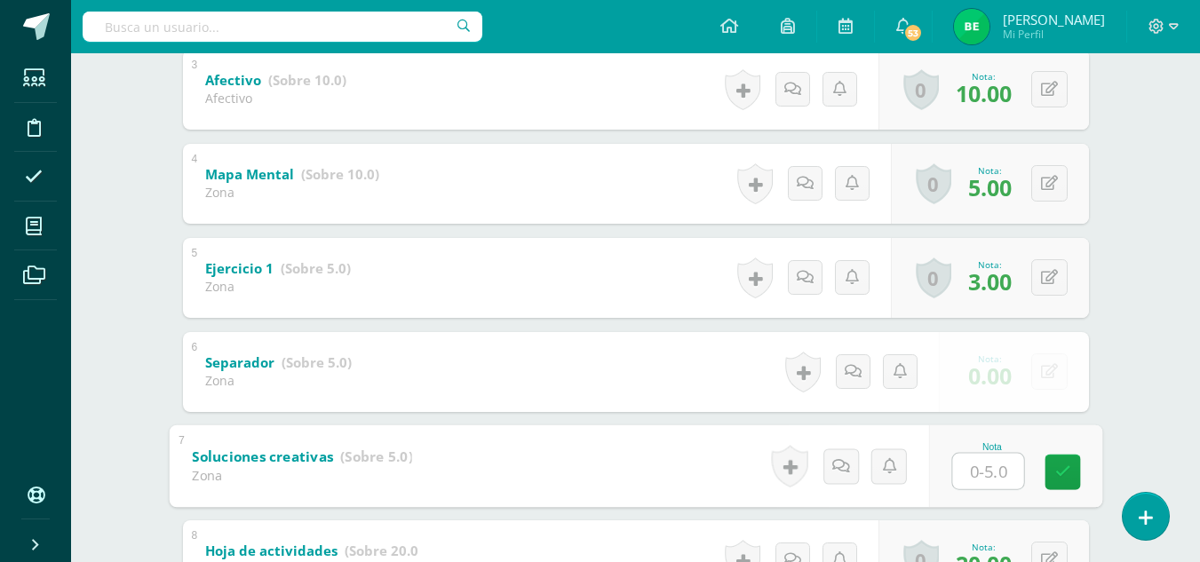
type input "0"
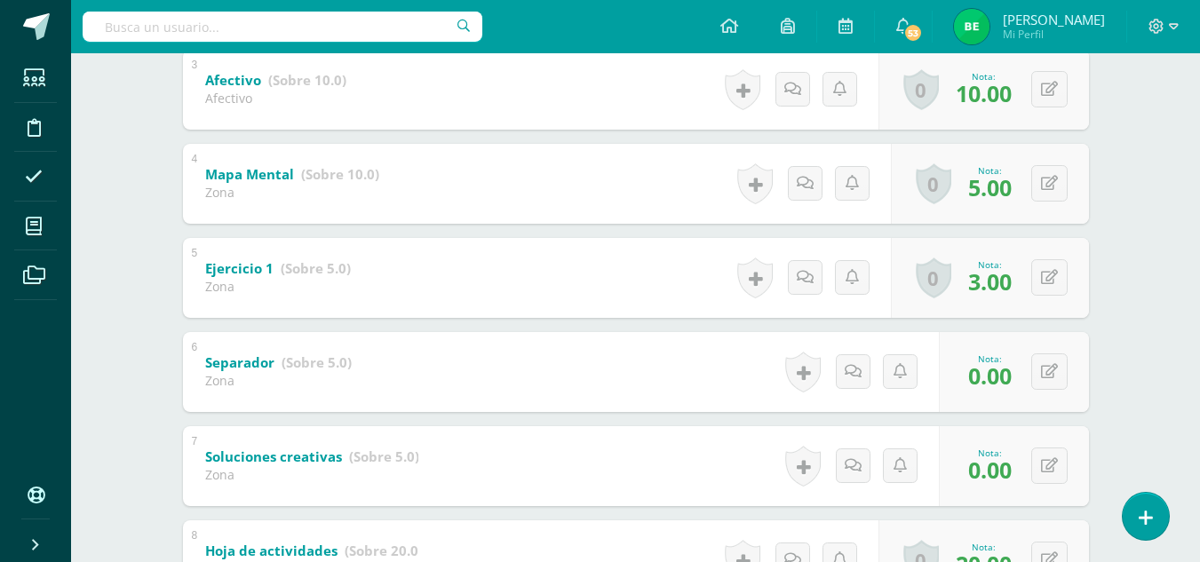
scroll to position [91, 0]
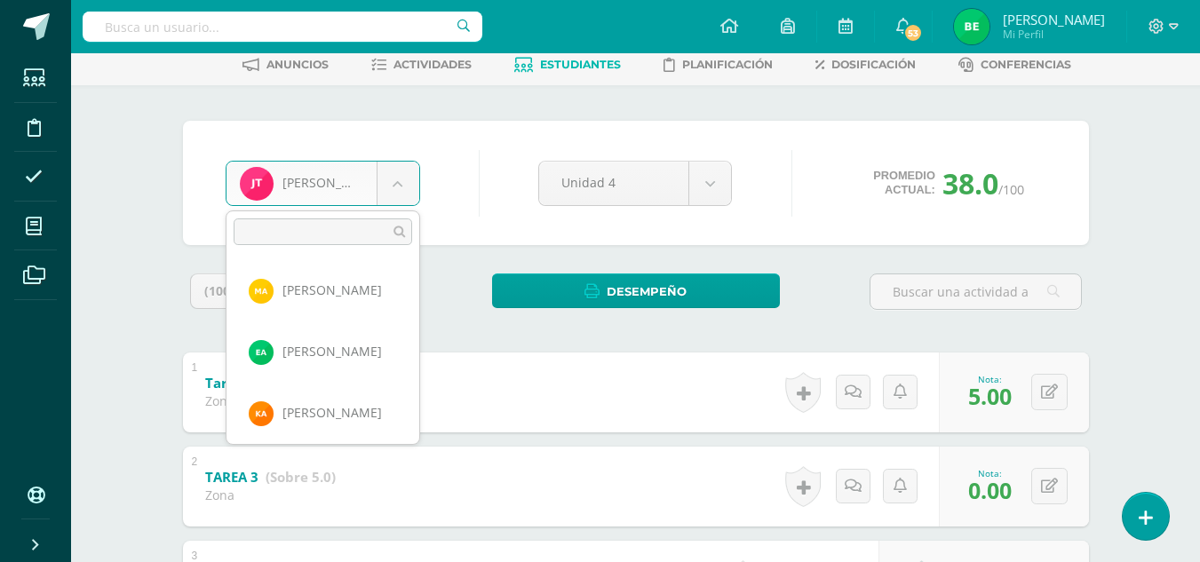
click at [396, 172] on body "Estudiantes Disciplina Asistencia Mis cursos Archivos Soporte Ayuda Reportar un…" at bounding box center [600, 559] width 1200 height 1301
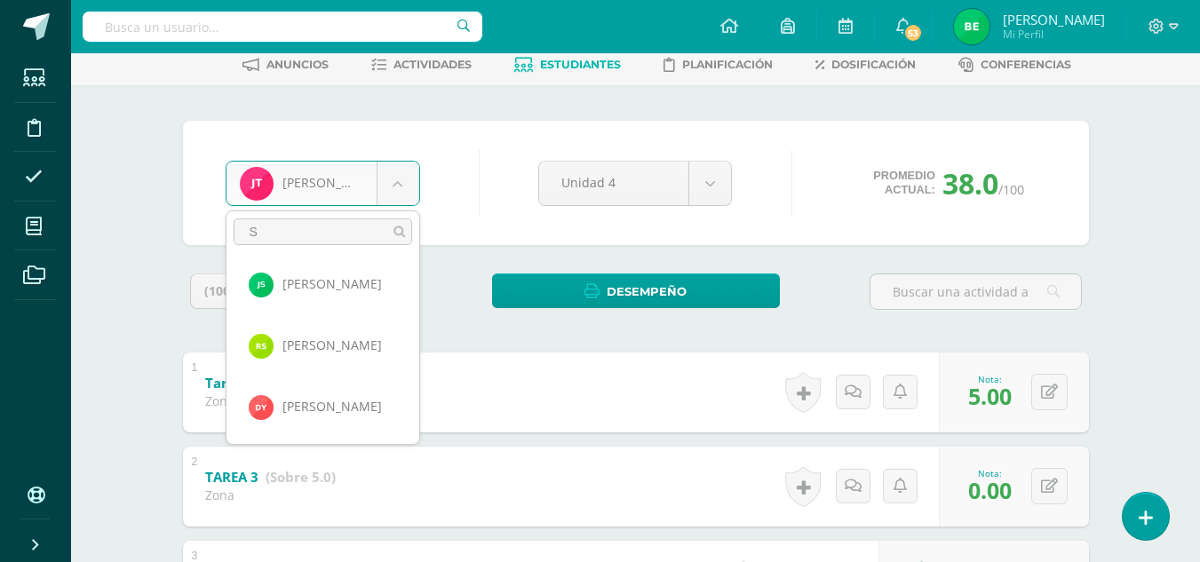
scroll to position [0, 0]
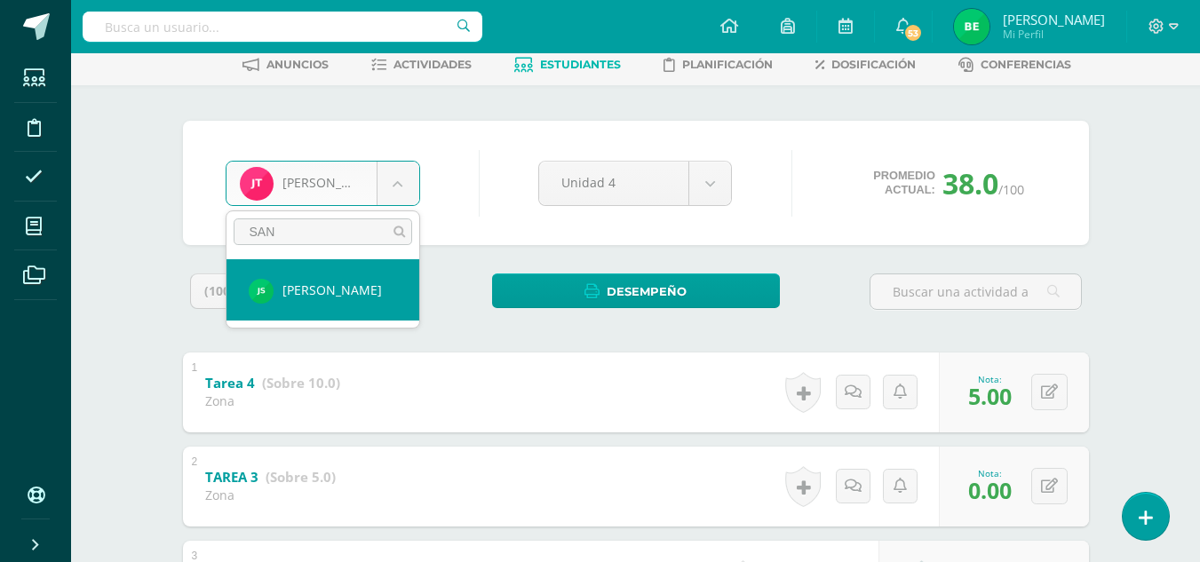
type input "SAN"
select select "8787"
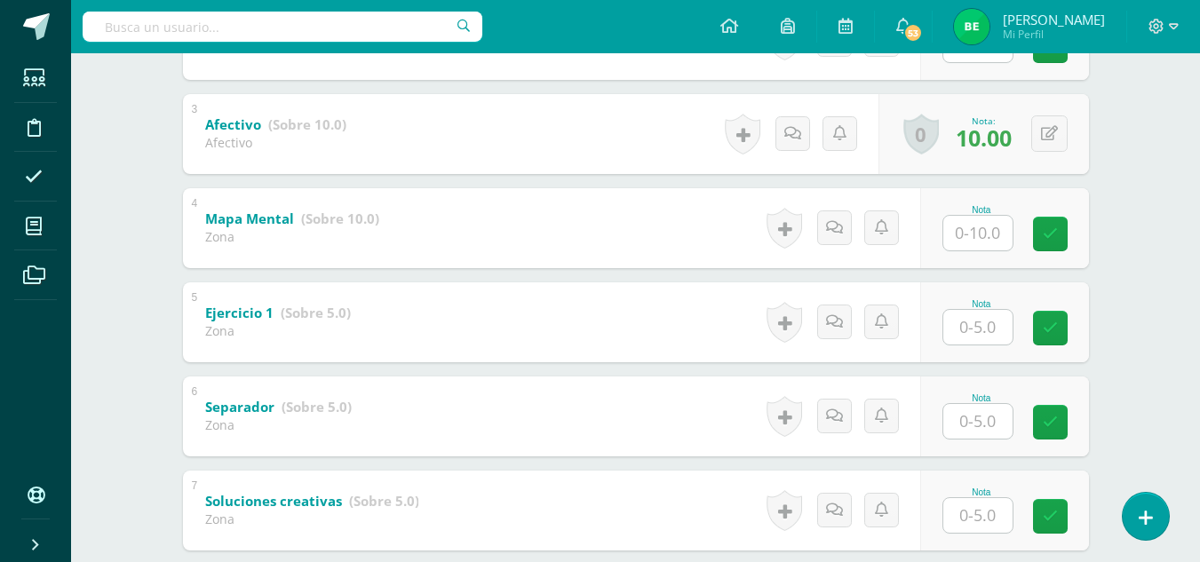
scroll to position [545, 0]
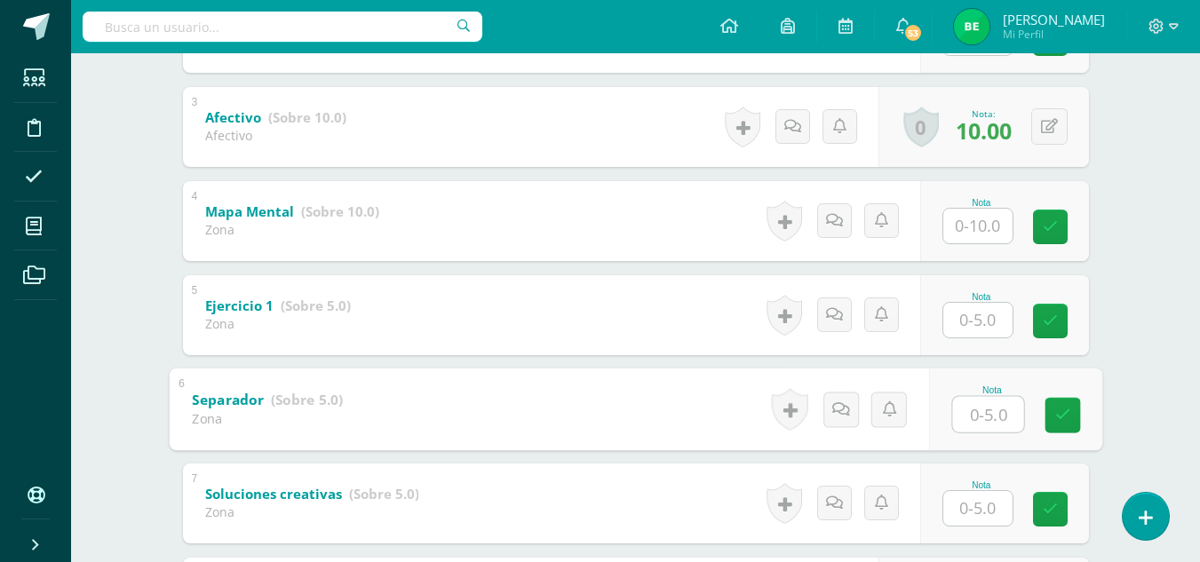
click at [985, 416] on input "text" at bounding box center [987, 414] width 71 height 36
type input "3"
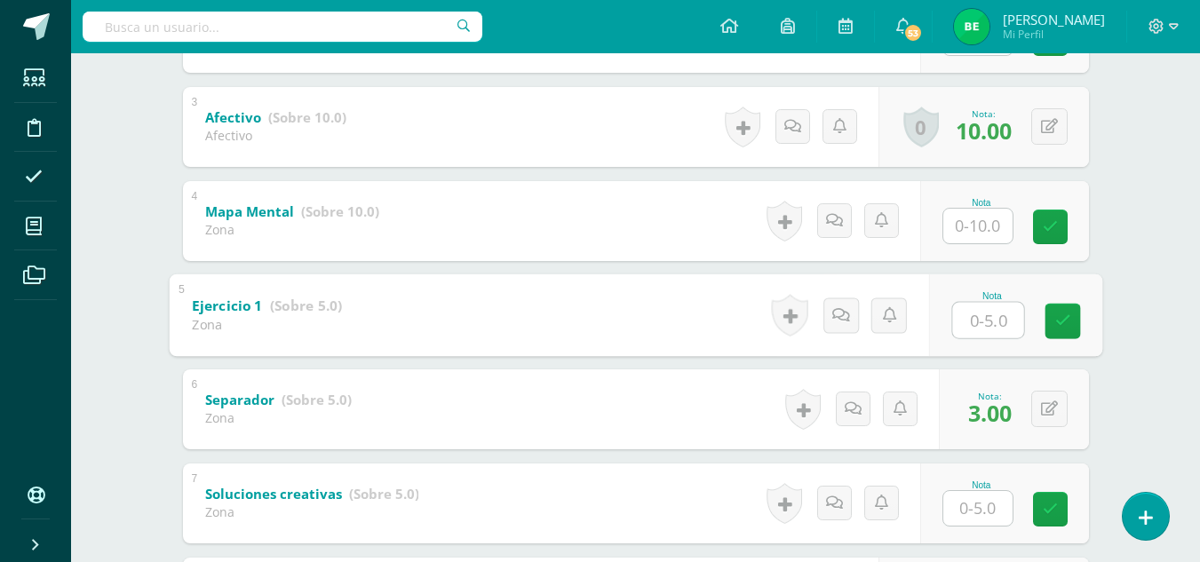
click at [980, 323] on input "text" at bounding box center [987, 320] width 71 height 36
type input "5"
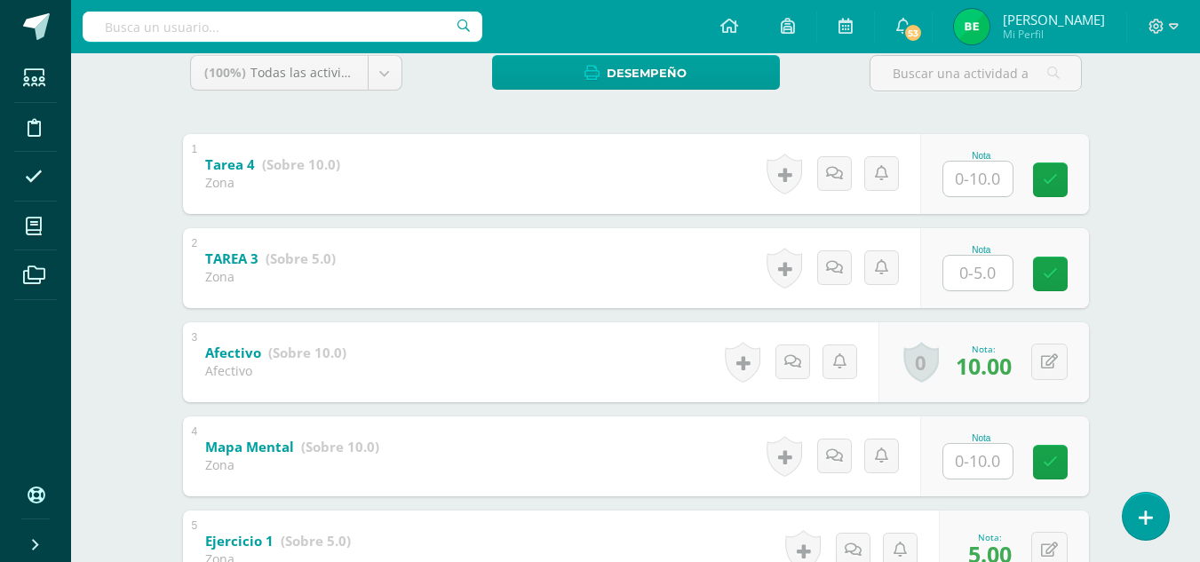
scroll to position [291, 0]
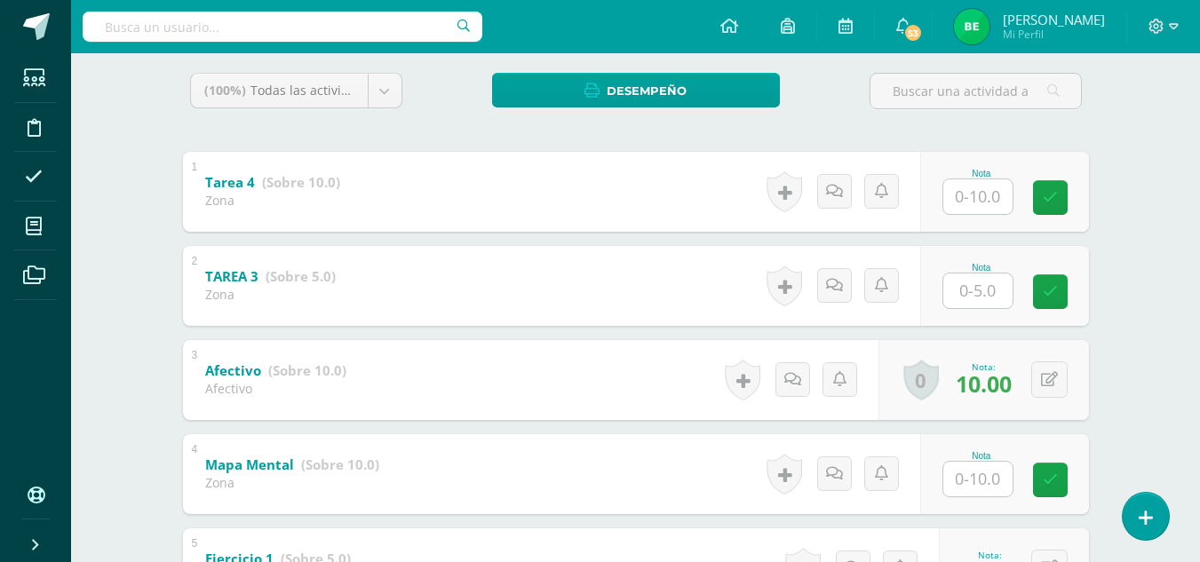
click at [972, 203] on input "text" at bounding box center [977, 196] width 69 height 35
type input "10"
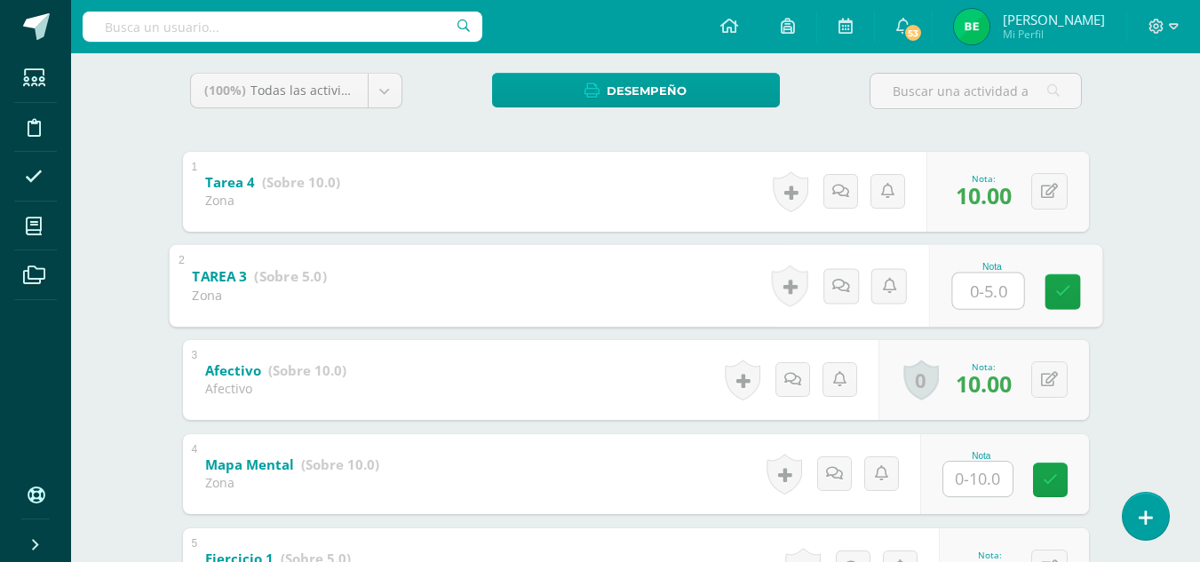
click at [964, 475] on input "text" at bounding box center [977, 479] width 69 height 35
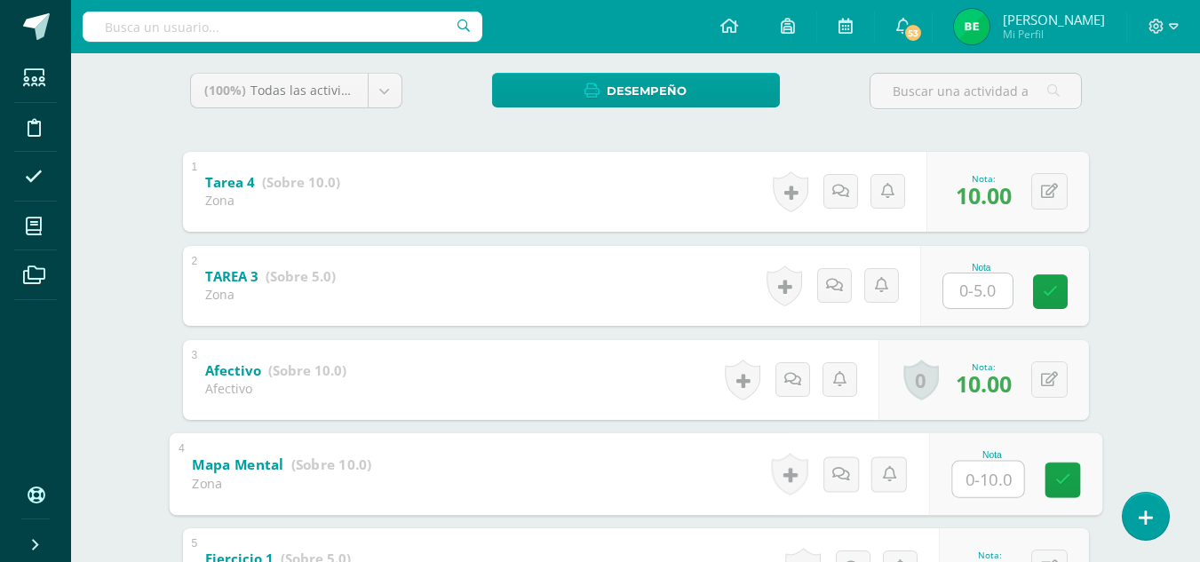
type input "5"
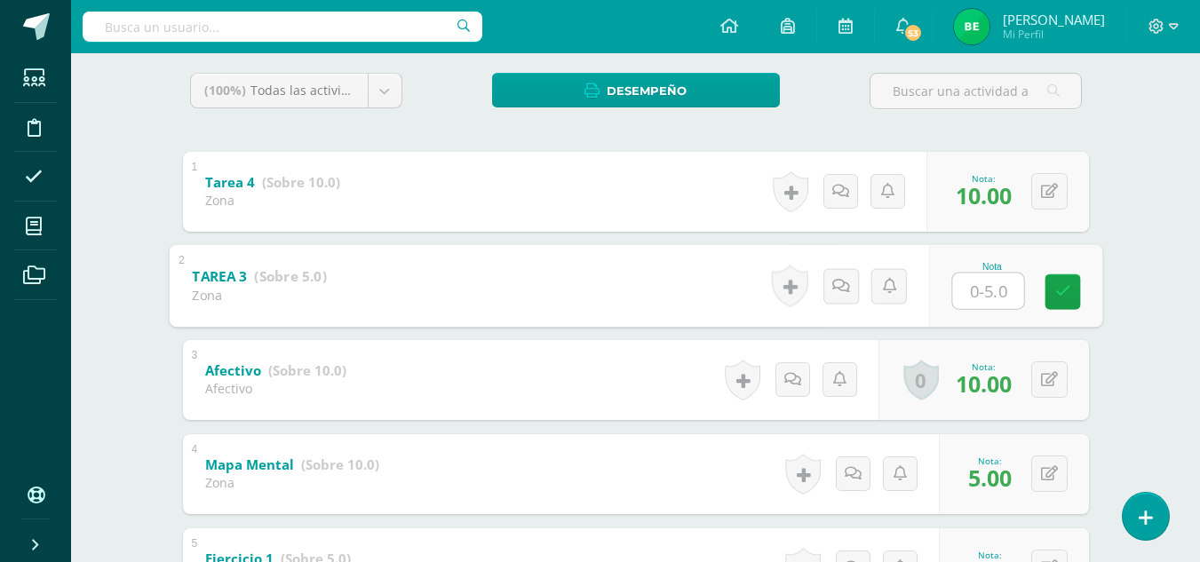
click at [991, 282] on input "text" at bounding box center [987, 291] width 71 height 36
type input "5"
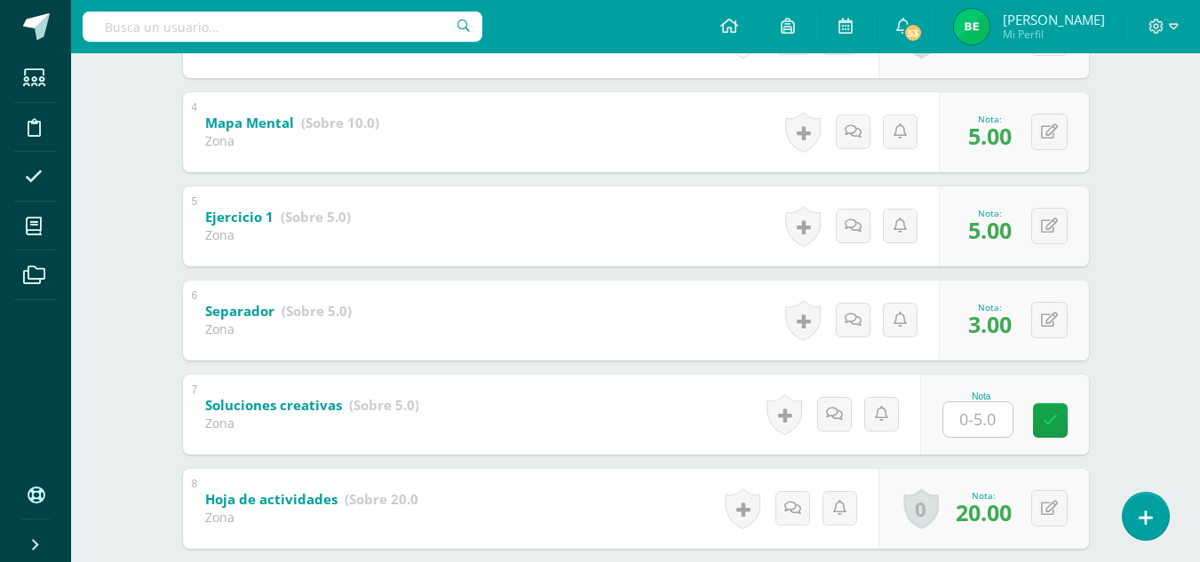
scroll to position [738, 0]
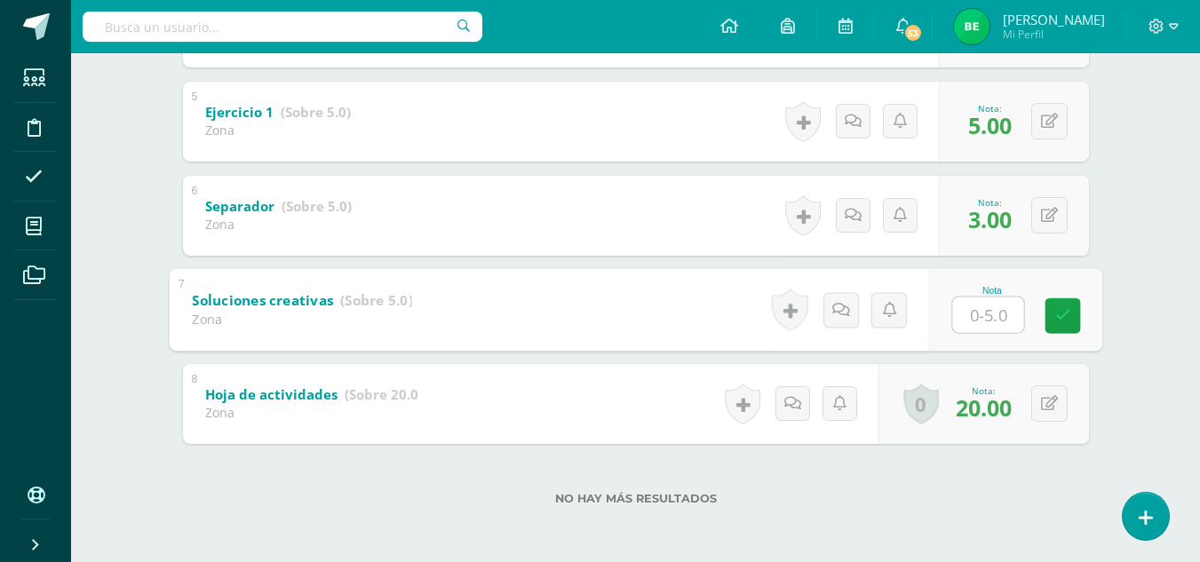
click at [970, 307] on input "text" at bounding box center [987, 315] width 71 height 36
type input "5"
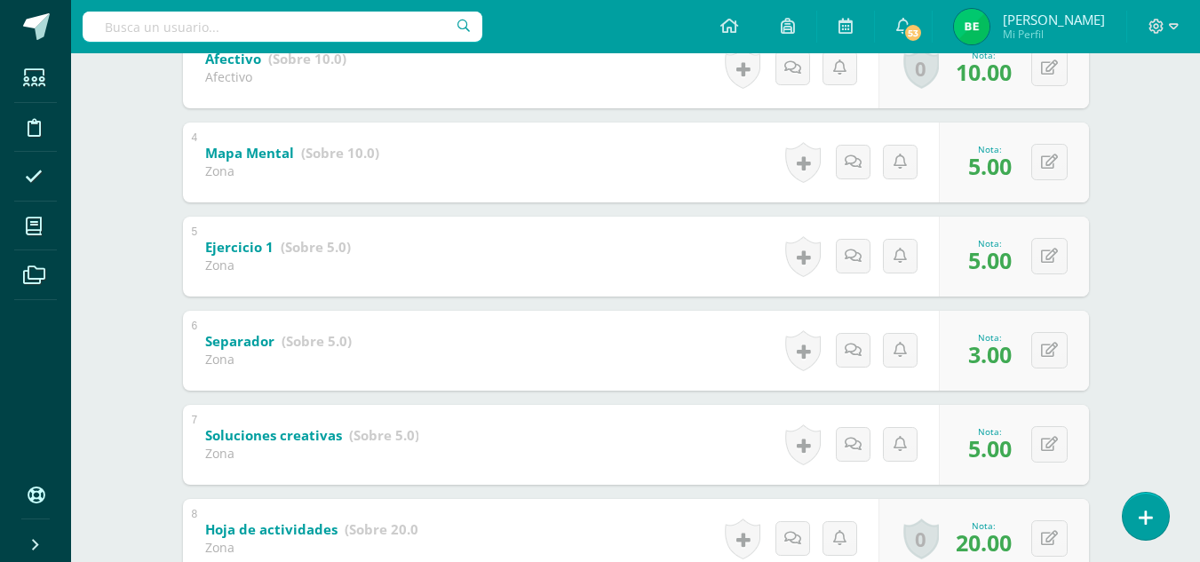
scroll to position [601, 0]
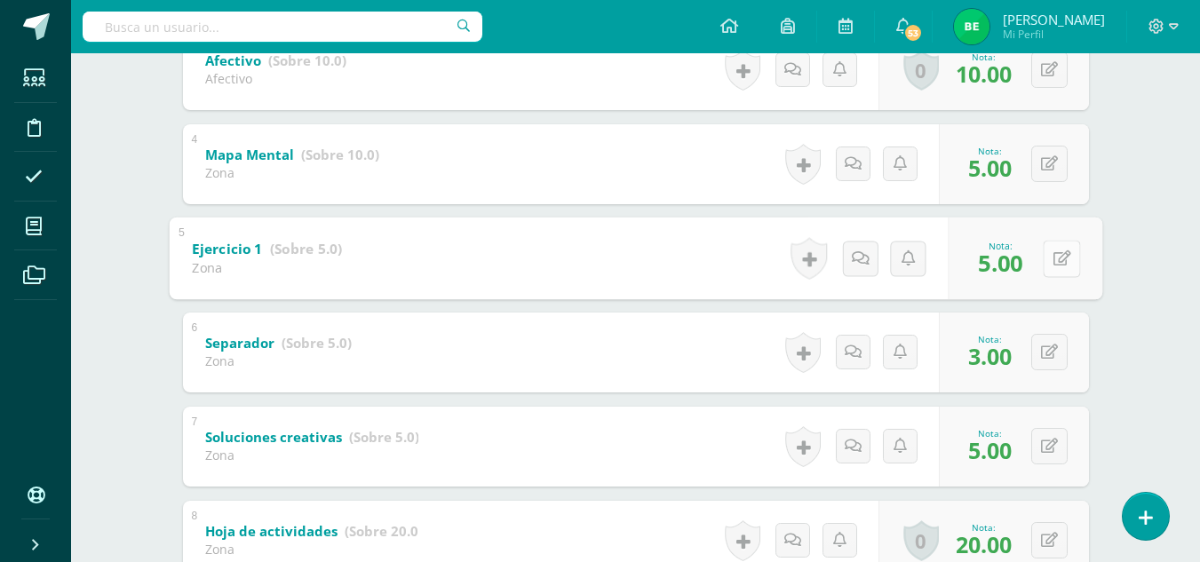
click at [1046, 252] on button at bounding box center [1061, 258] width 37 height 37
type input "0"
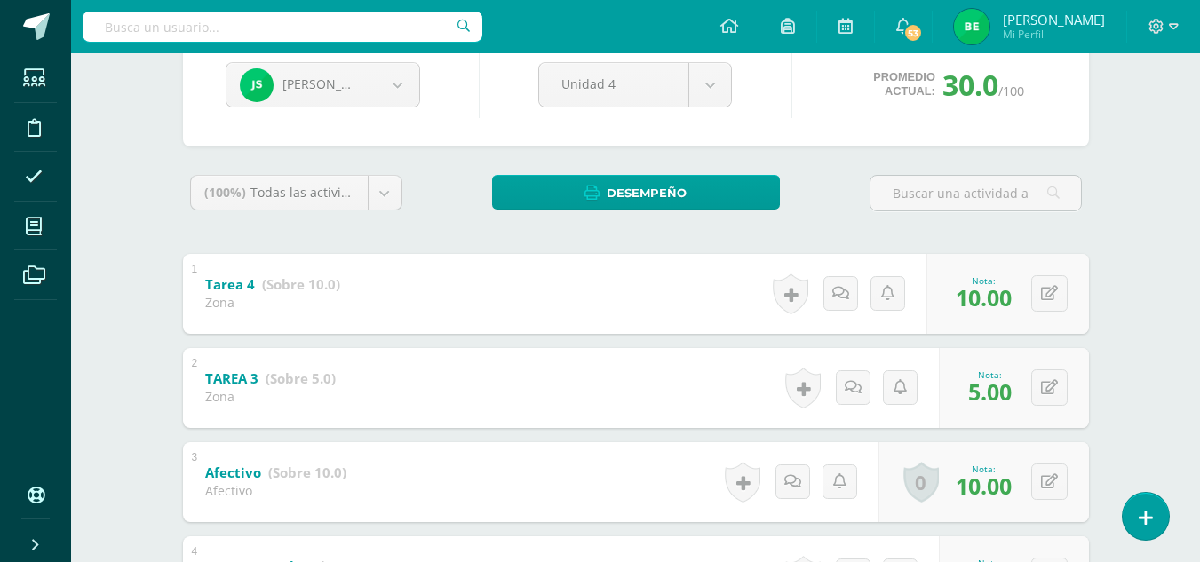
scroll to position [161, 0]
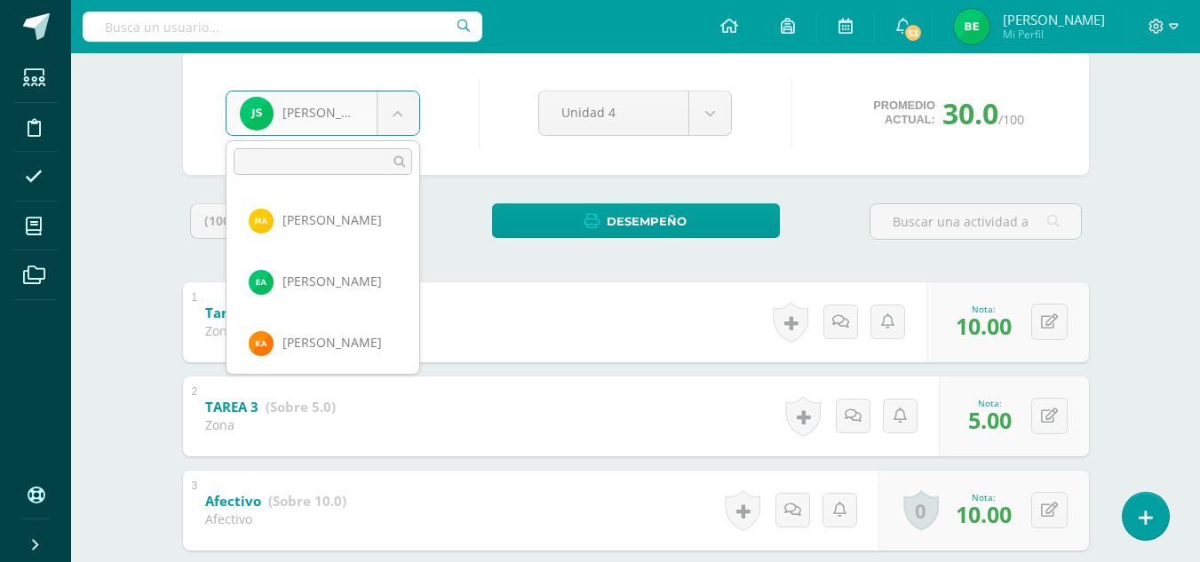
click at [390, 115] on body "Estudiantes Disciplina Asistencia Mis cursos Archivos Soporte Ayuda Reportar un…" at bounding box center [600, 489] width 1200 height 1301
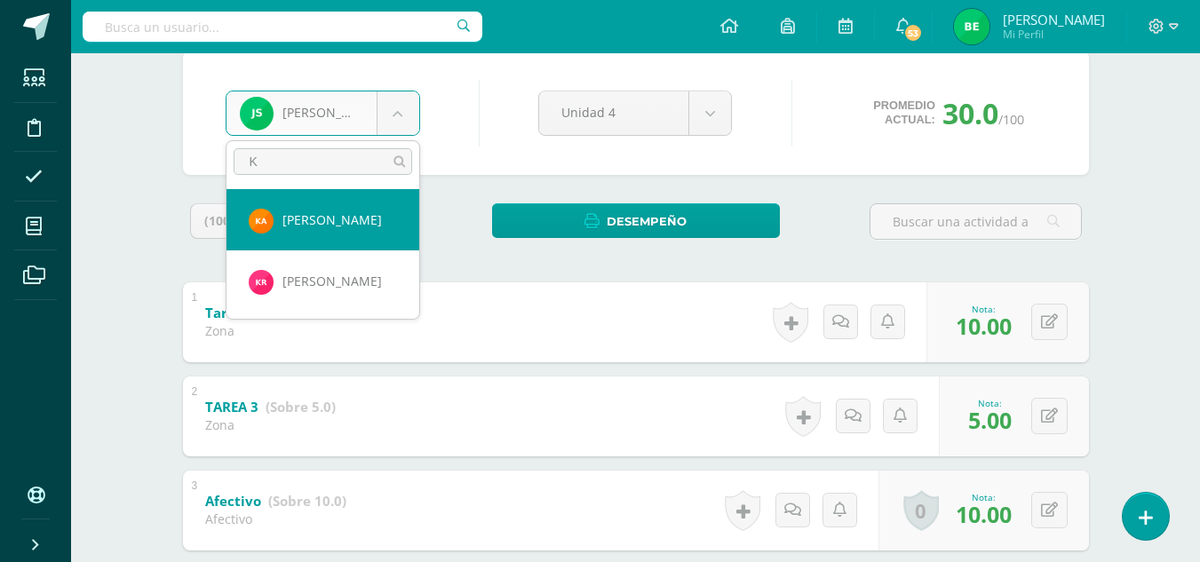
scroll to position [0, 0]
type input "K"
select select "8766"
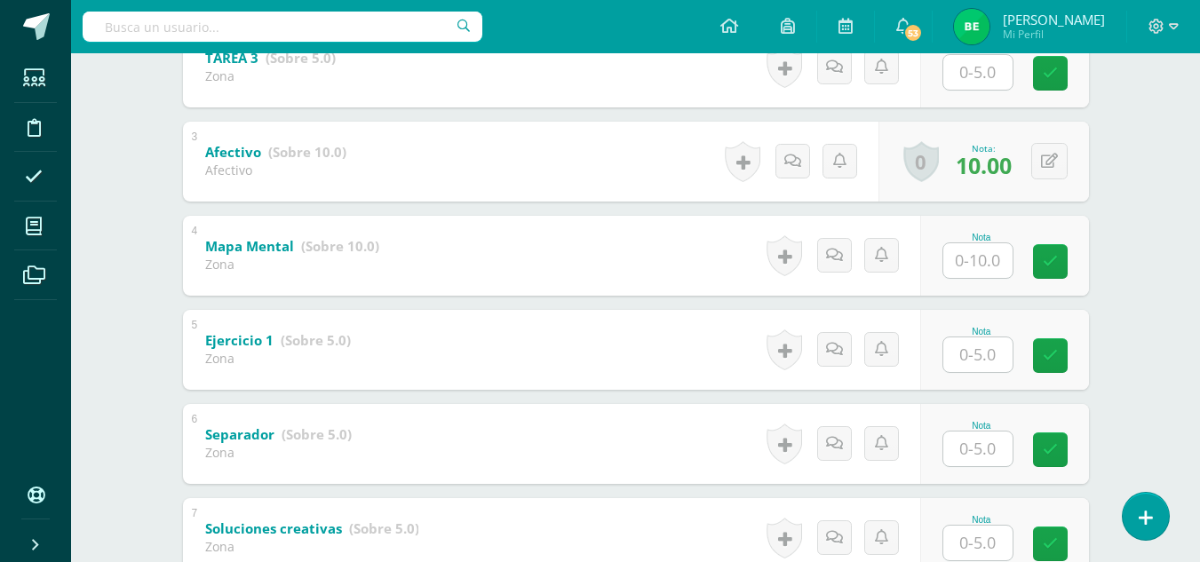
scroll to position [512, 0]
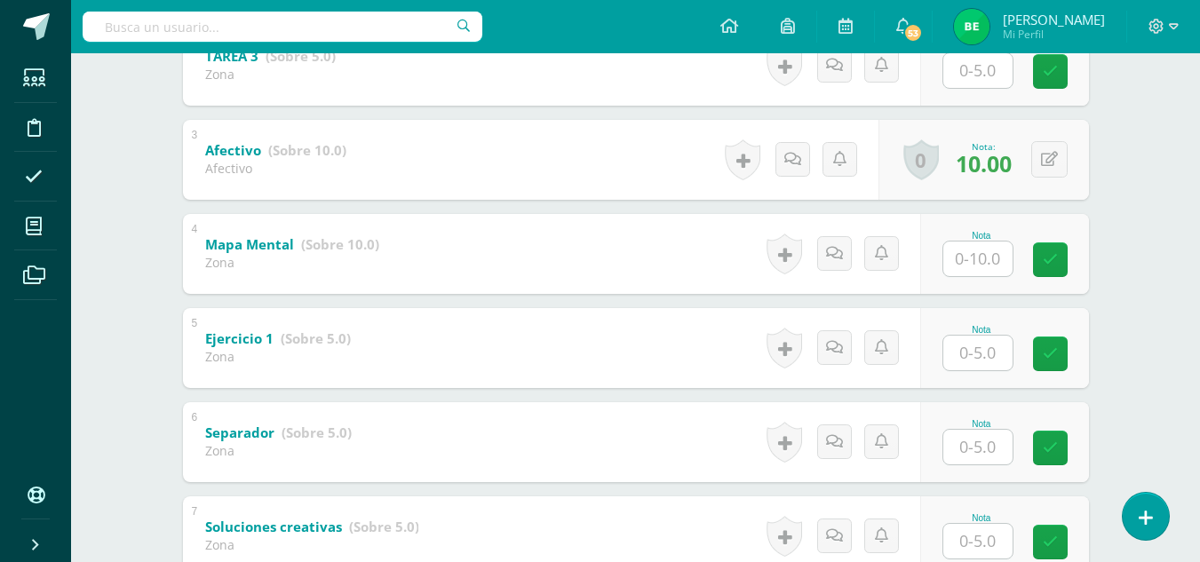
click at [974, 460] on input "text" at bounding box center [977, 447] width 69 height 35
type input "5"
click at [992, 371] on div "Nota" at bounding box center [1004, 348] width 169 height 80
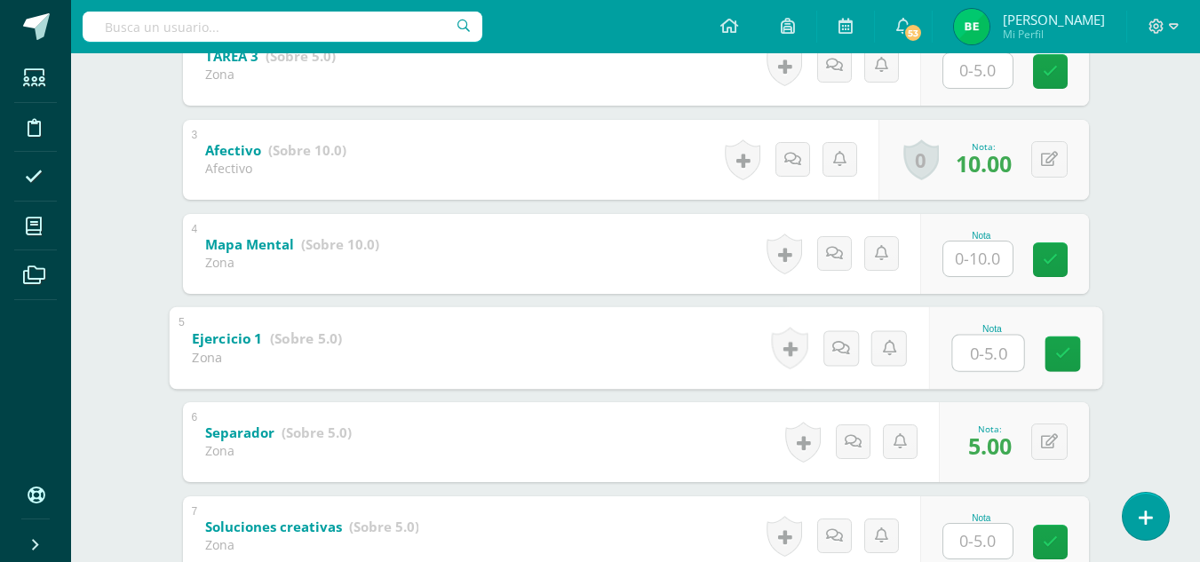
click at [985, 350] on input "text" at bounding box center [987, 353] width 71 height 36
type input "3"
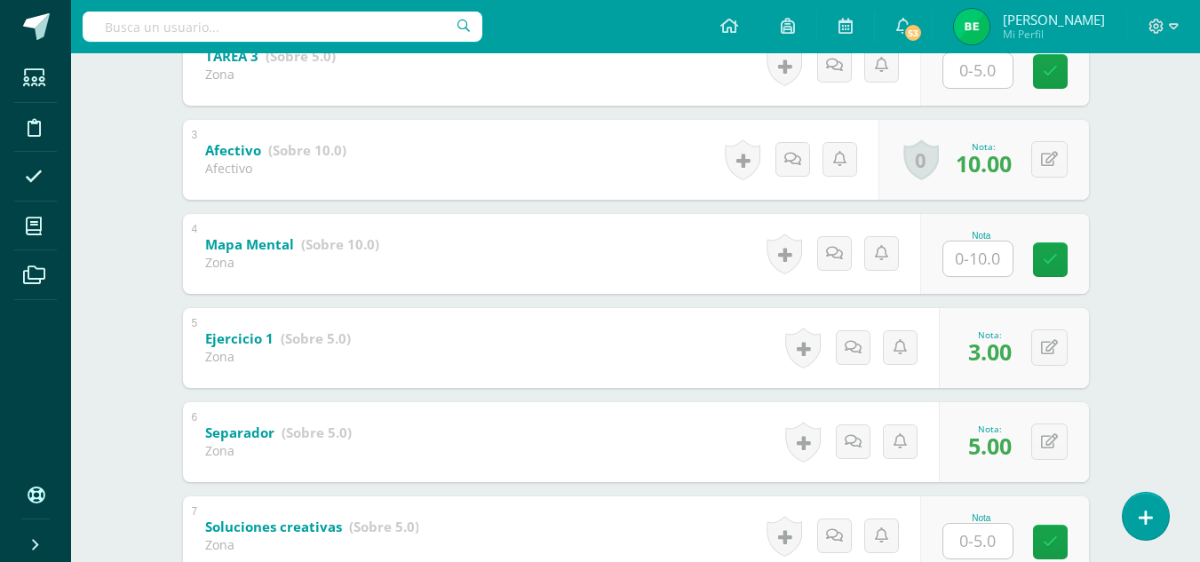
click at [991, 549] on input "text" at bounding box center [977, 541] width 69 height 35
type input "5"
click at [955, 249] on input "text" at bounding box center [977, 259] width 69 height 35
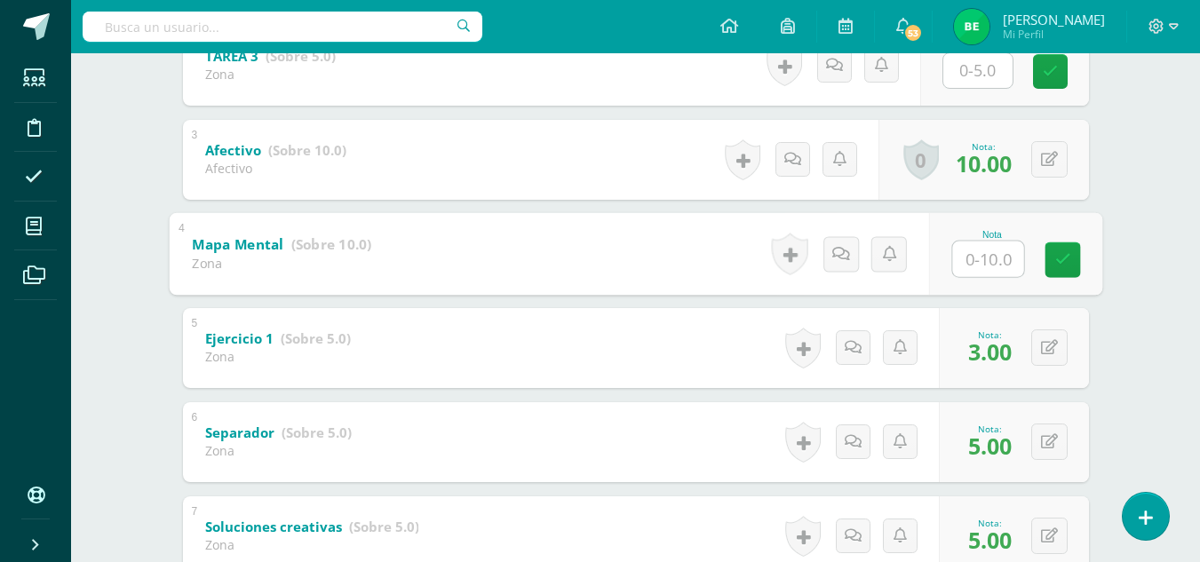
type input "0"
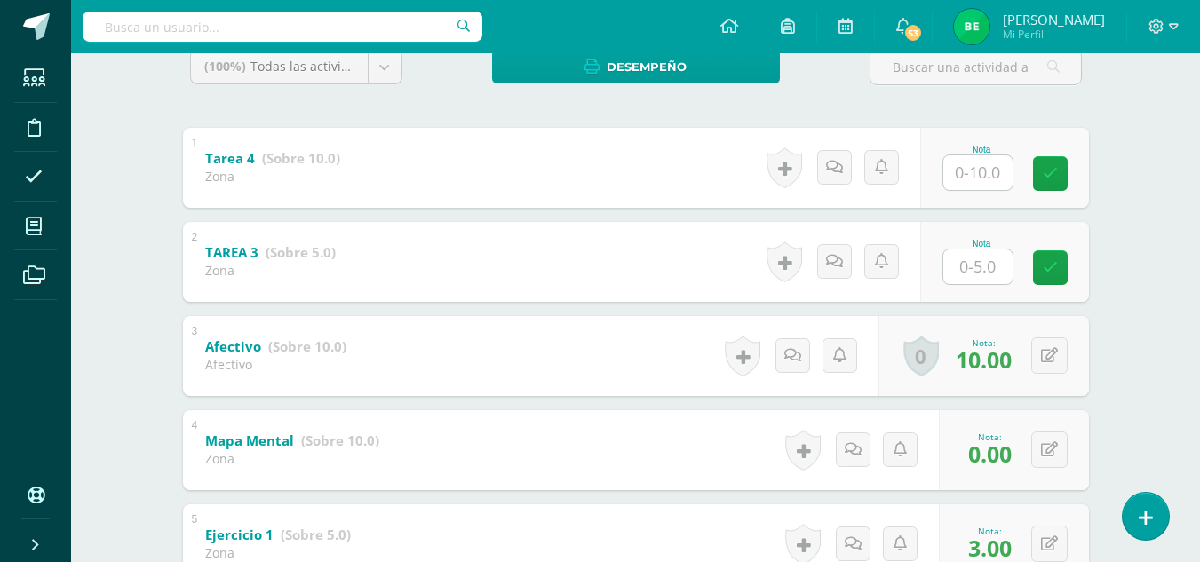
scroll to position [294, 0]
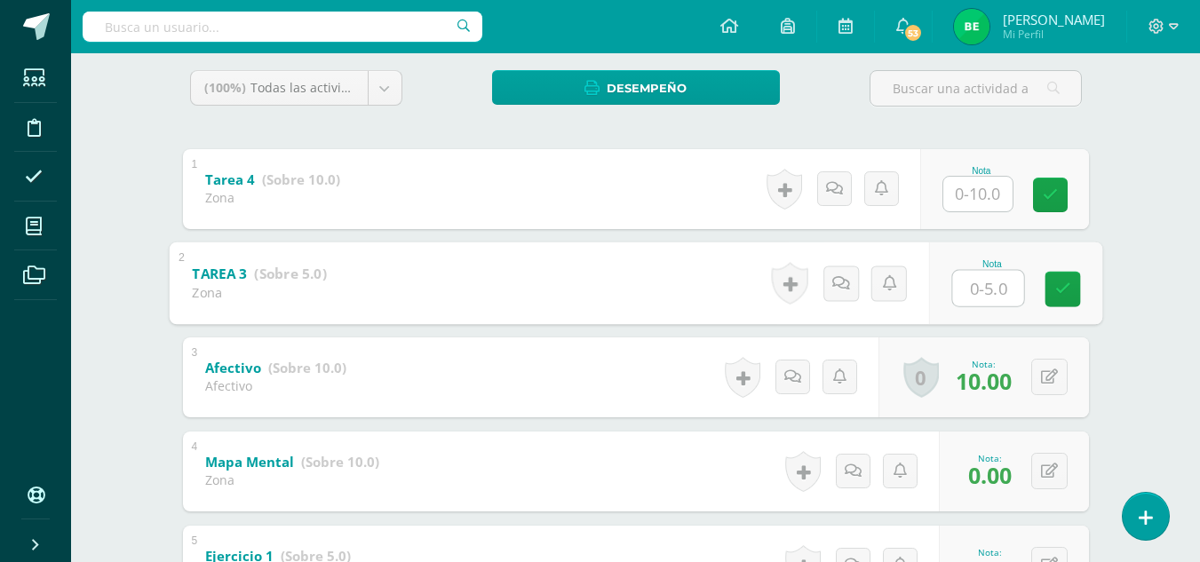
click at [1004, 290] on input "text" at bounding box center [987, 288] width 71 height 36
type input "0"
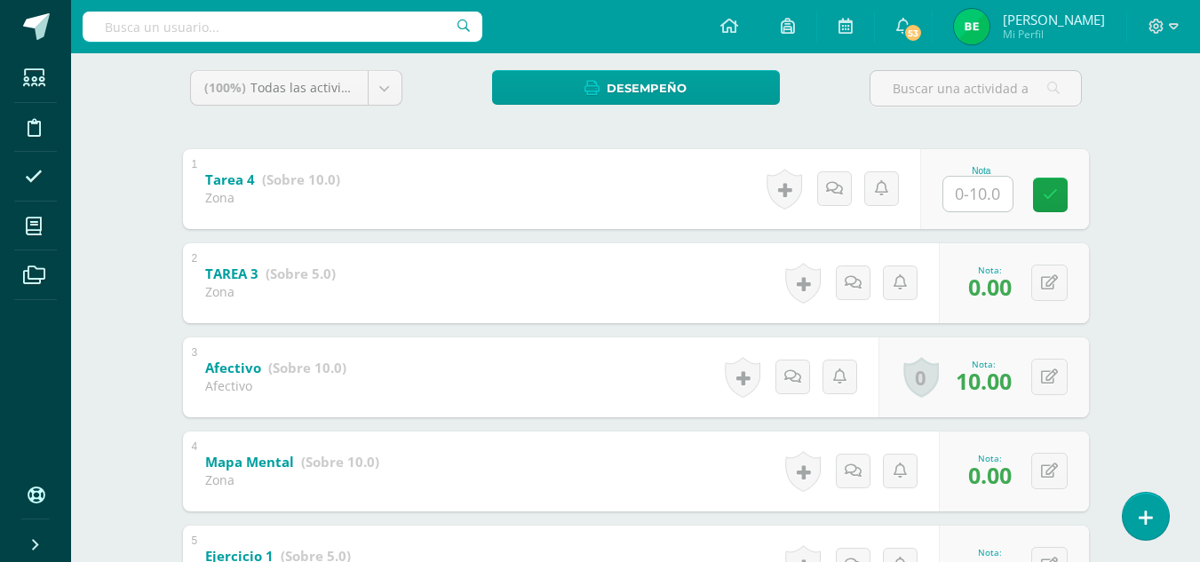
click at [966, 192] on input "text" at bounding box center [977, 194] width 69 height 35
type input "0"
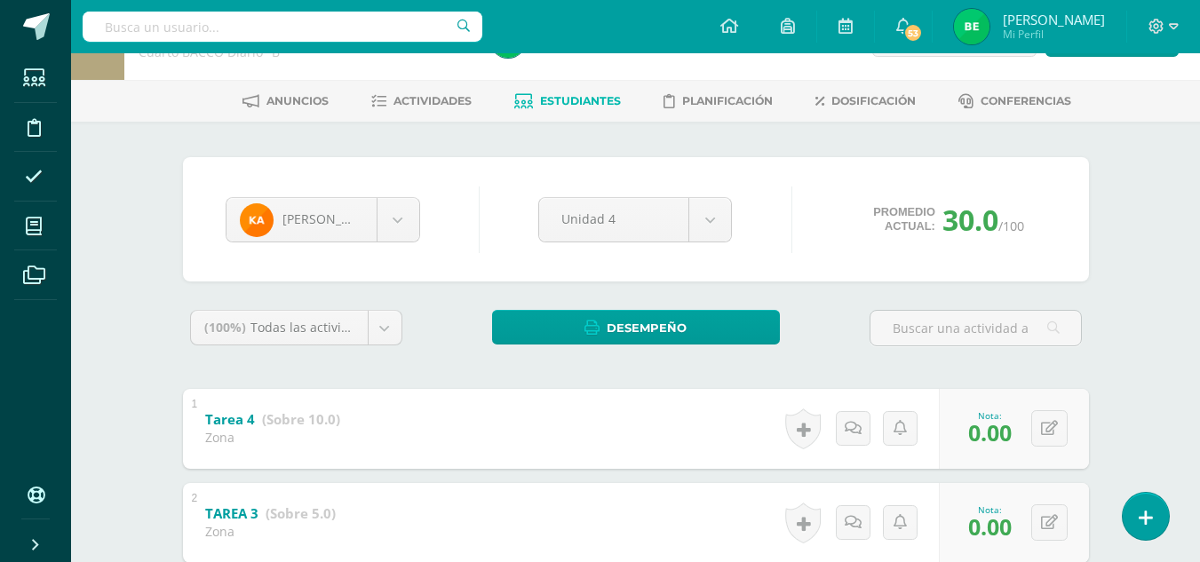
scroll to position [35, 0]
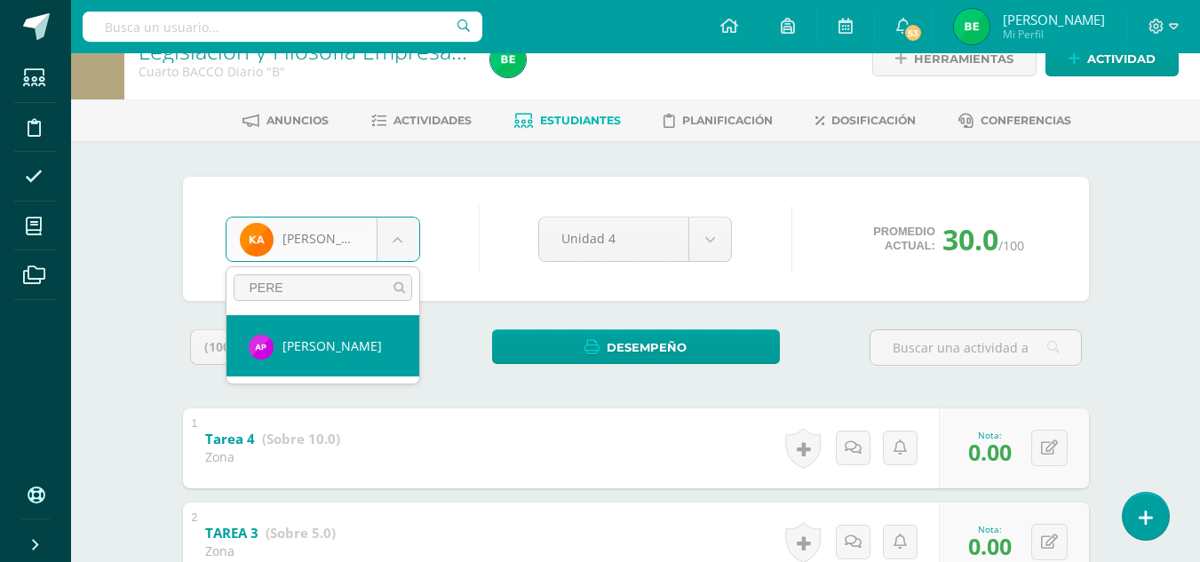
type input "PERE"
select select "8782"
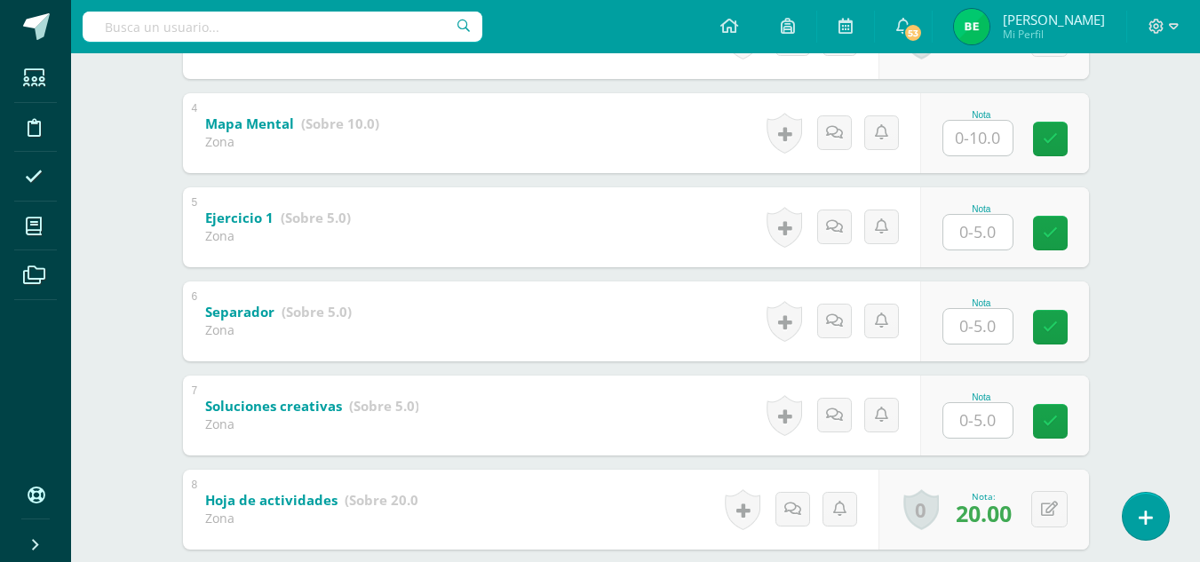
scroll to position [622, 0]
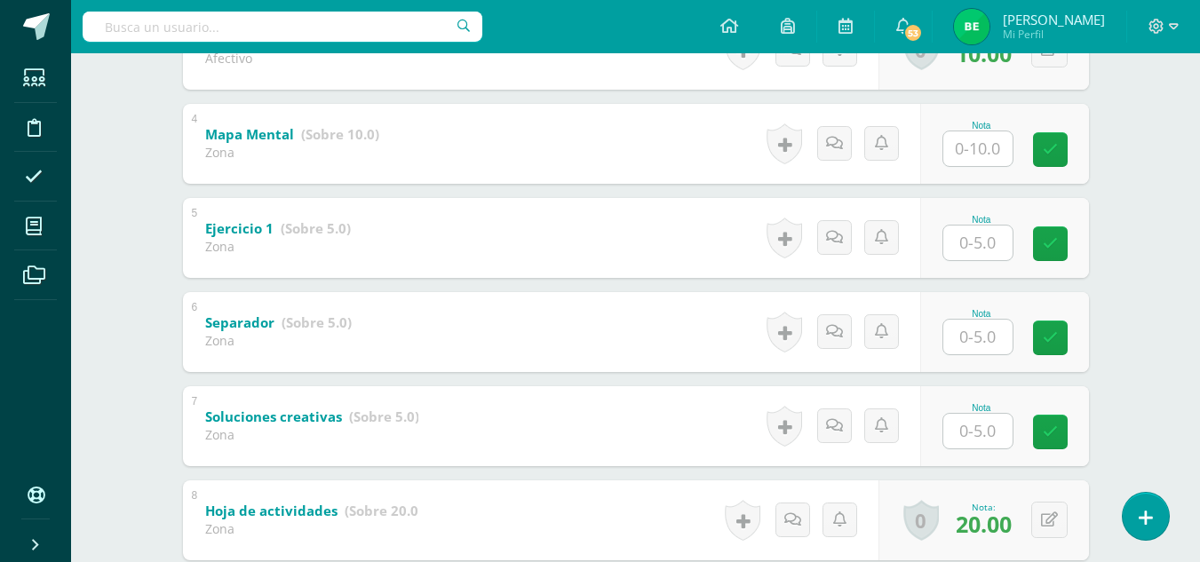
click at [995, 324] on input "text" at bounding box center [977, 337] width 69 height 35
type input "1"
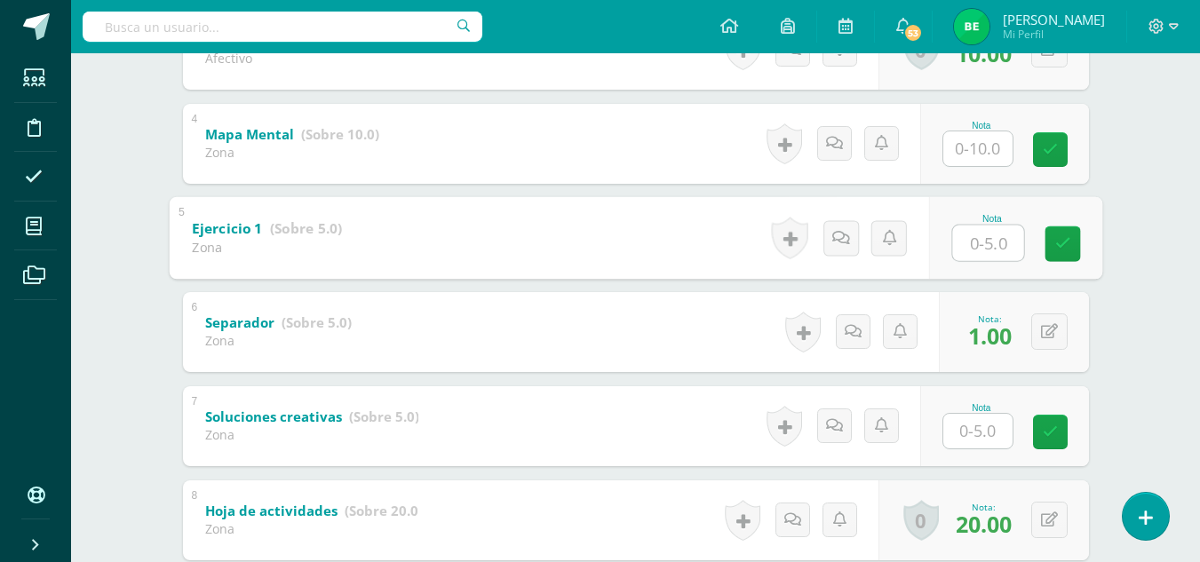
click at [999, 239] on input "text" at bounding box center [987, 243] width 71 height 36
type input "3"
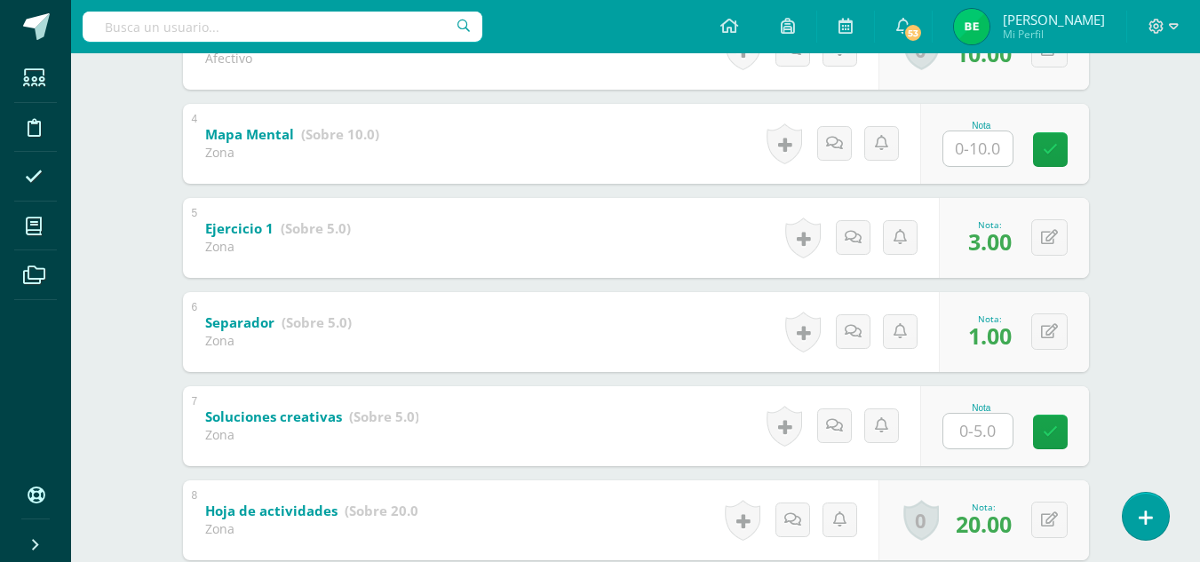
click at [989, 436] on input "text" at bounding box center [977, 431] width 69 height 35
type input "3"
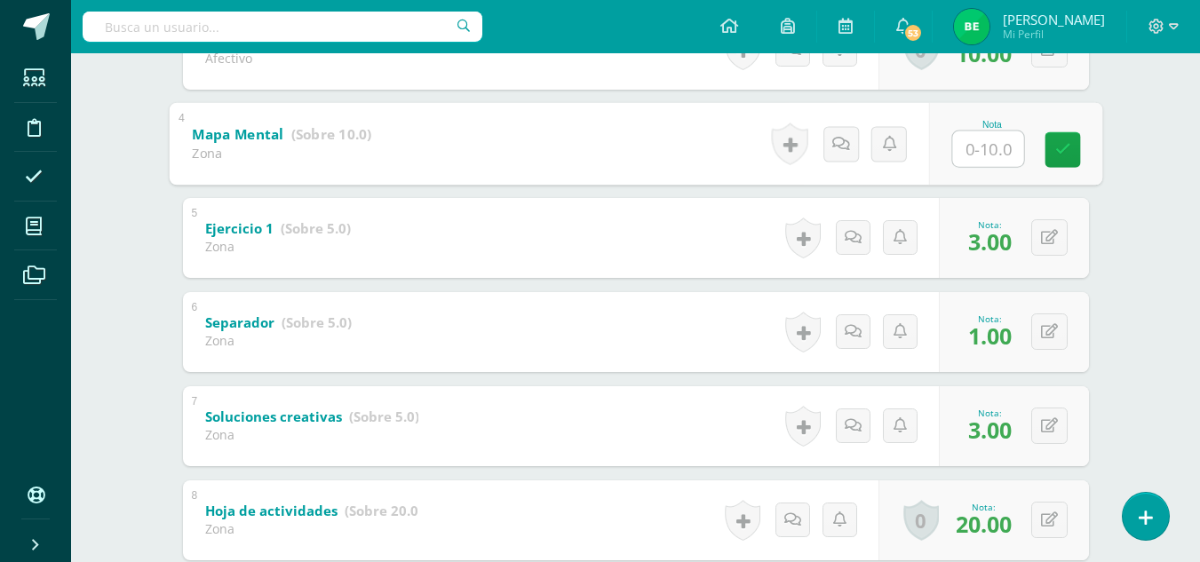
click at [968, 153] on input "text" at bounding box center [987, 149] width 71 height 36
type input "5"
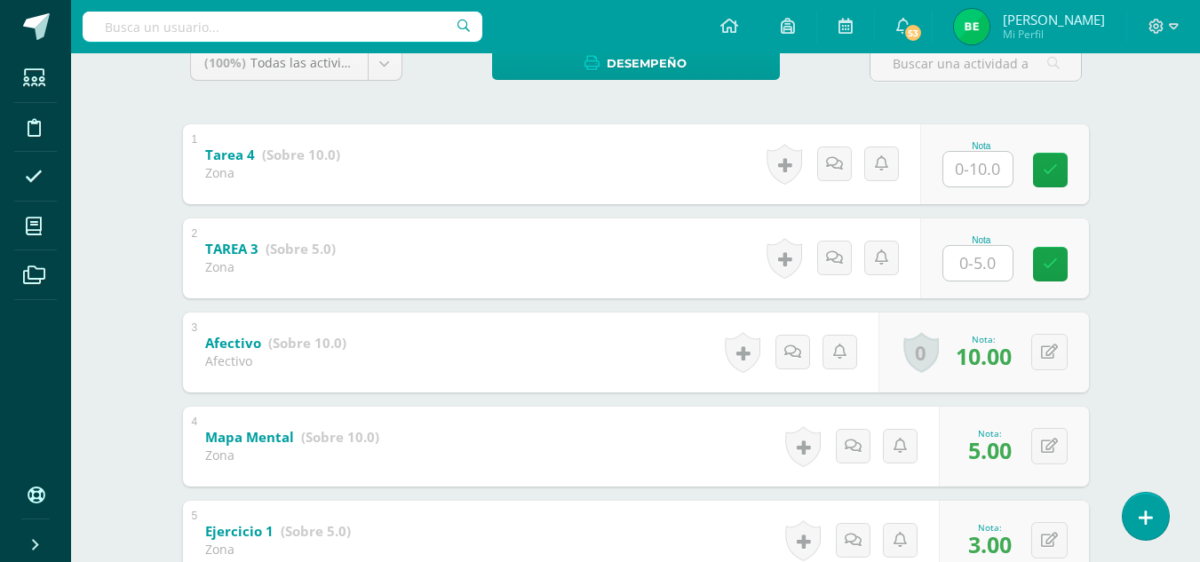
scroll to position [317, 0]
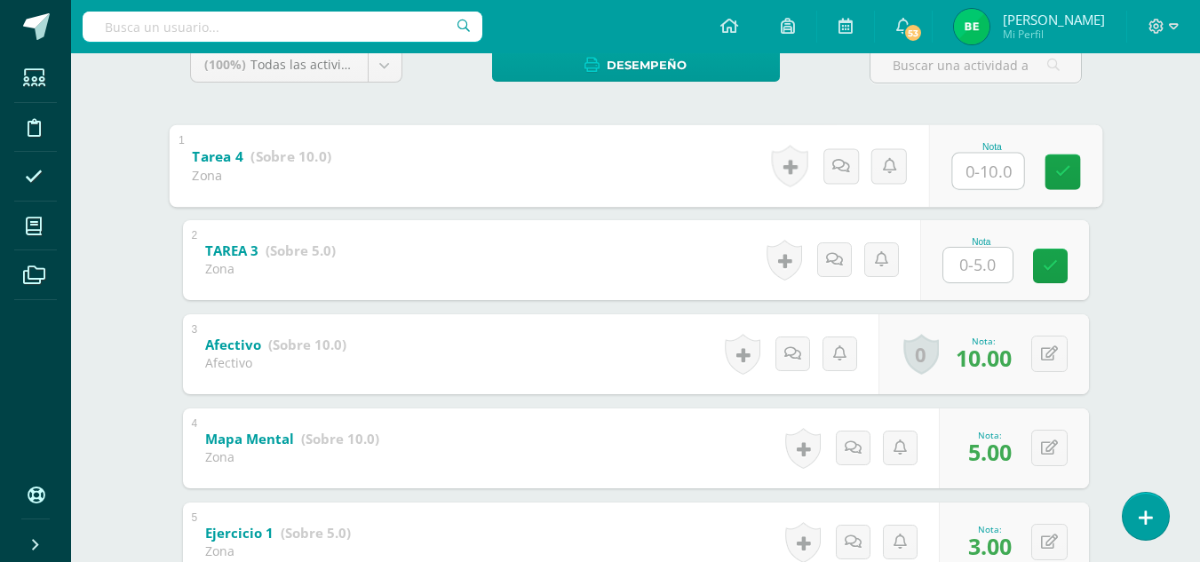
click at [977, 172] on input "text" at bounding box center [987, 171] width 71 height 36
type input "10"
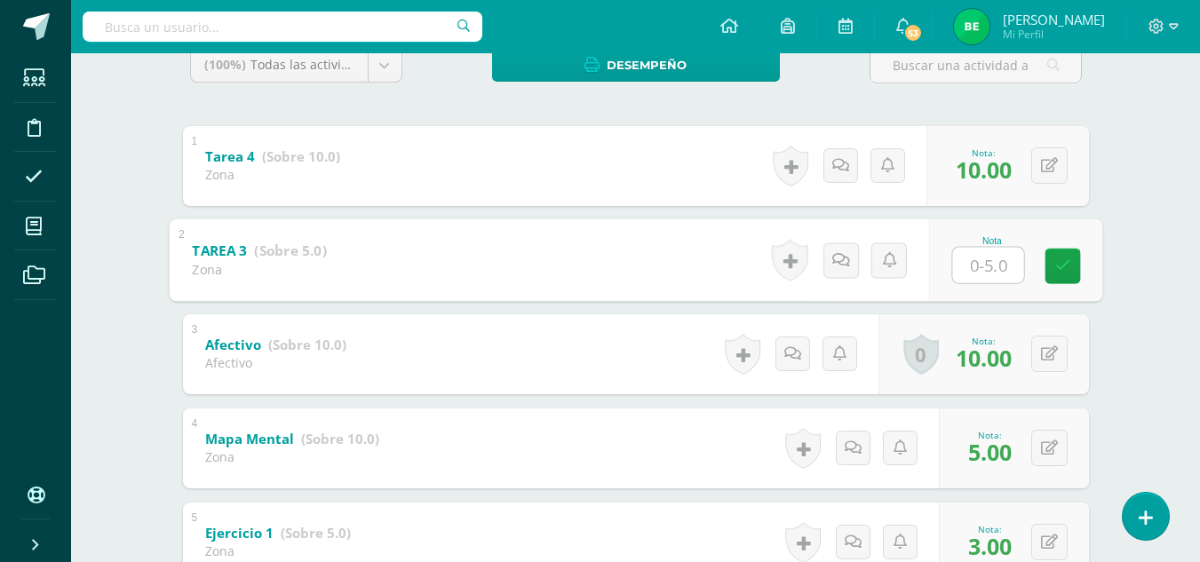
type input "0"
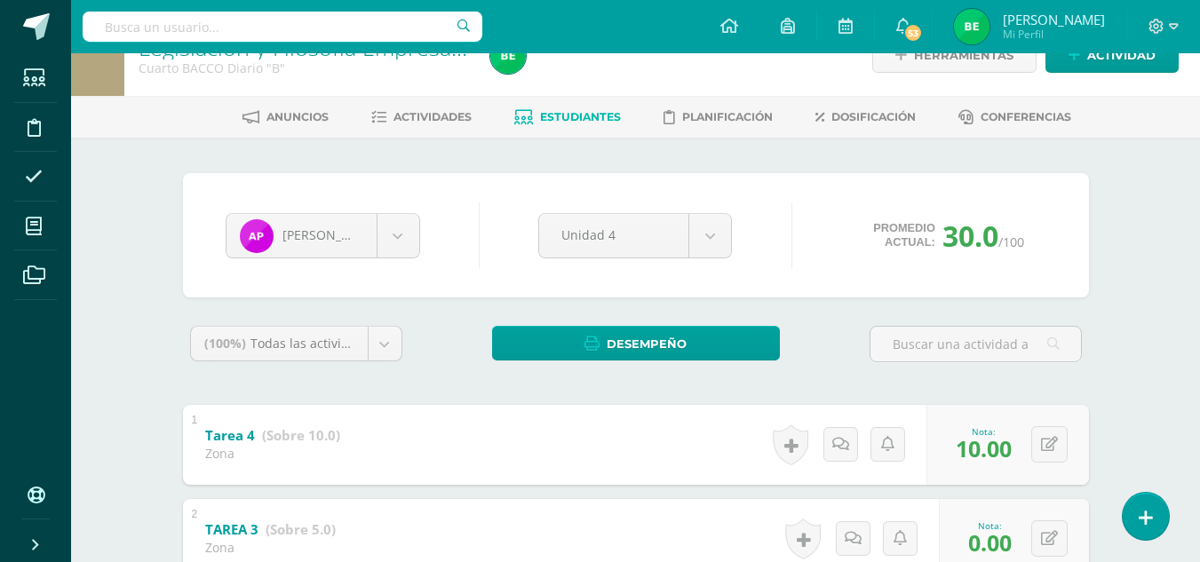
scroll to position [0, 0]
